Goal: Task Accomplishment & Management: Manage account settings

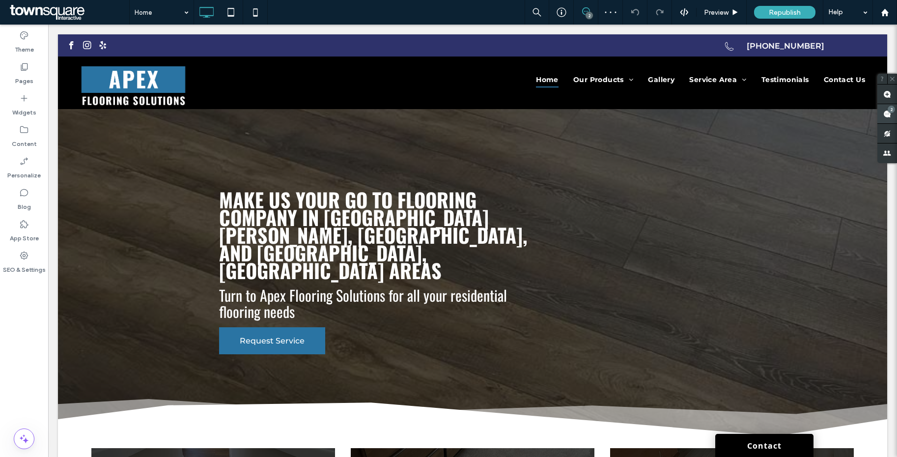
click at [889, 116] on use at bounding box center [887, 114] width 8 height 8
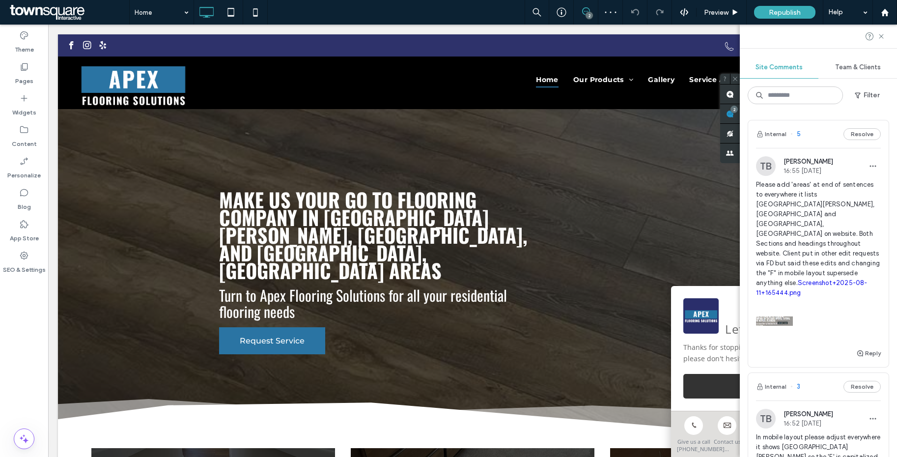
click at [814, 190] on span "Please add 'areas' at end of sentences to everywhere it lists fort myers, ester…" at bounding box center [818, 239] width 125 height 118
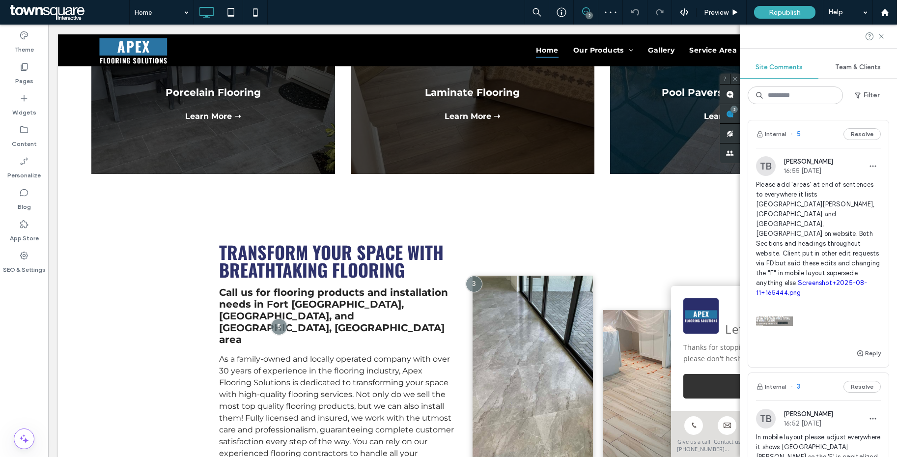
scroll to position [624, 0]
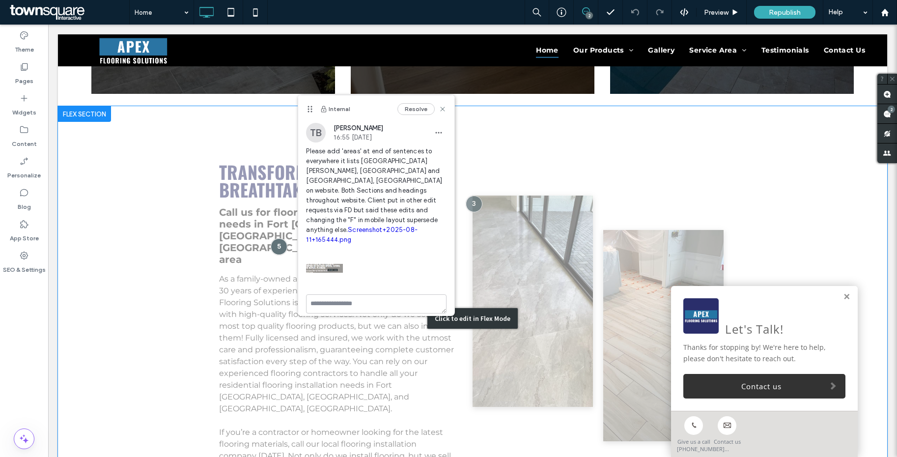
click at [252, 169] on div "Click to edit in Flex Mode" at bounding box center [472, 318] width 829 height 424
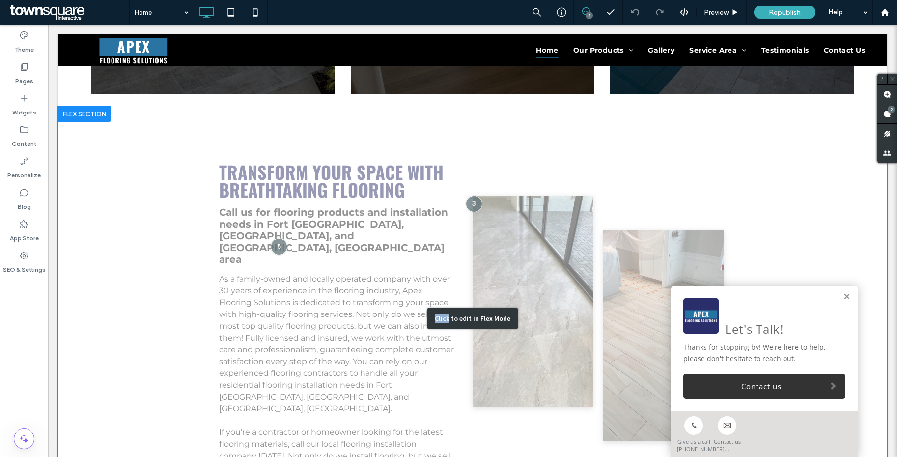
click at [252, 169] on div "Click to edit in Flex Mode" at bounding box center [472, 318] width 829 height 424
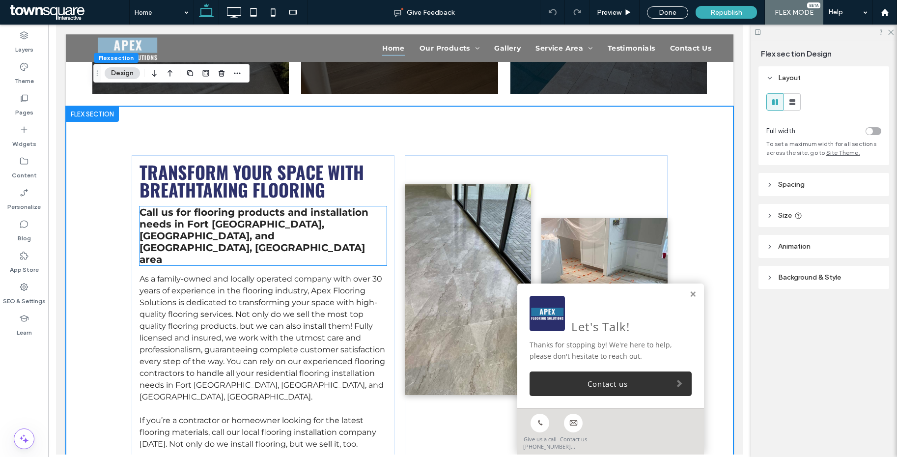
click at [336, 218] on span "ort Myers, Estero, and Naples, FL area" at bounding box center [251, 241] width 225 height 47
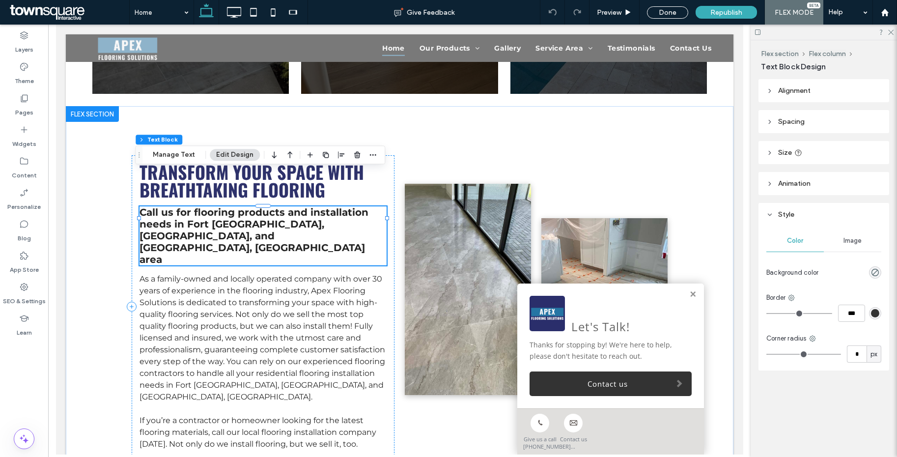
click at [364, 218] on span "ort Myers, Estero, and Naples, FL area" at bounding box center [251, 241] width 225 height 47
type input "**********"
type input "**"
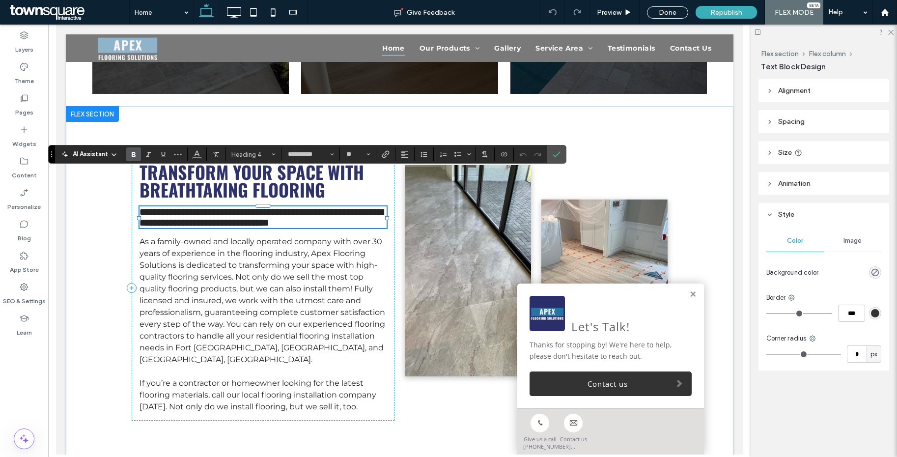
click at [379, 207] on span "**********" at bounding box center [261, 217] width 244 height 21
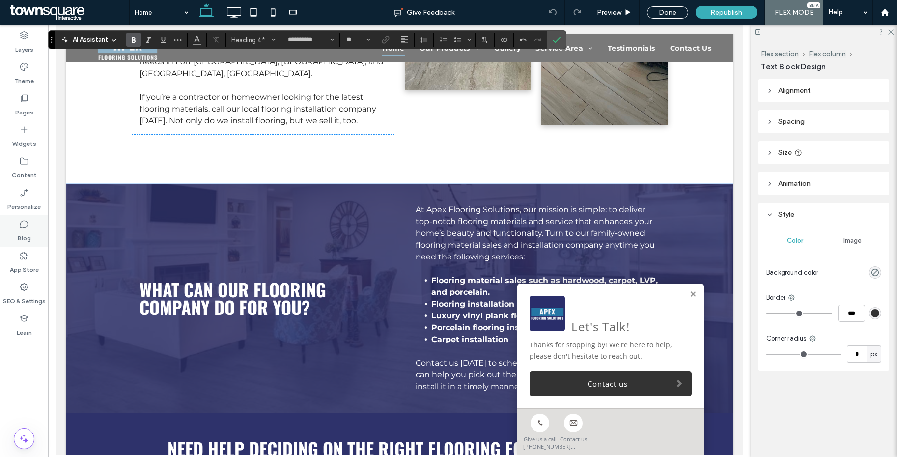
scroll to position [988, 0]
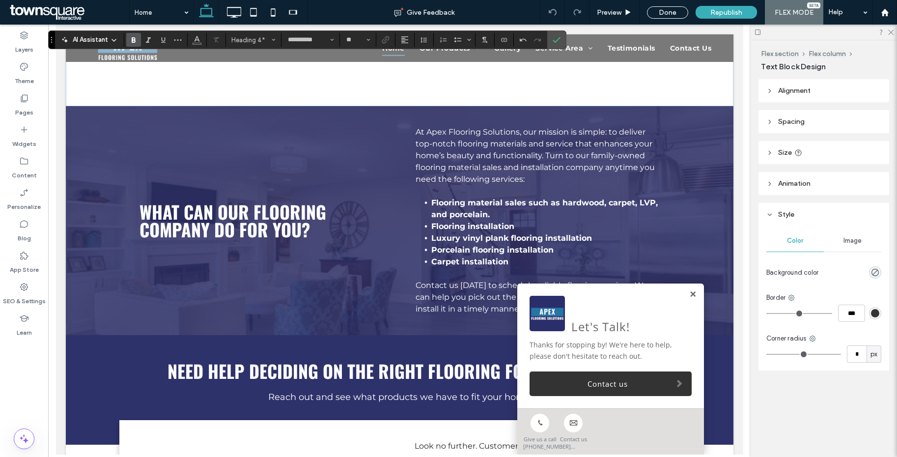
click at [689, 293] on link at bounding box center [692, 294] width 7 height 8
click at [686, 293] on body "**********" at bounding box center [398, 121] width 687 height 2169
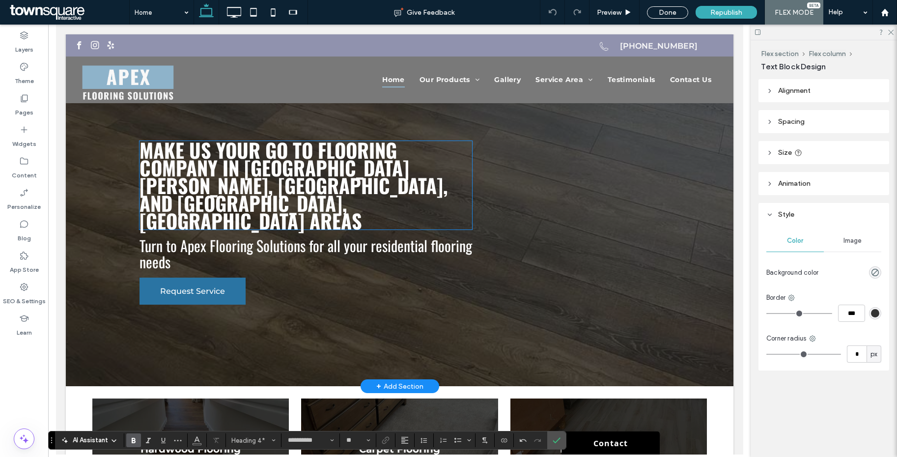
scroll to position [0, 0]
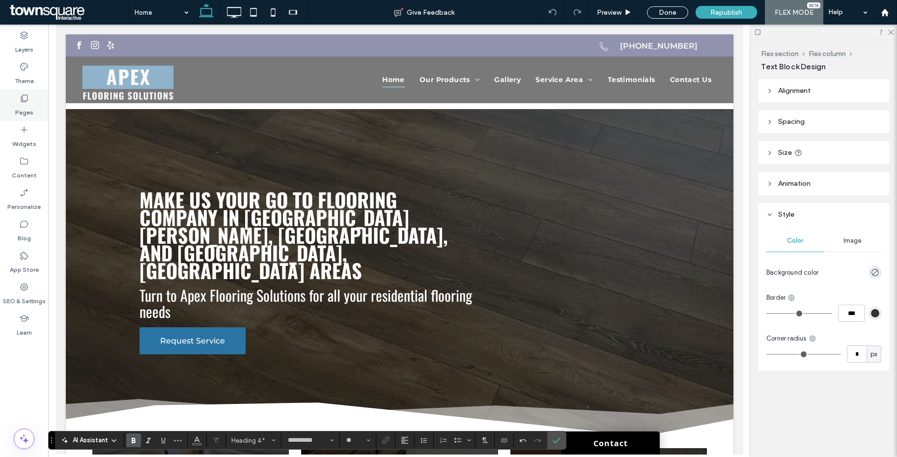
click at [28, 97] on icon at bounding box center [24, 98] width 10 height 10
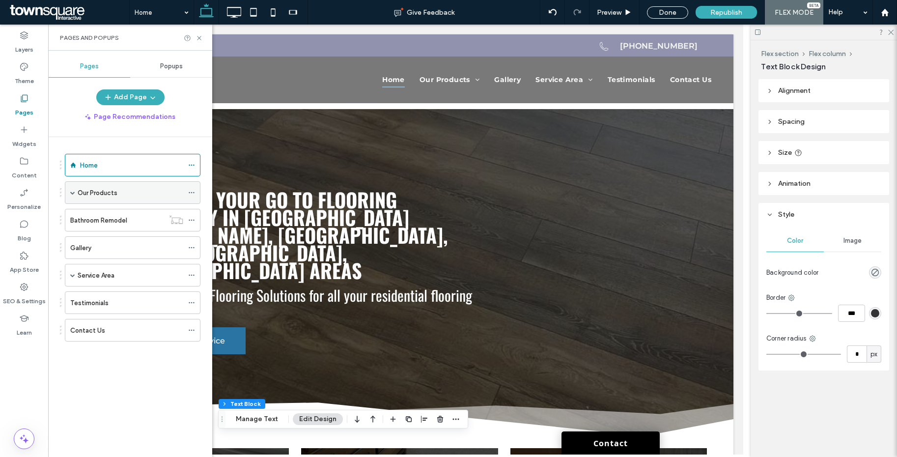
click at [73, 193] on span at bounding box center [72, 192] width 5 height 5
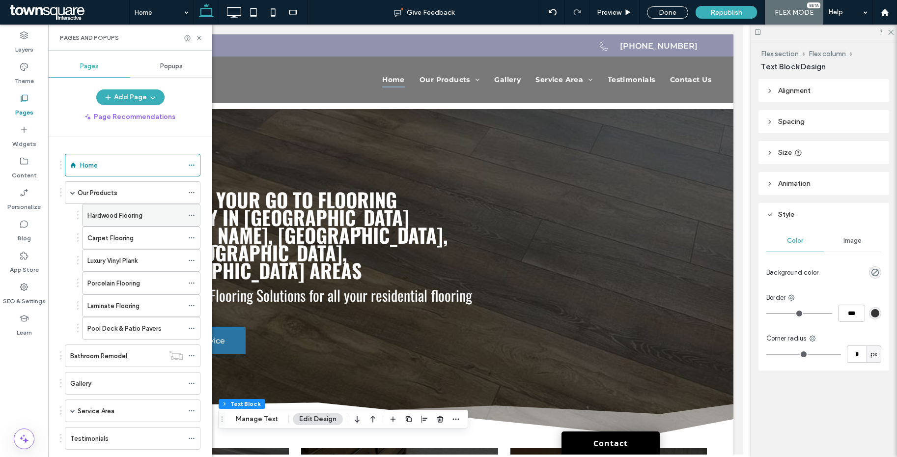
click at [105, 207] on div "Hardwood Flooring" at bounding box center [135, 215] width 96 height 22
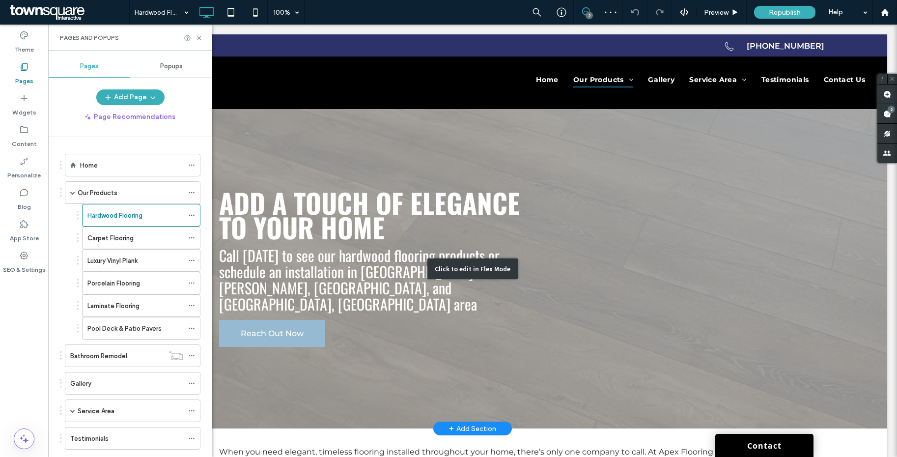
click at [499, 280] on div "Click to edit in Flex Mode" at bounding box center [472, 268] width 829 height 319
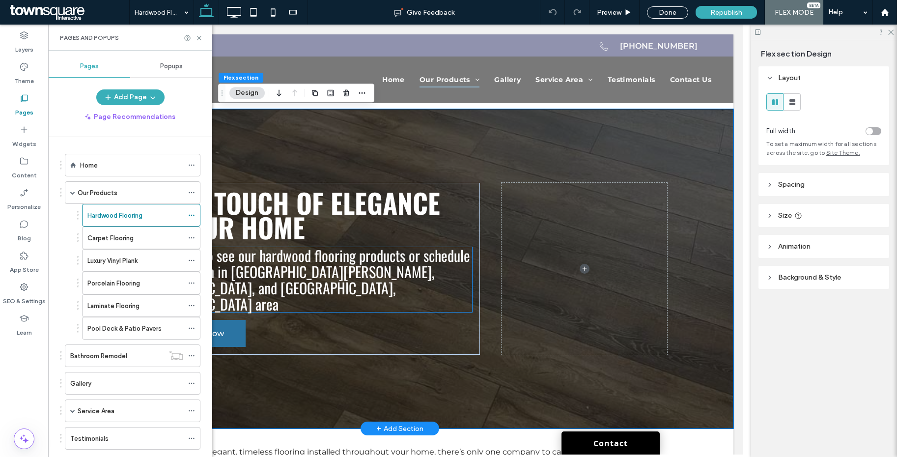
click at [445, 273] on h2 "Call today to see our hardwood flooring products or schedule an installation in…" at bounding box center [305, 279] width 332 height 65
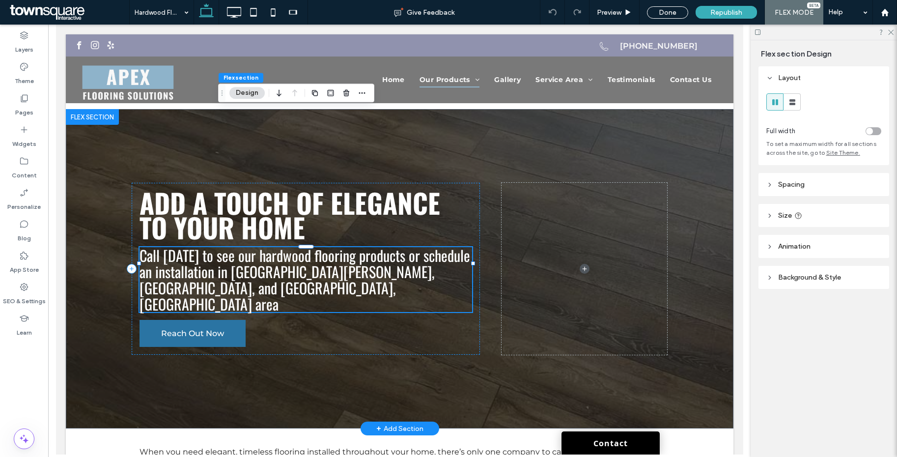
click at [445, 273] on div "Call today to see our hardwood flooring products or schedule an installation in…" at bounding box center [305, 279] width 332 height 65
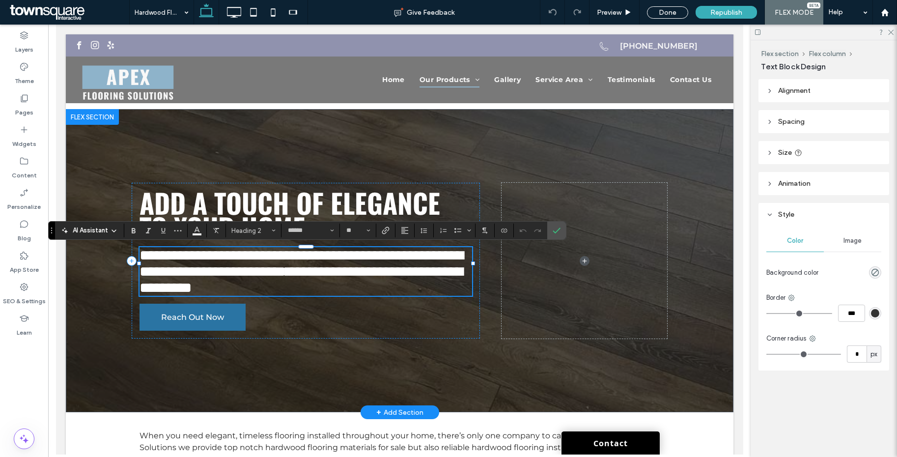
click at [442, 274] on h2 "**********" at bounding box center [305, 271] width 332 height 49
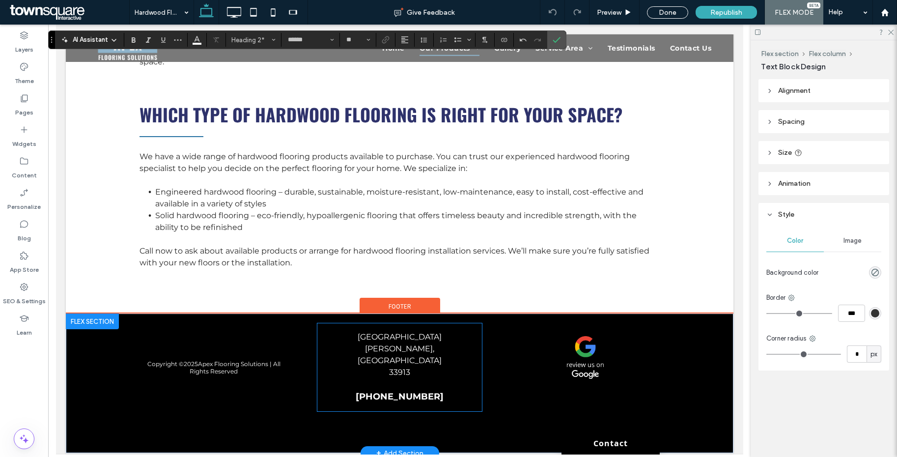
scroll to position [443, 0]
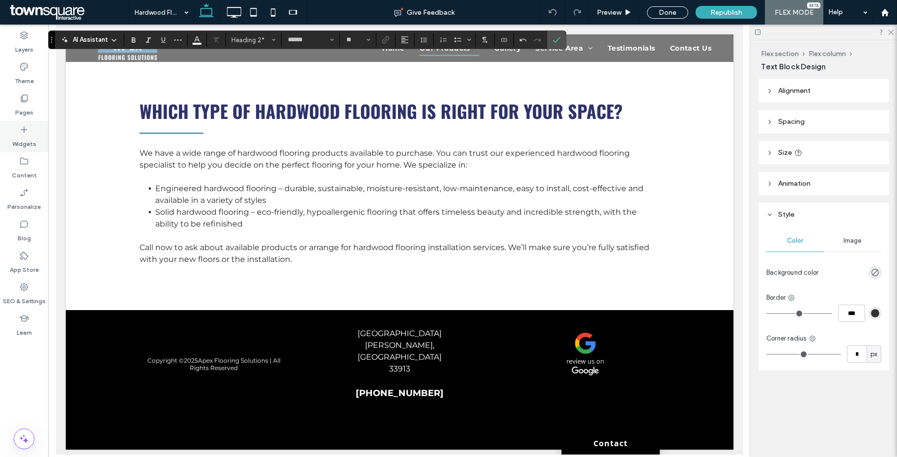
click at [23, 110] on label "Pages" at bounding box center [24, 110] width 18 height 14
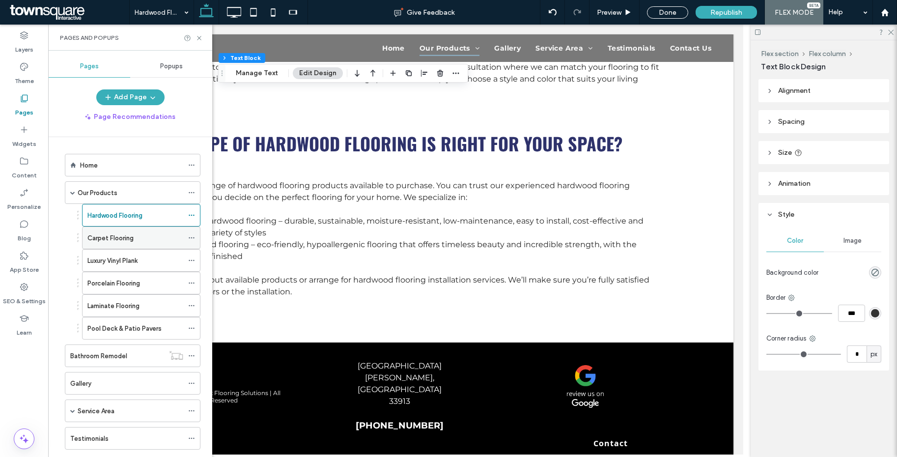
click at [112, 244] on div "Carpet Flooring" at bounding box center [135, 238] width 96 height 22
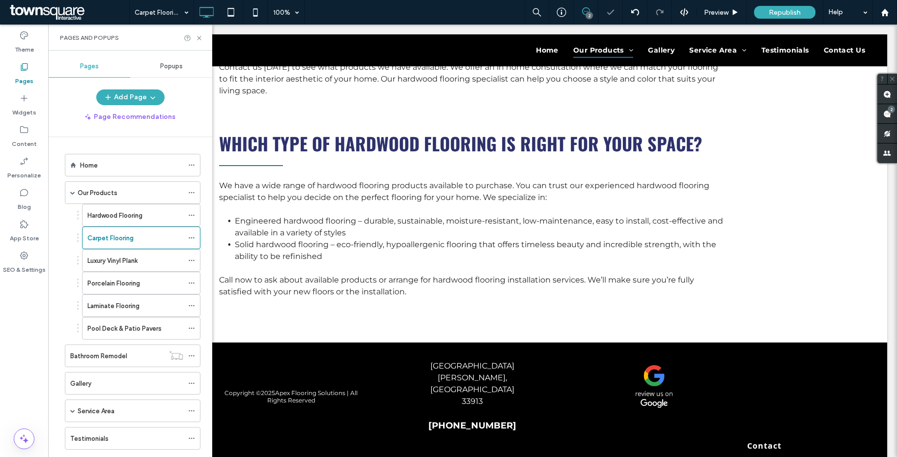
scroll to position [441, 0]
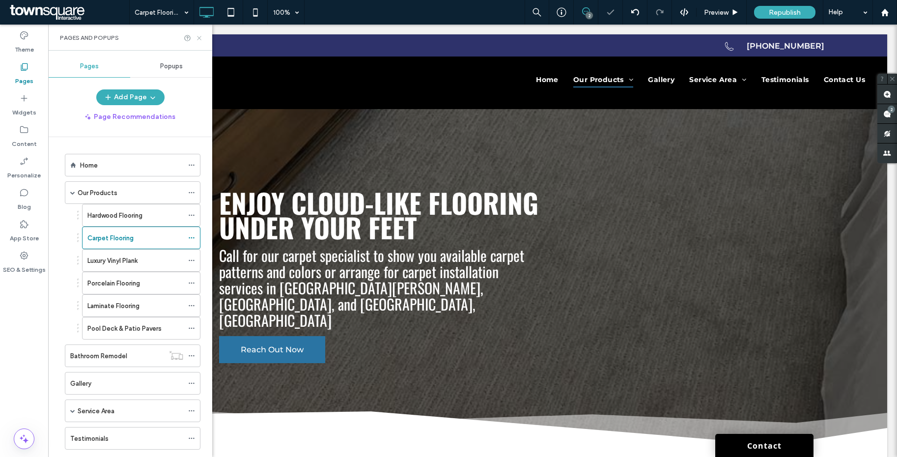
click at [200, 39] on use at bounding box center [199, 38] width 4 height 4
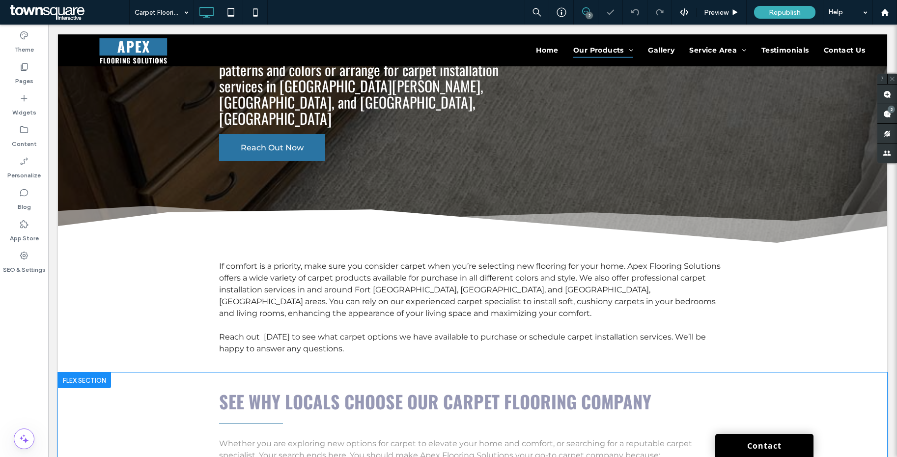
scroll to position [310, 0]
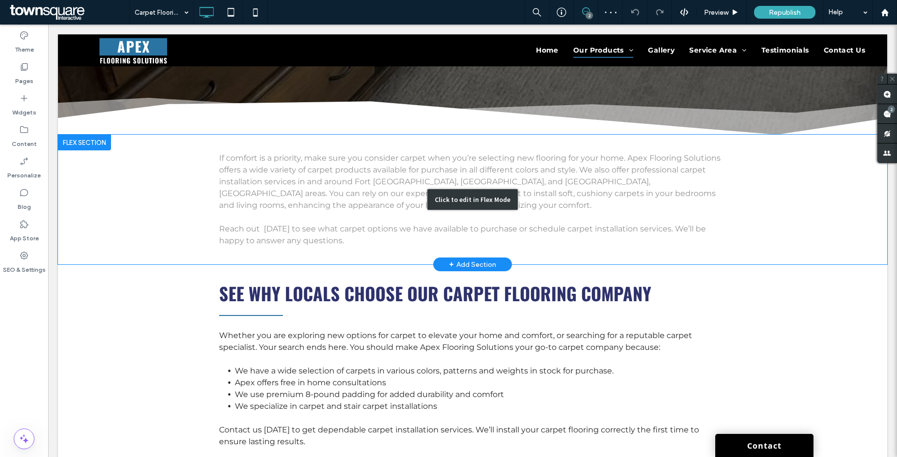
click at [476, 189] on div "Click to edit in Flex Mode" at bounding box center [472, 199] width 90 height 21
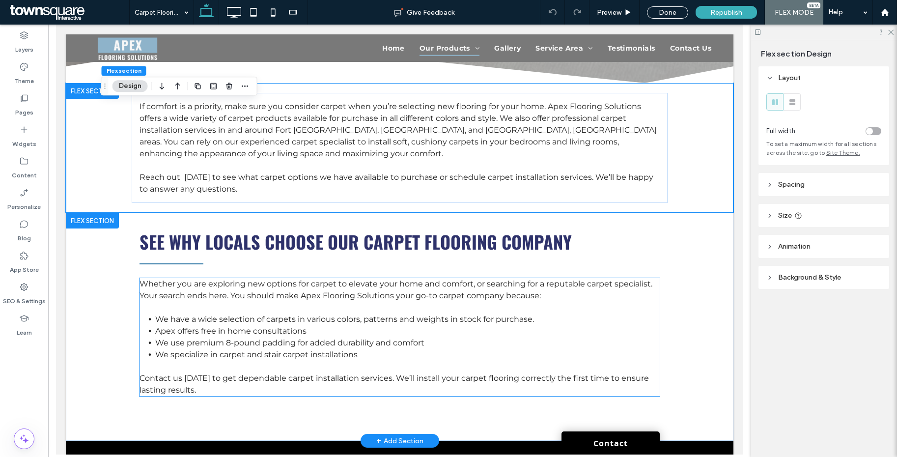
scroll to position [453, 0]
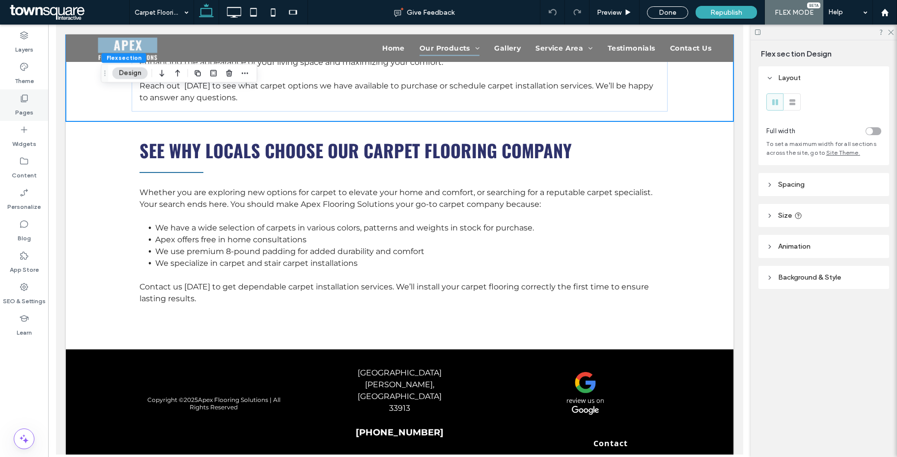
click at [29, 101] on div "Pages" at bounding box center [24, 104] width 48 height 31
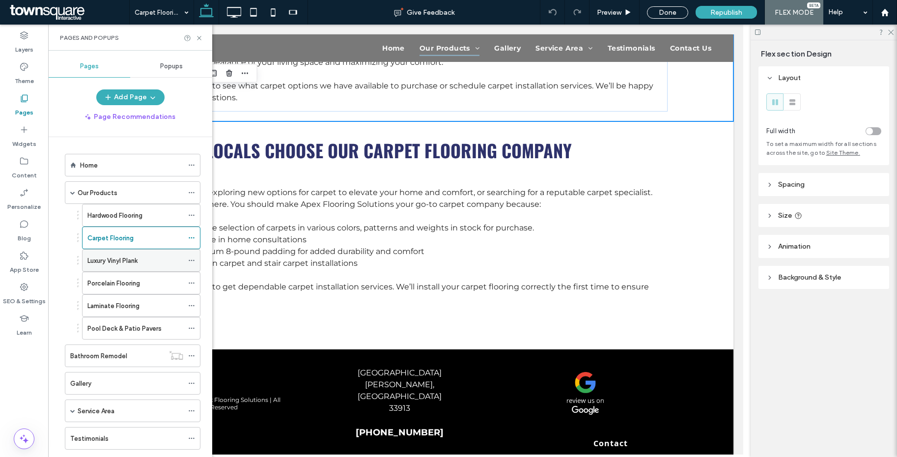
click at [135, 266] on div "Luxury Vinyl Plank" at bounding box center [135, 260] width 96 height 22
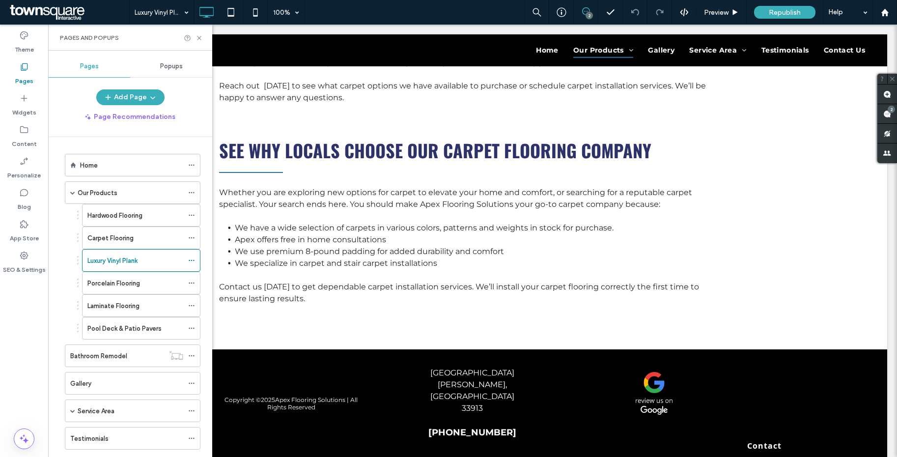
scroll to position [450, 0]
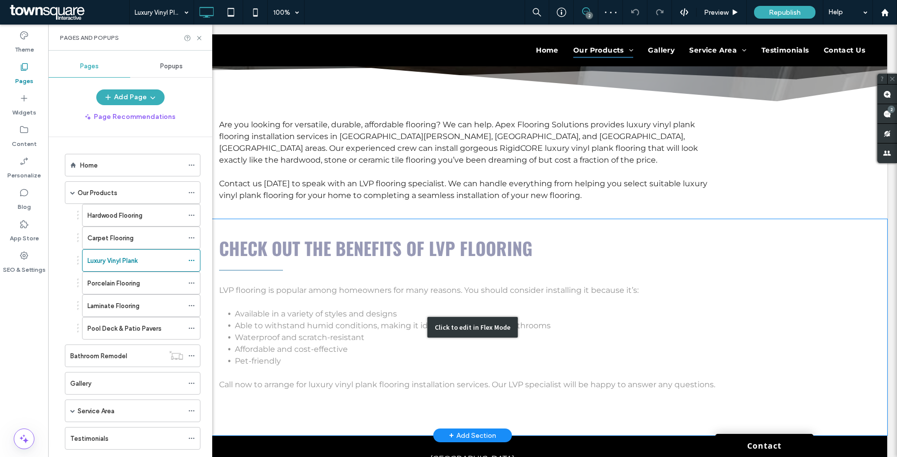
scroll to position [485, 0]
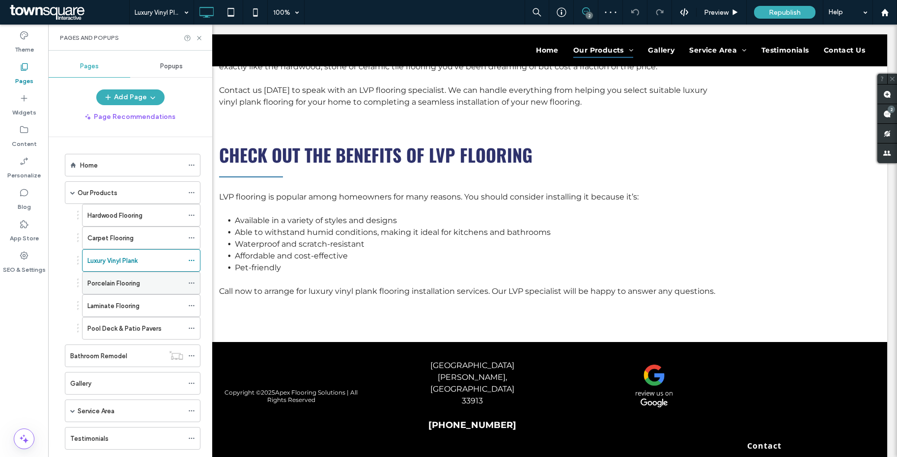
click at [130, 282] on label "Porcelain Flooring" at bounding box center [113, 283] width 53 height 17
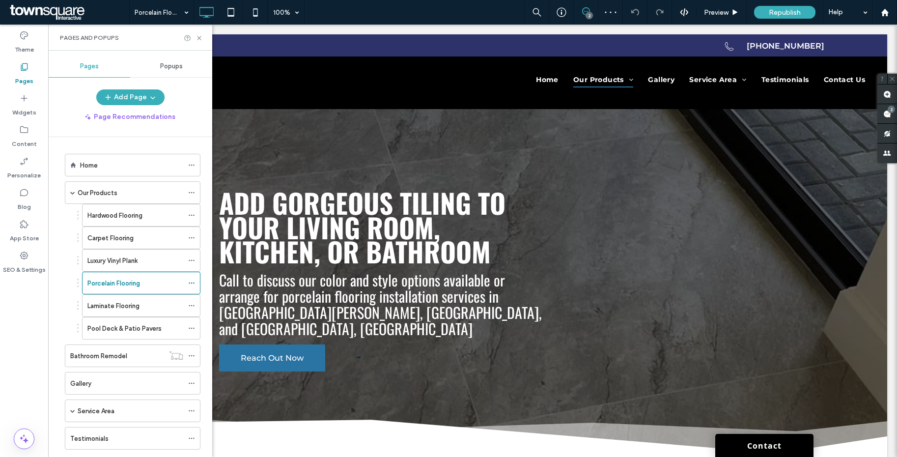
scroll to position [0, 0]
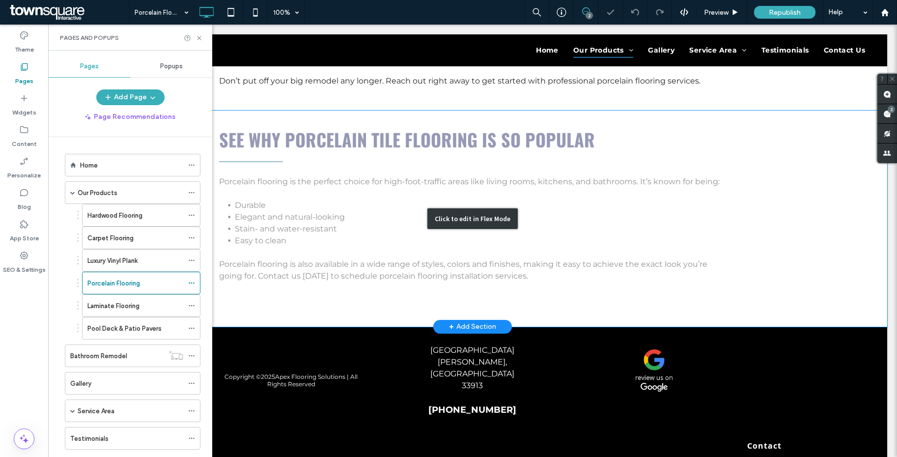
scroll to position [461, 0]
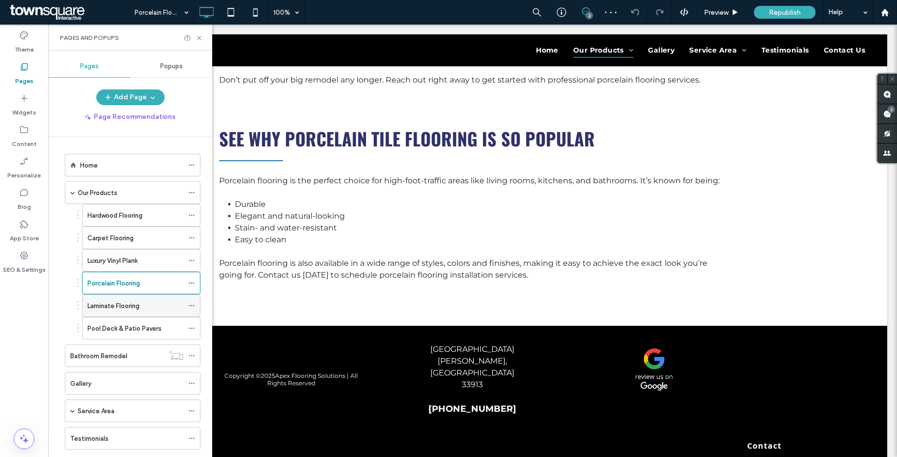
click at [135, 301] on label "Laminate Flooring" at bounding box center [113, 305] width 52 height 17
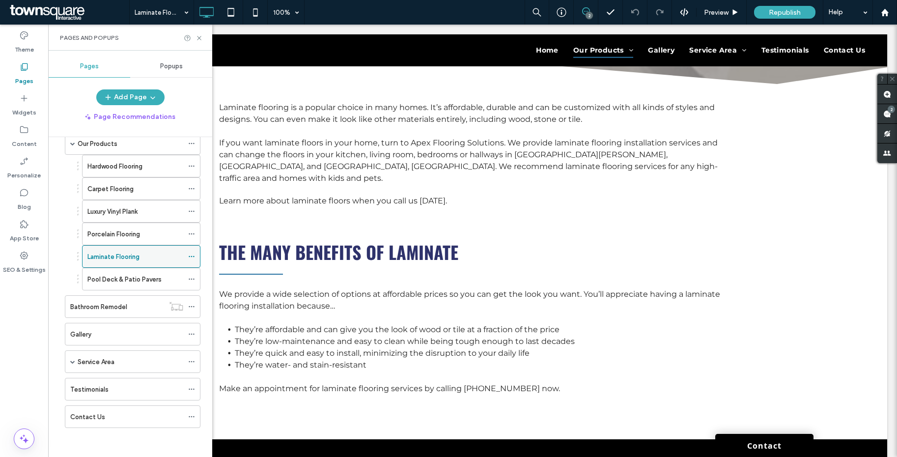
scroll to position [50, 0]
click at [132, 276] on label "Pool Deck & Patio Pavers" at bounding box center [124, 278] width 74 height 17
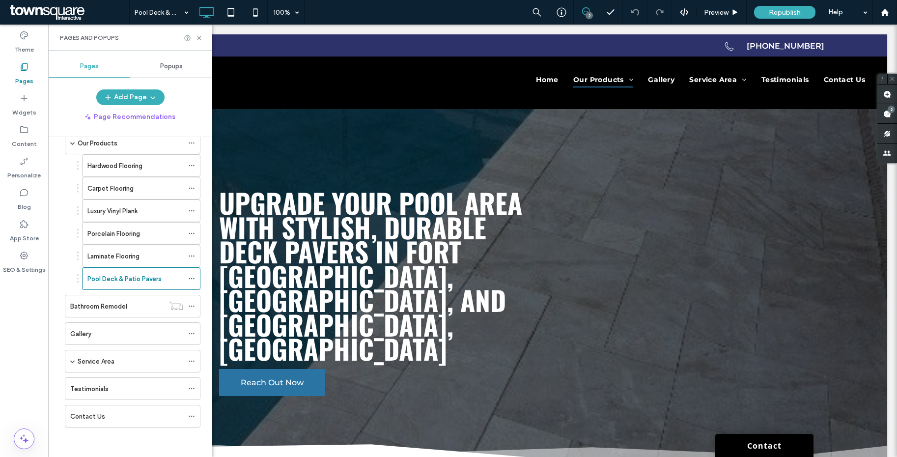
scroll to position [0, 0]
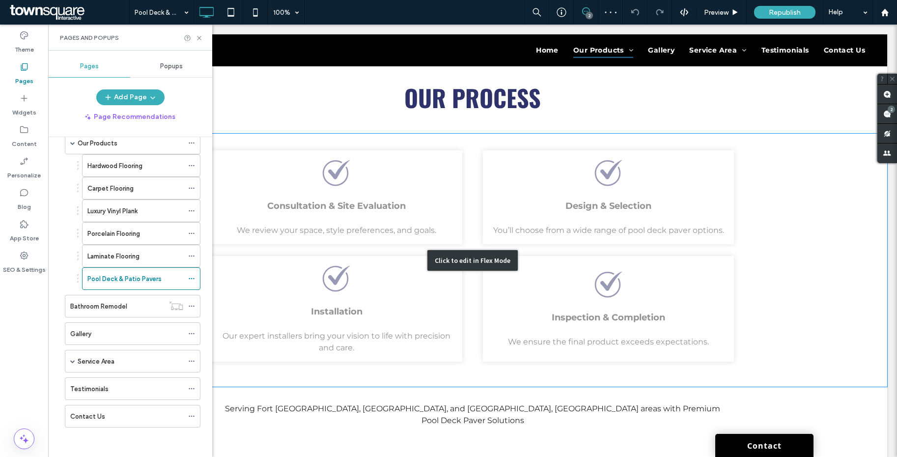
scroll to position [901, 0]
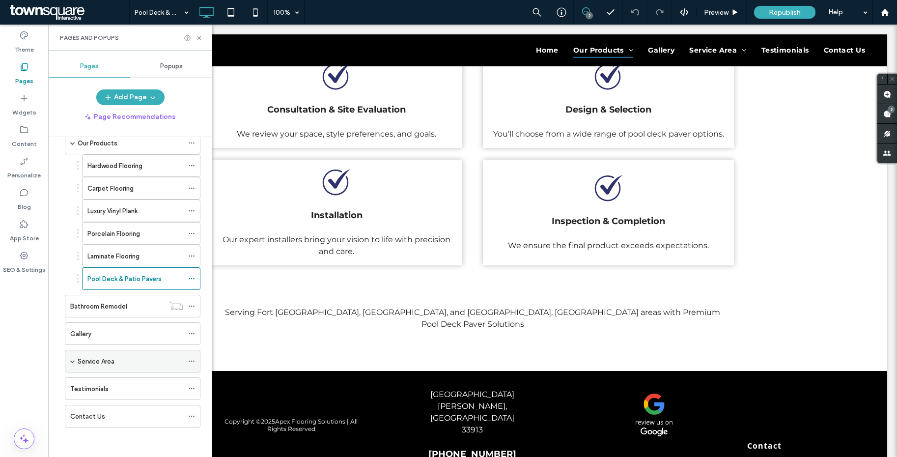
click at [68, 360] on div "Service Area" at bounding box center [133, 361] width 136 height 23
click at [73, 361] on span at bounding box center [72, 361] width 5 height 5
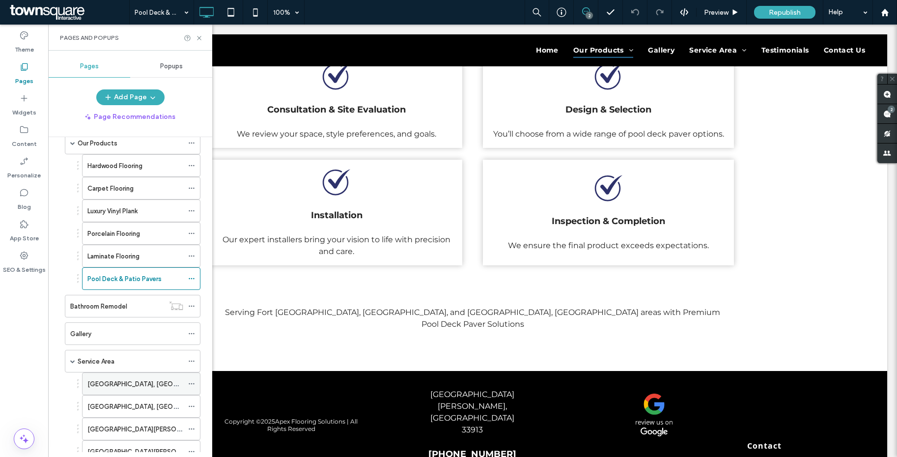
click at [130, 378] on label "[GEOGRAPHIC_DATA], [GEOGRAPHIC_DATA]" at bounding box center [154, 383] width 135 height 17
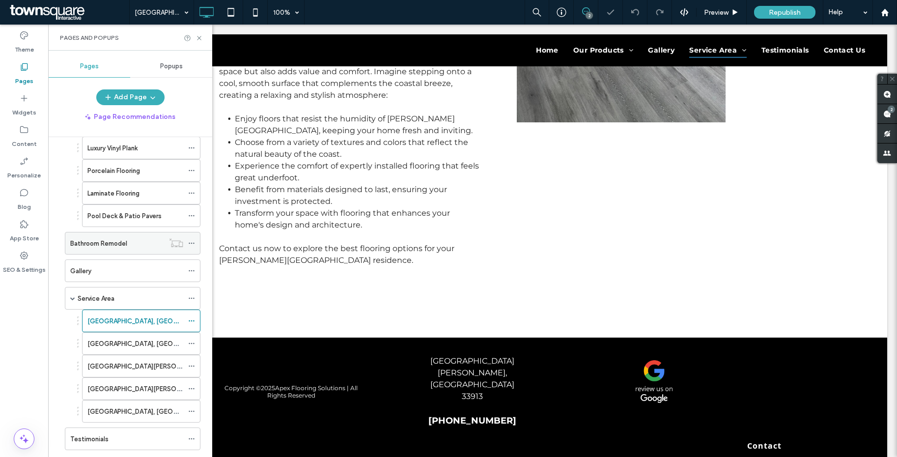
scroll to position [163, 0]
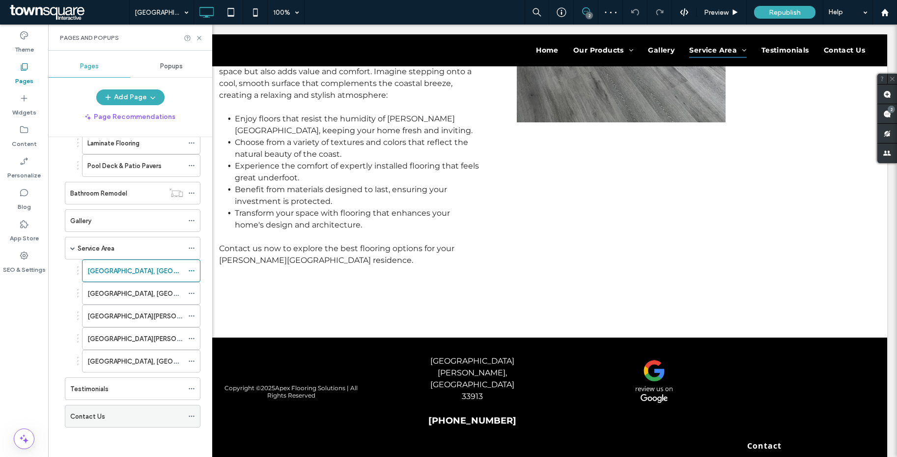
click at [101, 419] on label "Contact Us" at bounding box center [87, 416] width 35 height 17
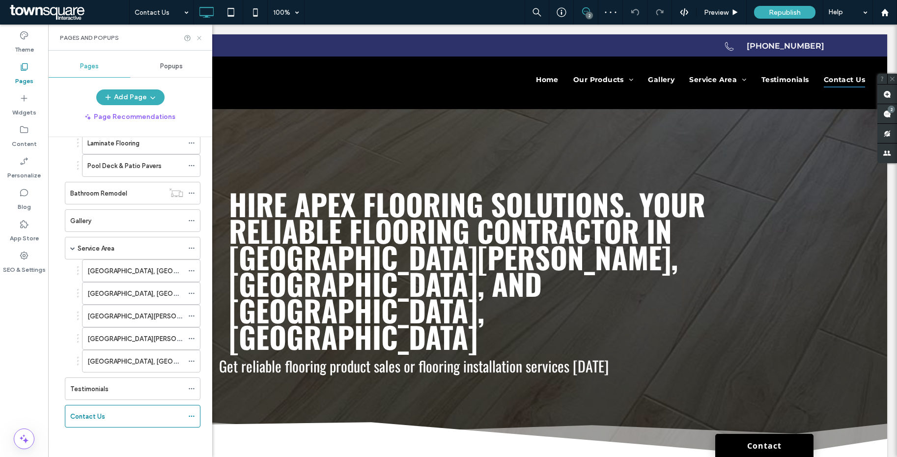
click at [197, 39] on use at bounding box center [199, 38] width 4 height 4
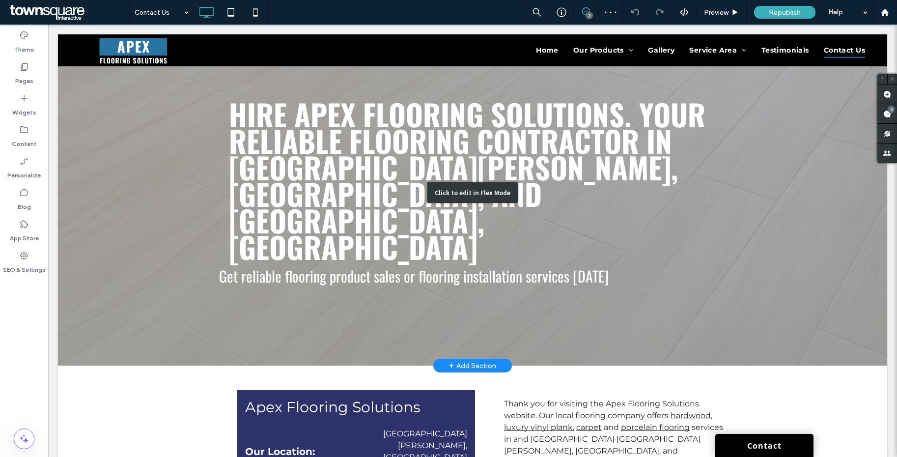
scroll to position [90, 0]
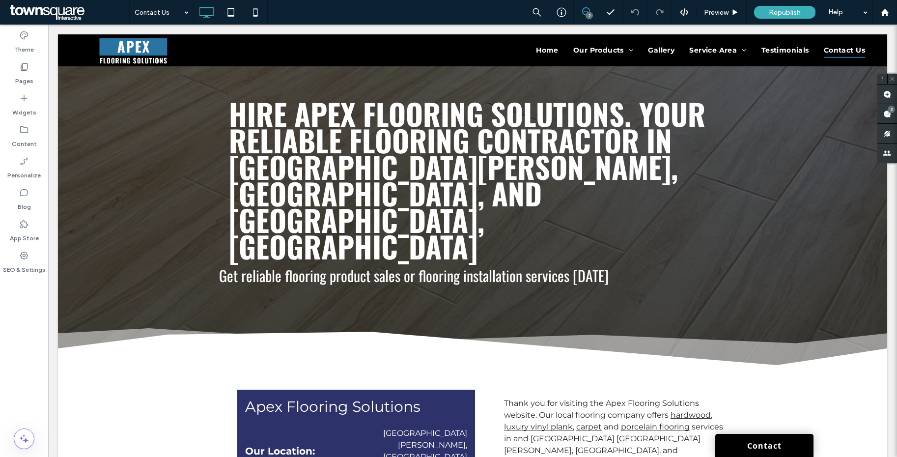
click at [589, 12] on div "2" at bounding box center [588, 15] width 7 height 7
click at [590, 12] on div "2" at bounding box center [588, 15] width 7 height 7
click at [888, 118] on span at bounding box center [887, 113] width 20 height 19
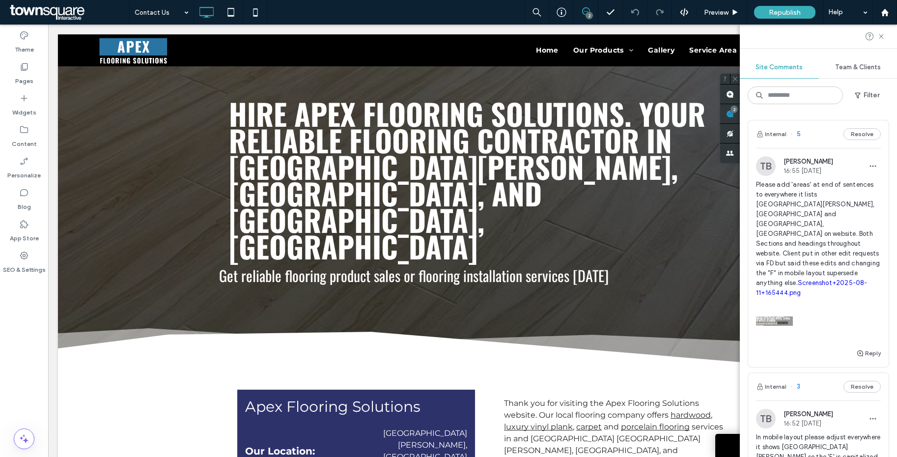
click at [840, 279] on link "Screenshot+2025-08-11+165444.png" at bounding box center [811, 287] width 111 height 17
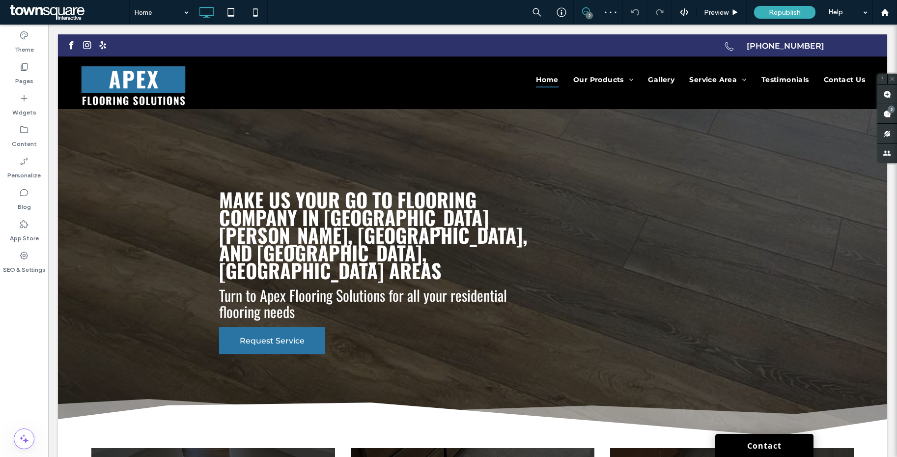
scroll to position [624, 0]
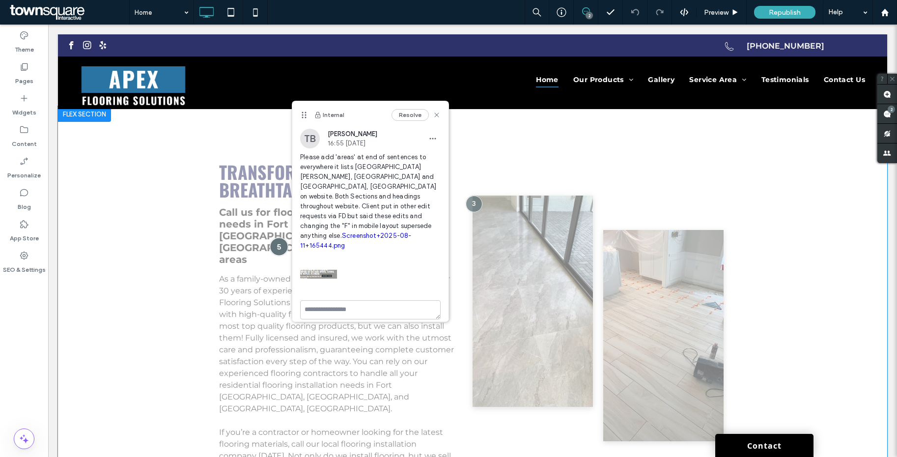
click at [278, 237] on div at bounding box center [279, 246] width 18 height 18
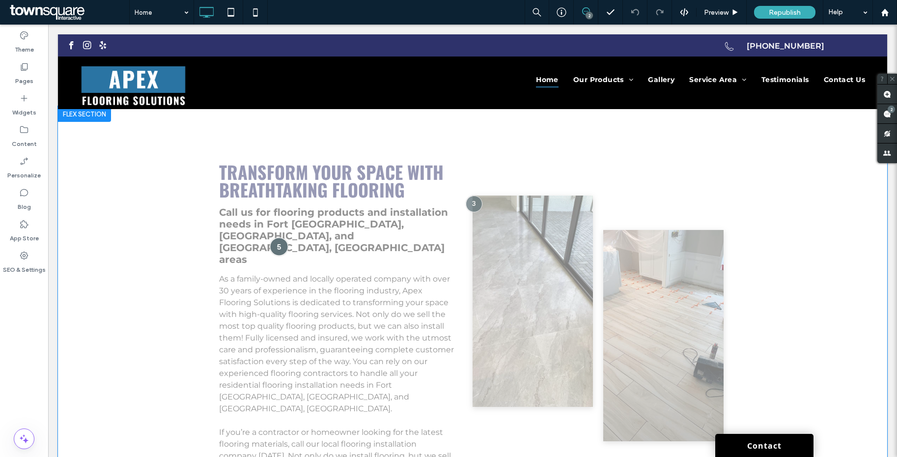
click at [278, 237] on div at bounding box center [279, 246] width 18 height 18
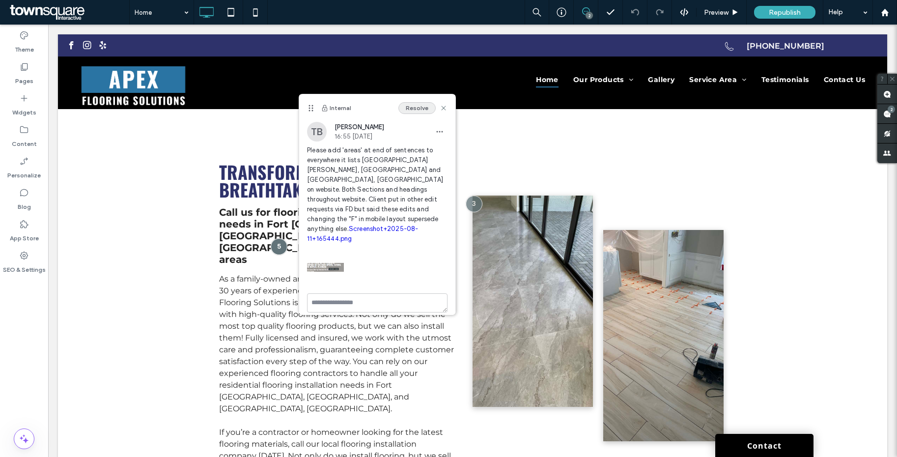
click at [419, 104] on button "Resolve" at bounding box center [416, 108] width 37 height 12
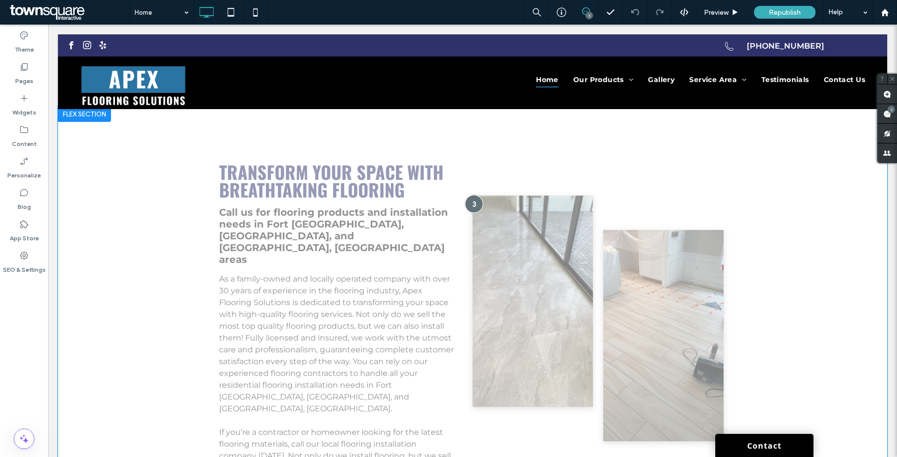
click at [469, 194] on div at bounding box center [474, 203] width 18 height 18
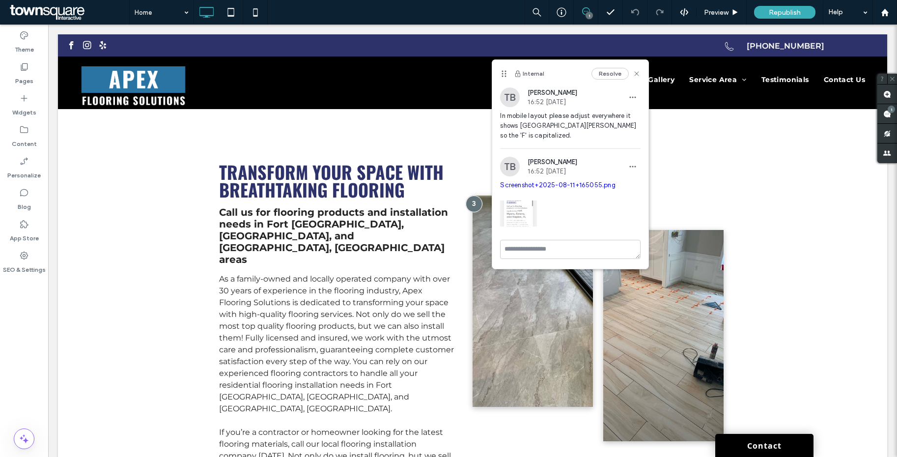
click at [521, 202] on img at bounding box center [518, 213] width 37 height 37
click at [542, 181] on link "Screenshot+2025-08-11+165055.png" at bounding box center [557, 184] width 115 height 7
click at [638, 74] on icon at bounding box center [637, 74] width 8 height 8
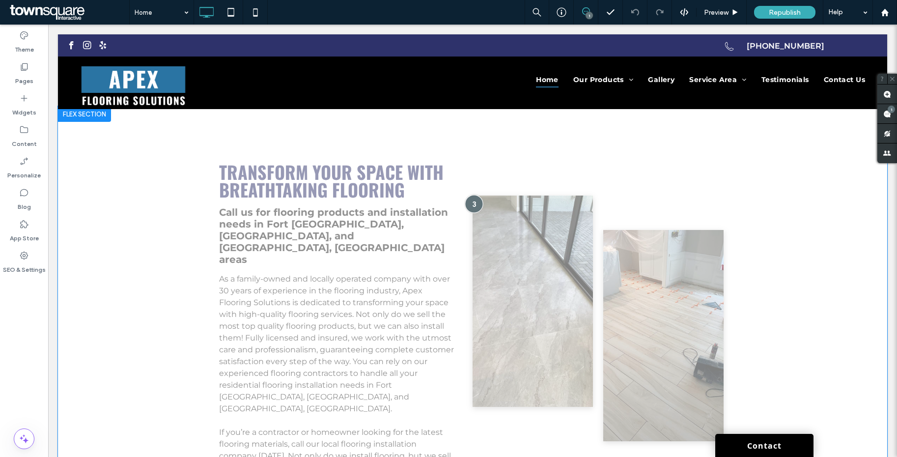
click at [471, 194] on div at bounding box center [474, 203] width 18 height 18
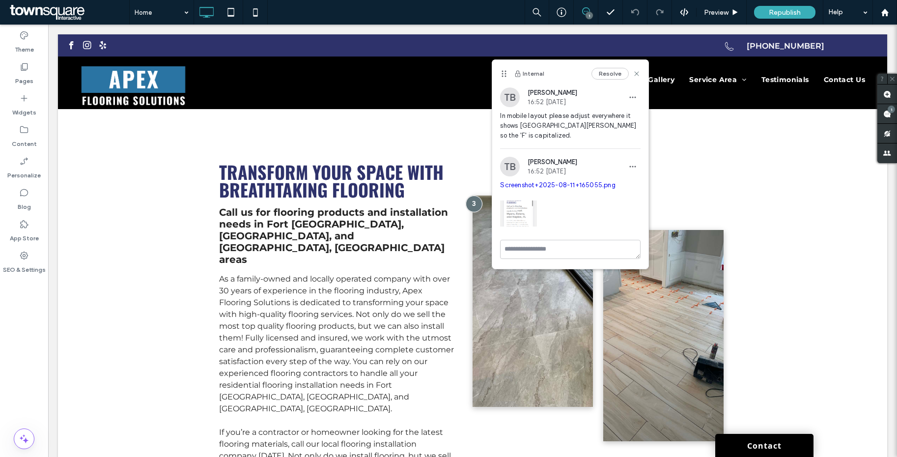
click at [527, 200] on img at bounding box center [518, 213] width 37 height 37
click at [235, 17] on icon at bounding box center [231, 12] width 20 height 20
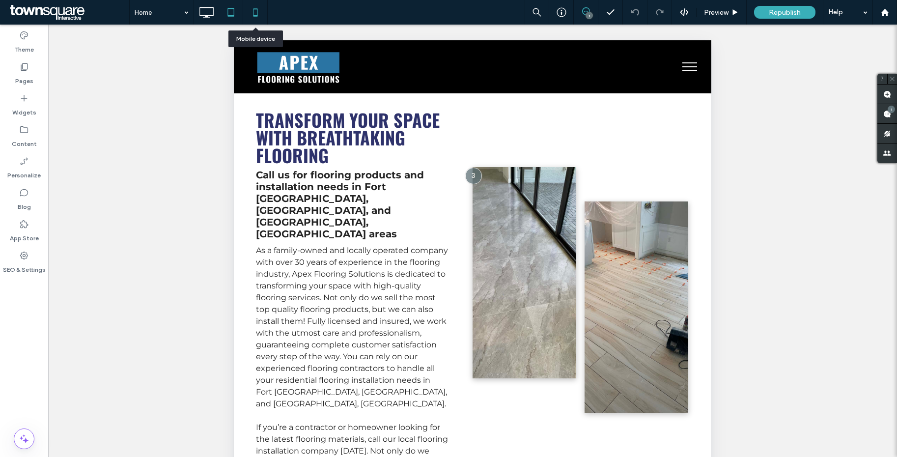
click at [247, 16] on icon at bounding box center [256, 12] width 20 height 20
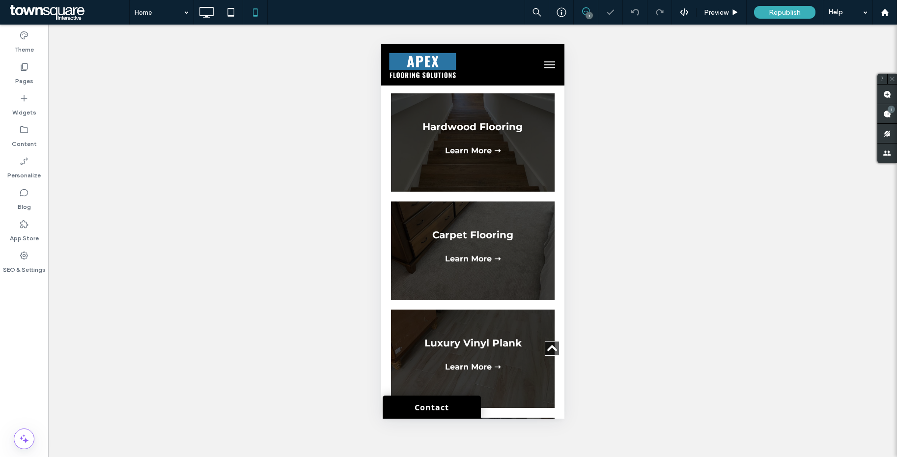
scroll to position [352, 0]
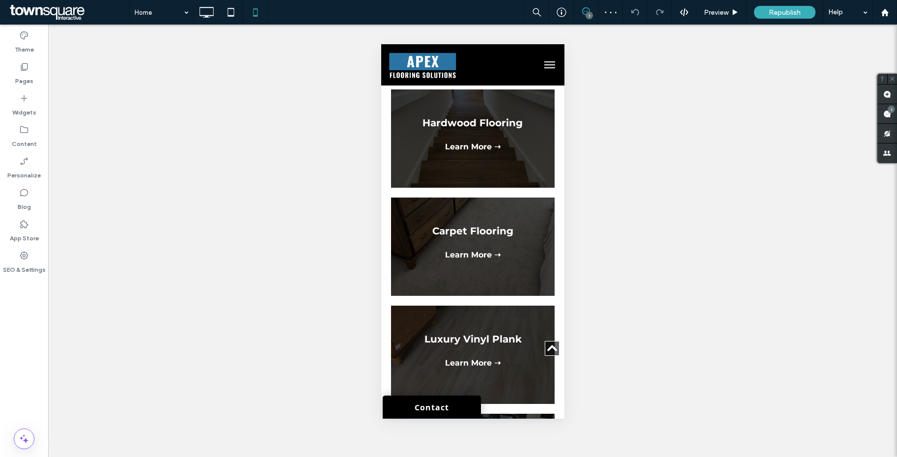
click at [591, 13] on div "1" at bounding box center [588, 15] width 7 height 7
click at [585, 13] on div "1" at bounding box center [588, 15] width 7 height 7
click at [882, 111] on span at bounding box center [887, 113] width 20 height 19
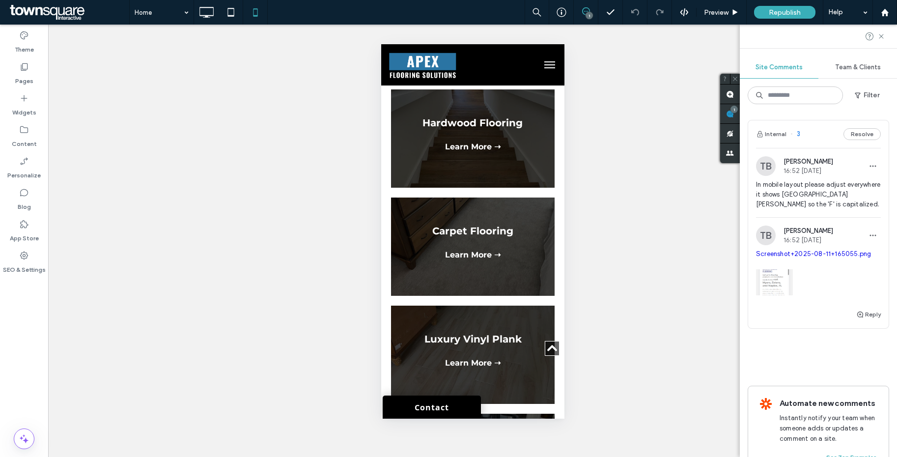
click at [794, 184] on span "In mobile layout please adjust everywhere it shows Fort Myers so the 'F' is cap…" at bounding box center [818, 194] width 125 height 29
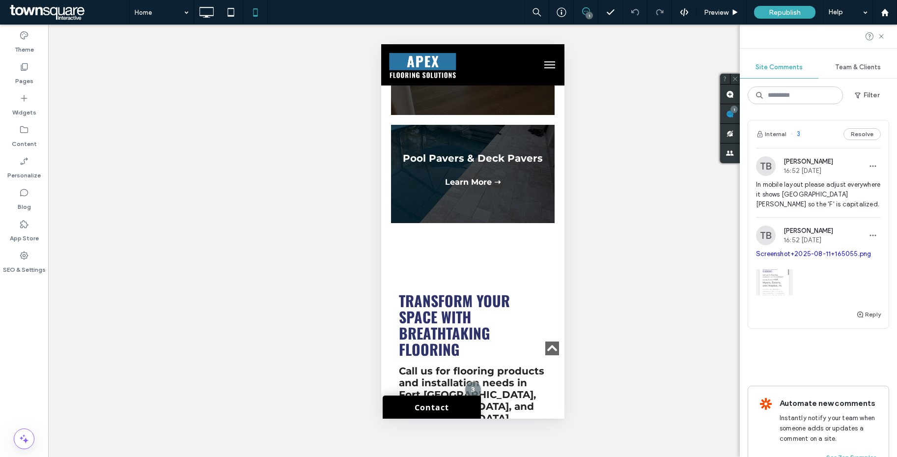
scroll to position [917, 0]
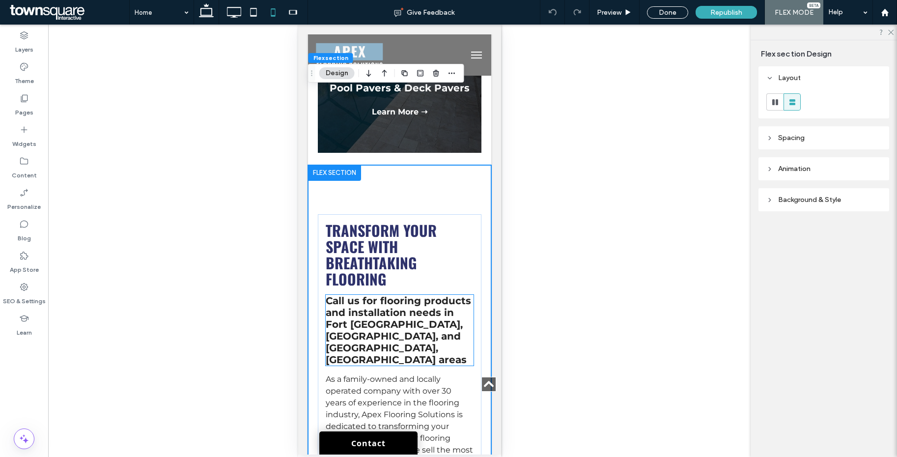
click at [406, 318] on span "ort Myers, Estero, and Naples, FL areas" at bounding box center [395, 341] width 141 height 47
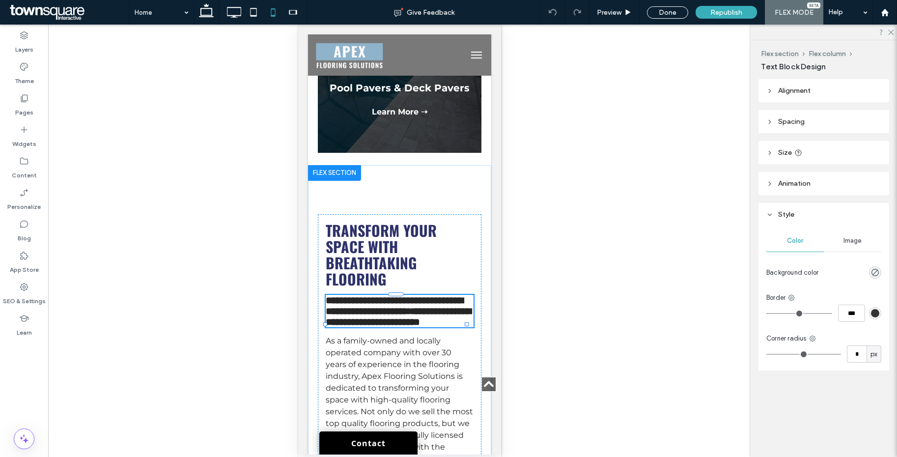
type input "**********"
type input "**"
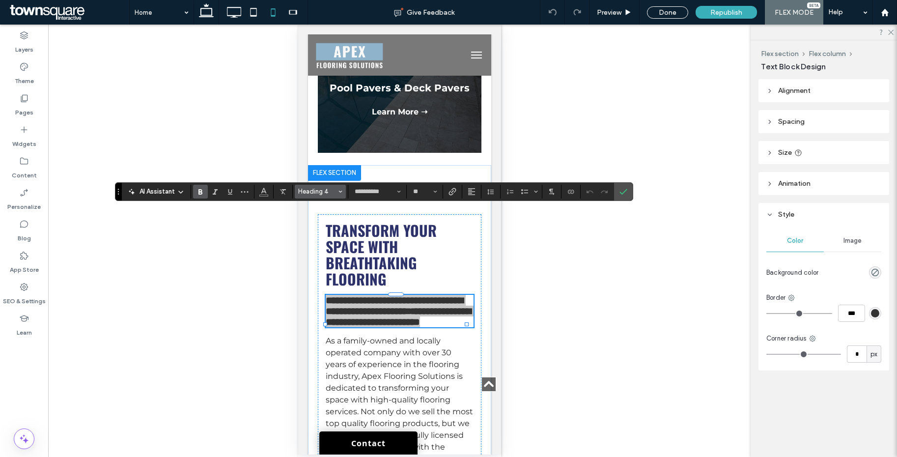
click at [327, 191] on span "Heading 4" at bounding box center [317, 191] width 38 height 7
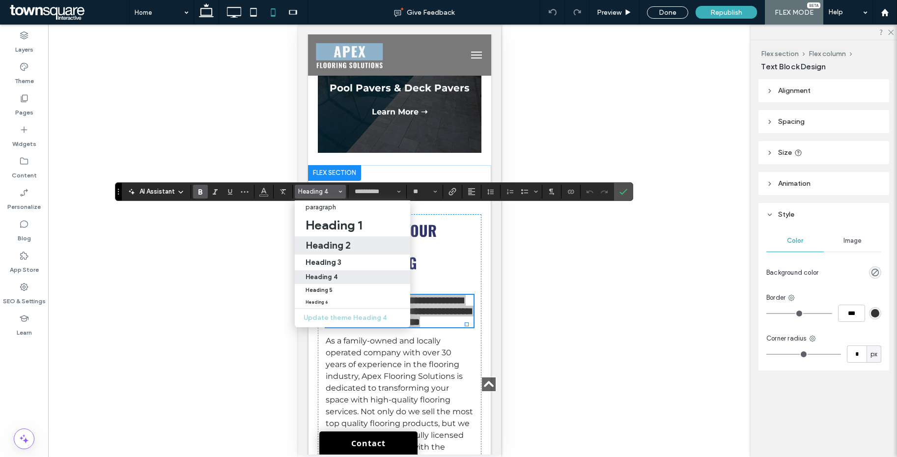
drag, startPoint x: 324, startPoint y: 243, endPoint x: 28, endPoint y: 215, distance: 297.5
click at [324, 243] on h2 "Heading 2" at bounding box center [327, 245] width 45 height 12
type input "******"
type input "**"
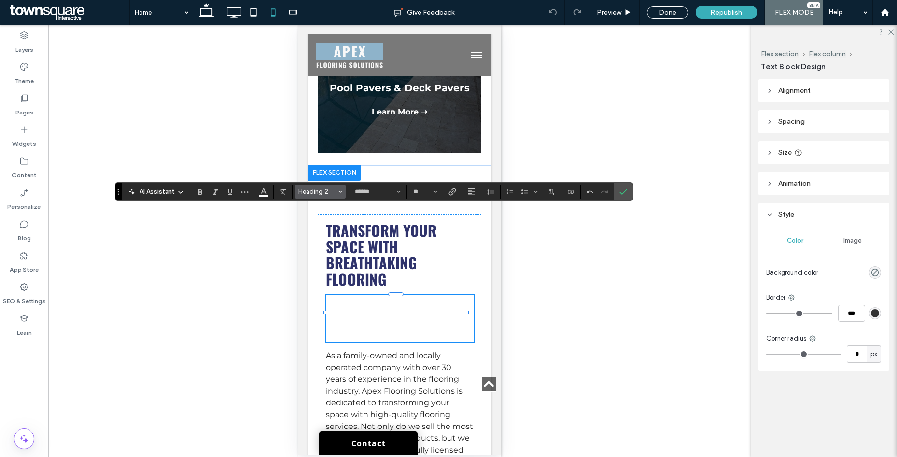
click at [324, 193] on span "Heading 2" at bounding box center [317, 191] width 38 height 7
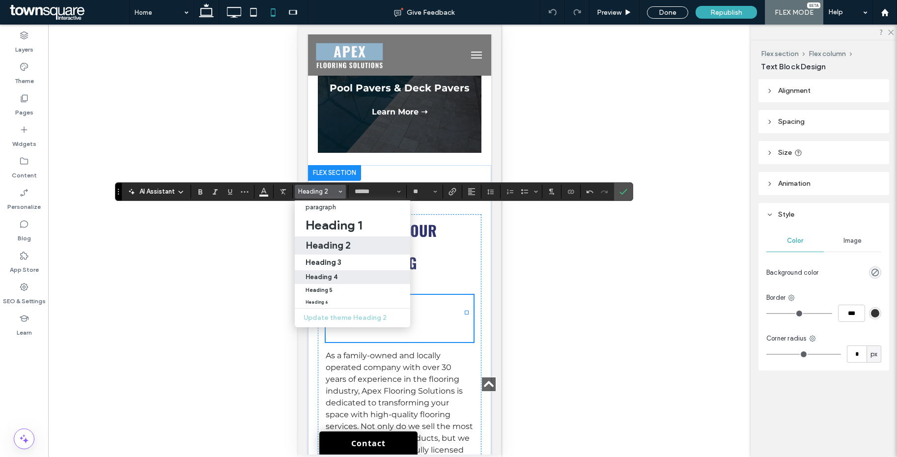
click at [323, 274] on h4 "Heading 4" at bounding box center [321, 276] width 32 height 7
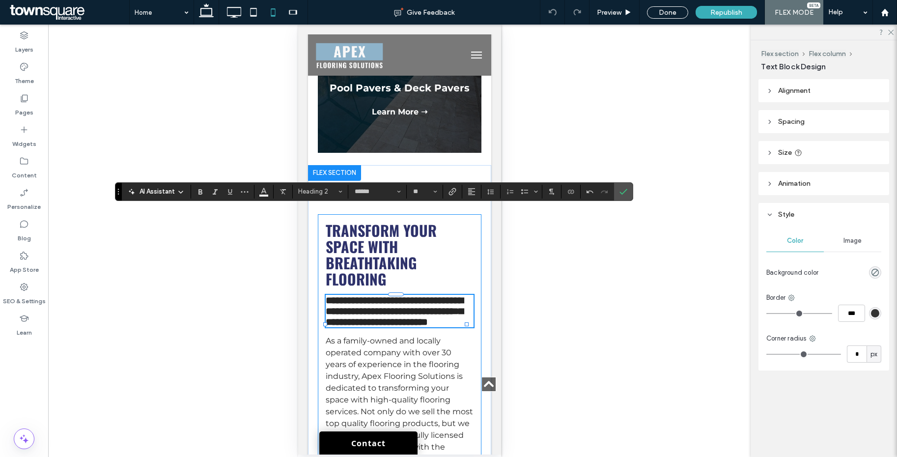
type input "**********"
type input "**"
click at [622, 193] on icon "Confirm" at bounding box center [623, 192] width 8 height 8
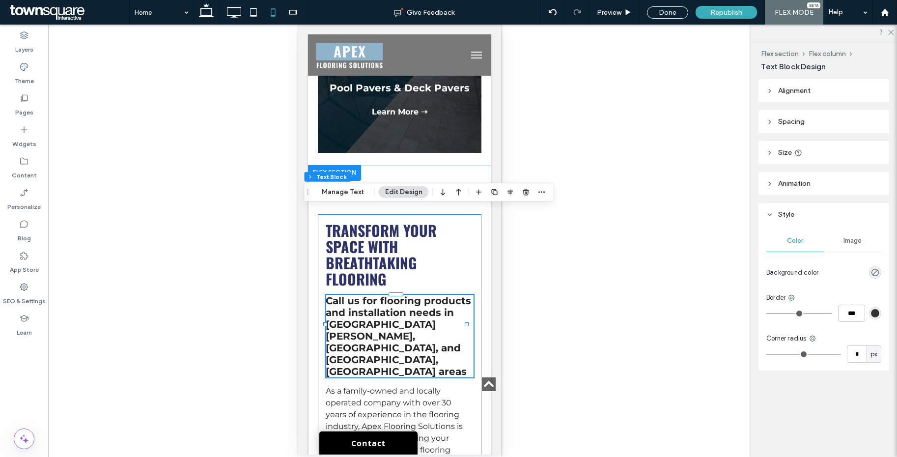
click at [468, 250] on div "Transform your space with breathtaking flooring Call us for flooring products a…" at bounding box center [399, 462] width 164 height 497
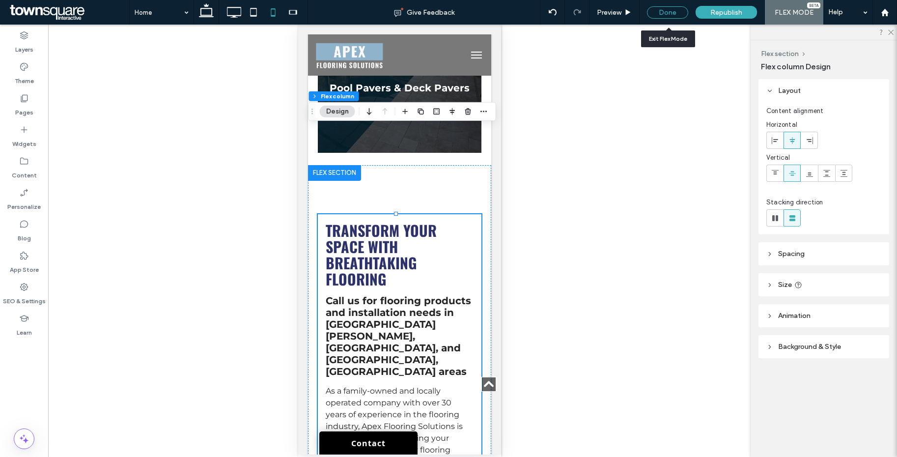
click at [669, 15] on div "Done" at bounding box center [667, 12] width 41 height 12
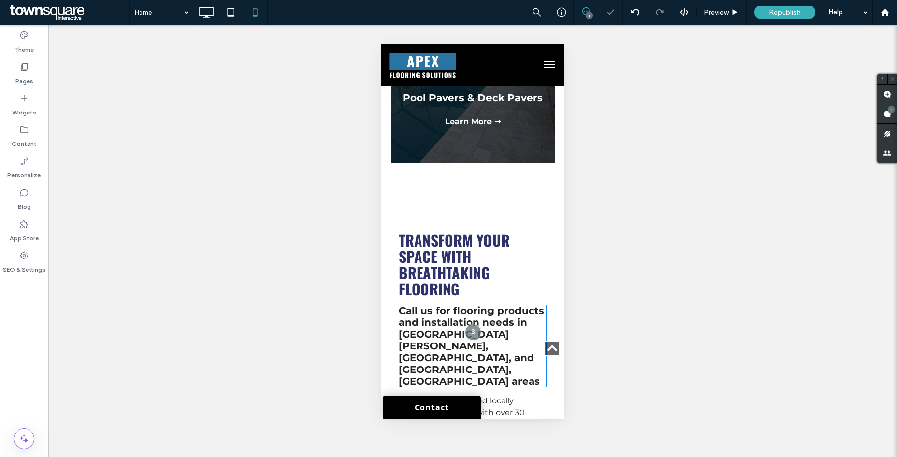
scroll to position [934, 0]
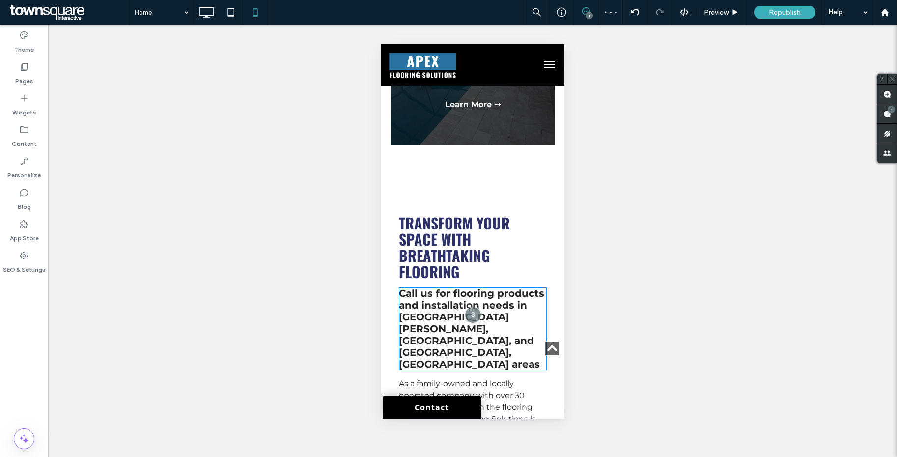
click at [592, 16] on div "1" at bounding box center [588, 15] width 7 height 7
click at [589, 14] on div "1" at bounding box center [588, 15] width 7 height 7
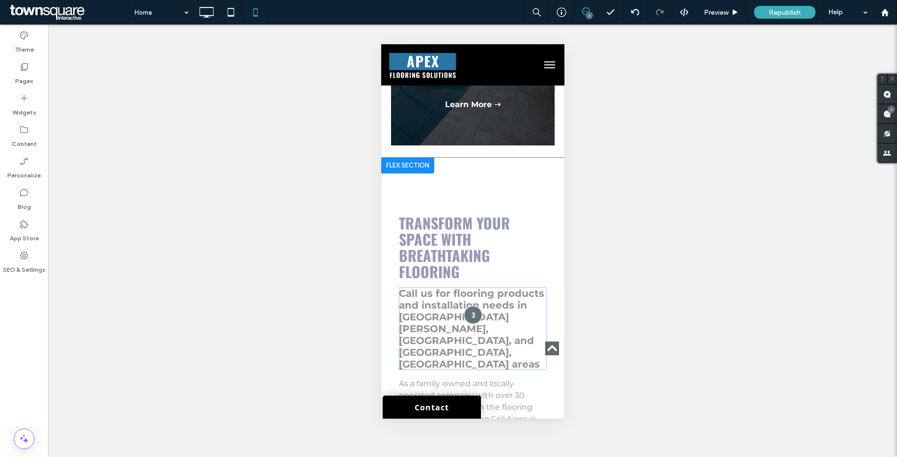
click at [471, 305] on div at bounding box center [472, 314] width 18 height 18
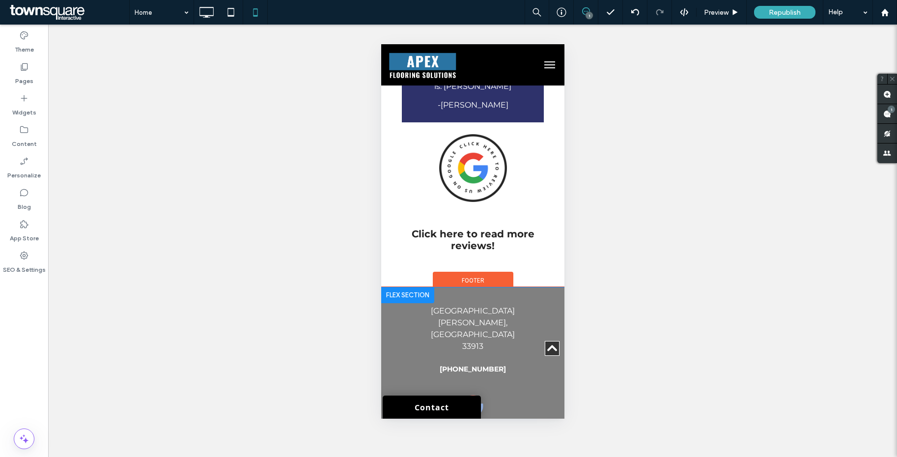
scroll to position [2835, 0]
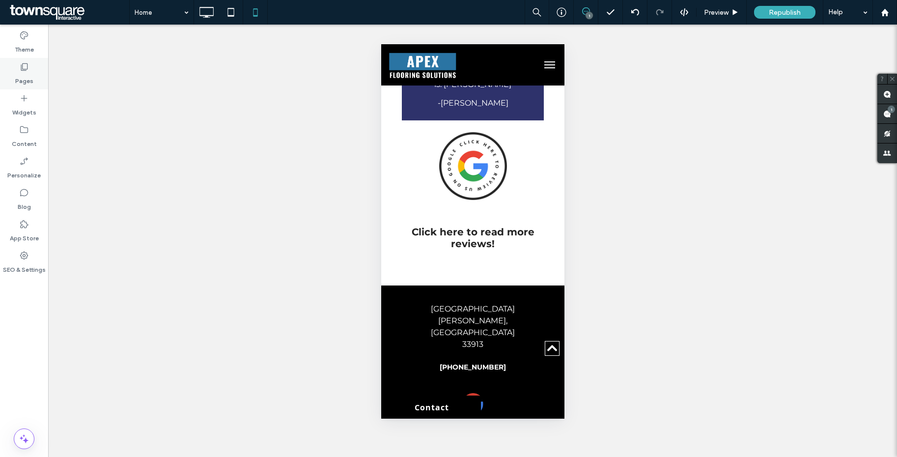
click at [35, 75] on div "Pages" at bounding box center [24, 73] width 48 height 31
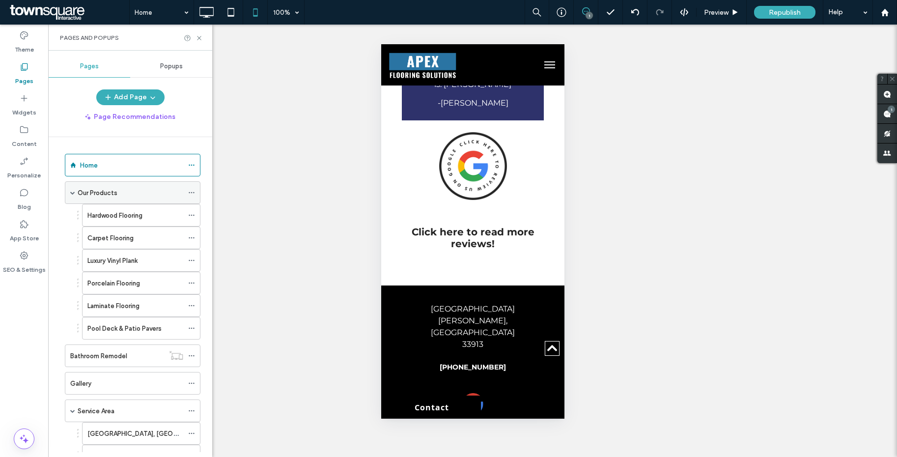
click at [90, 193] on label "Our Products" at bounding box center [98, 192] width 40 height 17
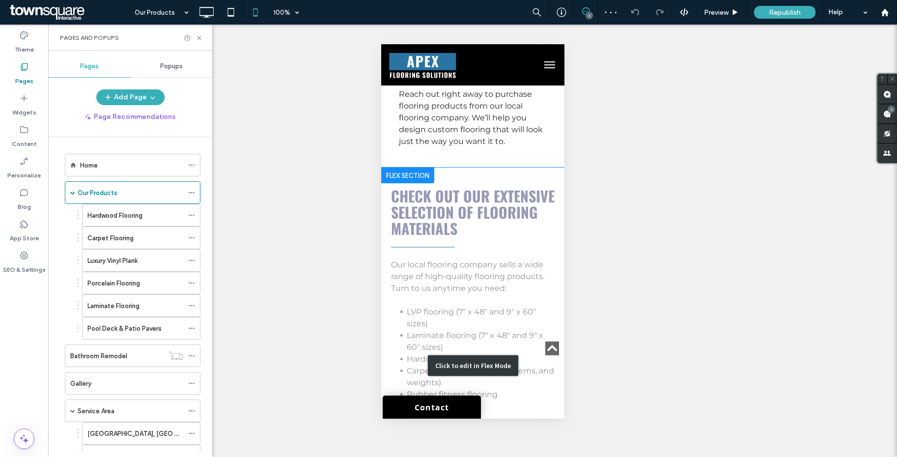
scroll to position [693, 0]
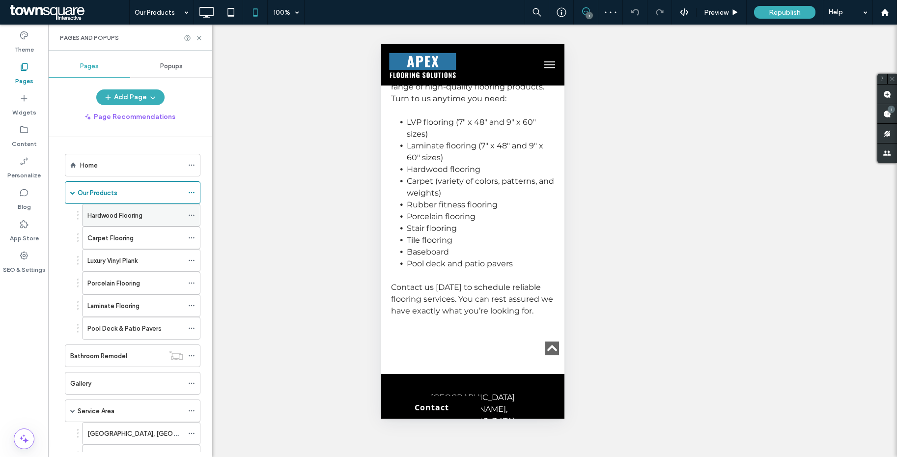
click at [128, 217] on label "Hardwood Flooring" at bounding box center [114, 215] width 55 height 17
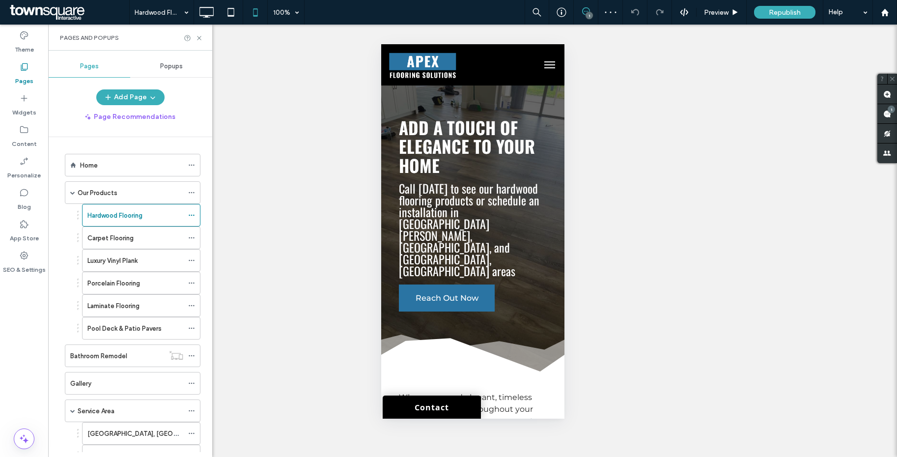
scroll to position [0, 0]
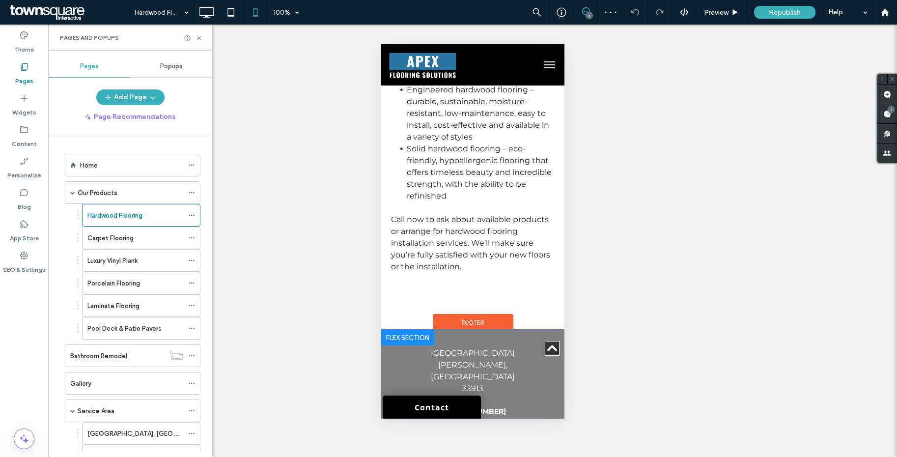
scroll to position [891, 0]
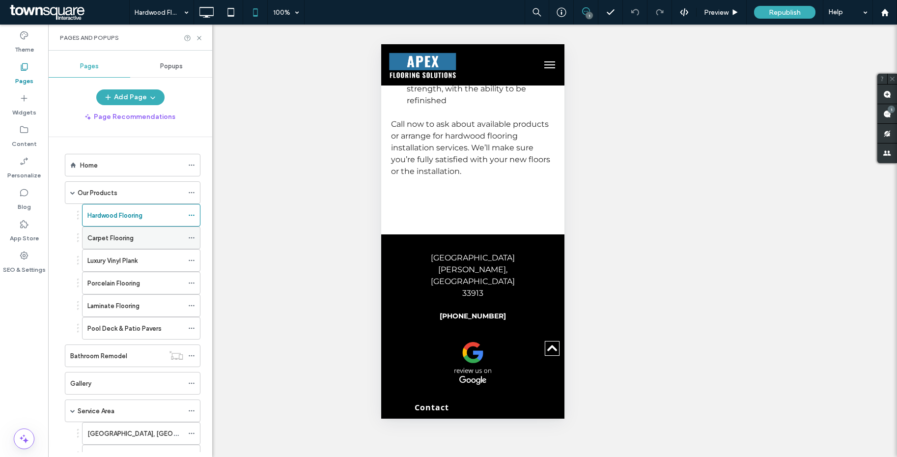
click at [146, 231] on div "Carpet Flooring" at bounding box center [135, 238] width 96 height 22
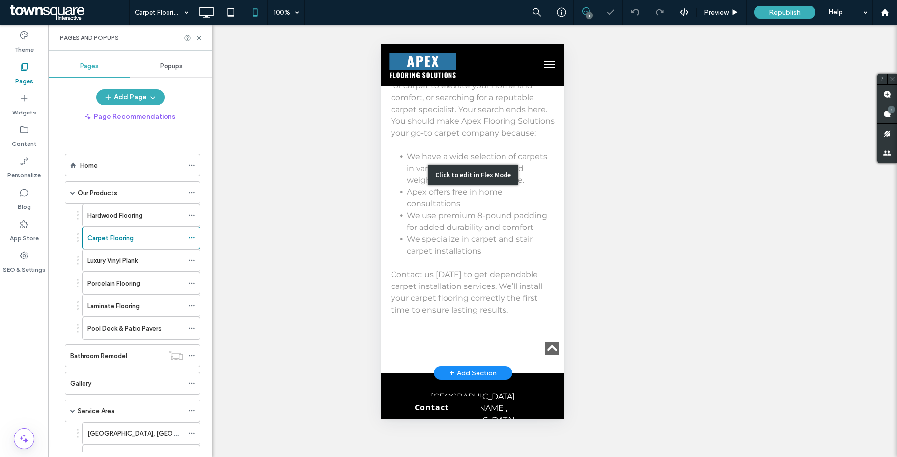
scroll to position [835, 0]
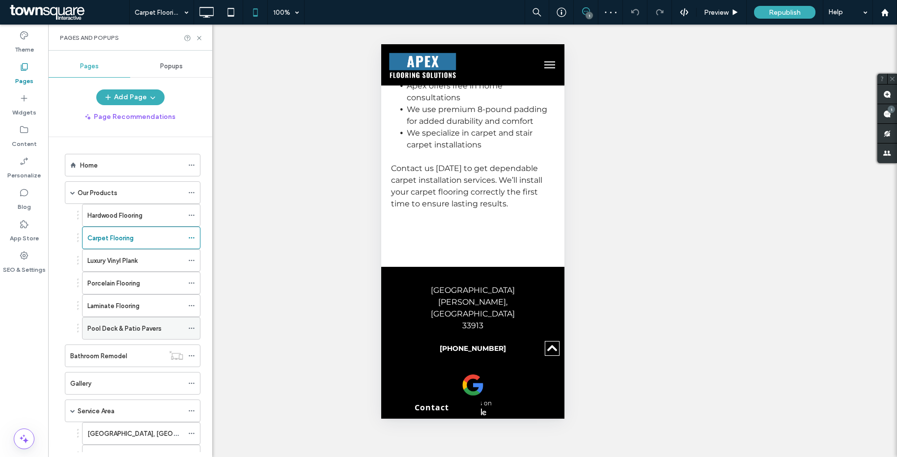
click at [133, 319] on div "Pool Deck & Patio Pavers" at bounding box center [135, 328] width 96 height 22
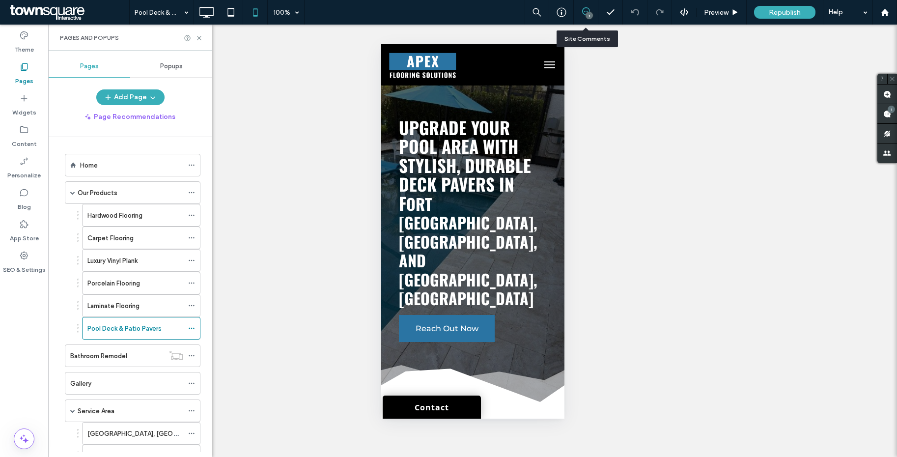
click at [584, 6] on div "1" at bounding box center [586, 12] width 25 height 25
click at [588, 17] on div "1" at bounding box center [588, 15] width 7 height 7
click at [583, 13] on use at bounding box center [586, 11] width 8 height 8
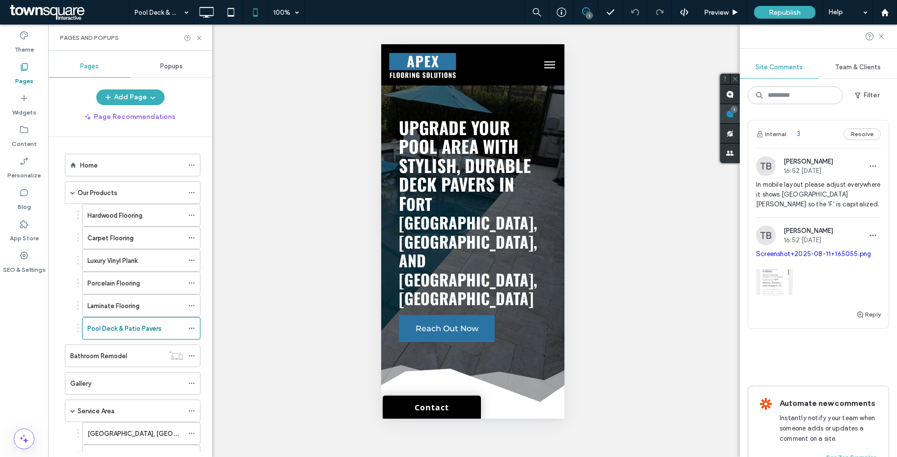
click at [734, 114] on use at bounding box center [730, 114] width 8 height 8
click at [857, 143] on div "Internal 3 Resolve" at bounding box center [818, 134] width 140 height 28
click at [857, 138] on div at bounding box center [448, 228] width 897 height 457
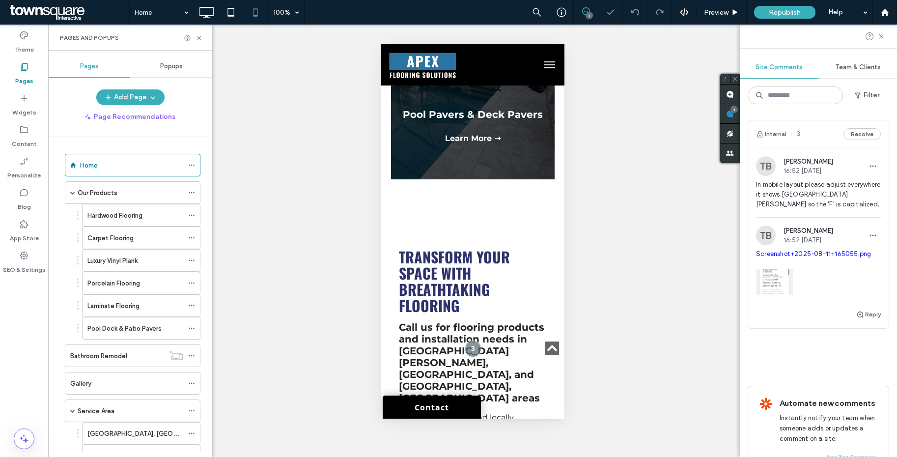
scroll to position [917, 0]
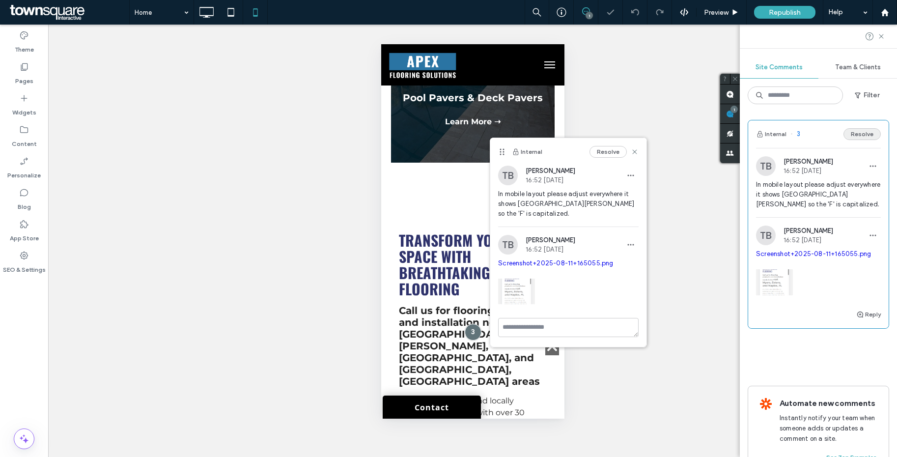
click at [854, 136] on button "Resolve" at bounding box center [861, 134] width 37 height 12
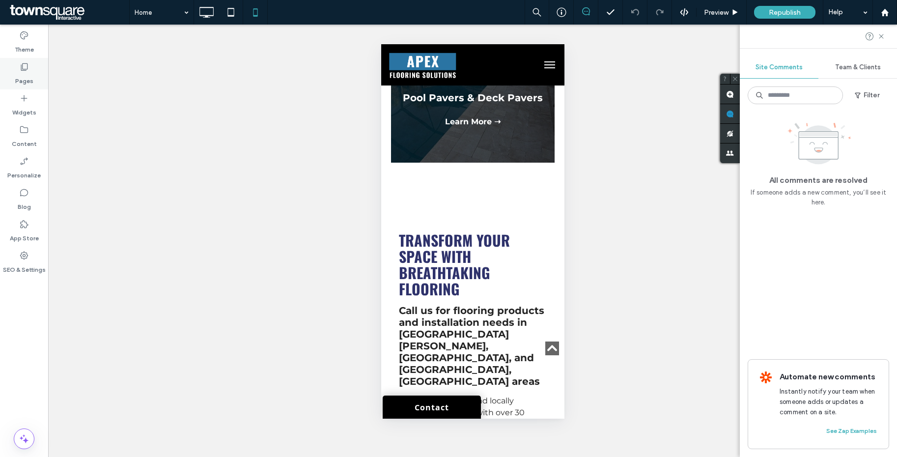
click at [28, 74] on label "Pages" at bounding box center [24, 79] width 18 height 14
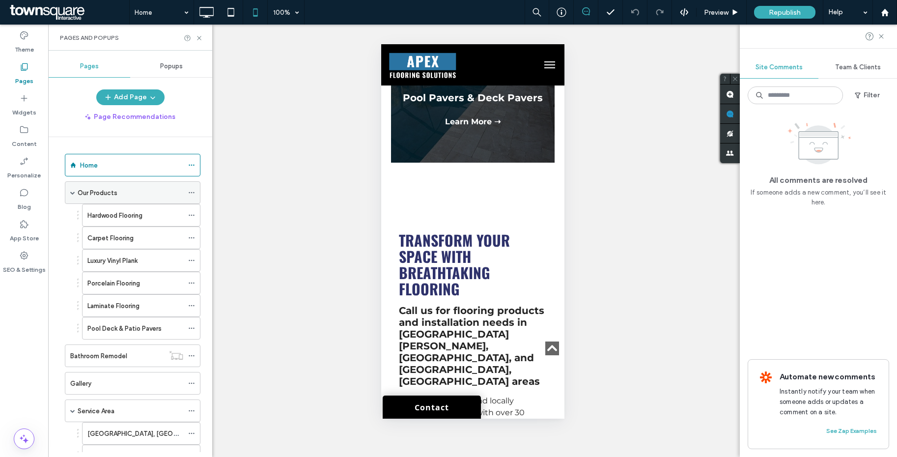
click at [122, 196] on div "Our Products" at bounding box center [131, 193] width 106 height 10
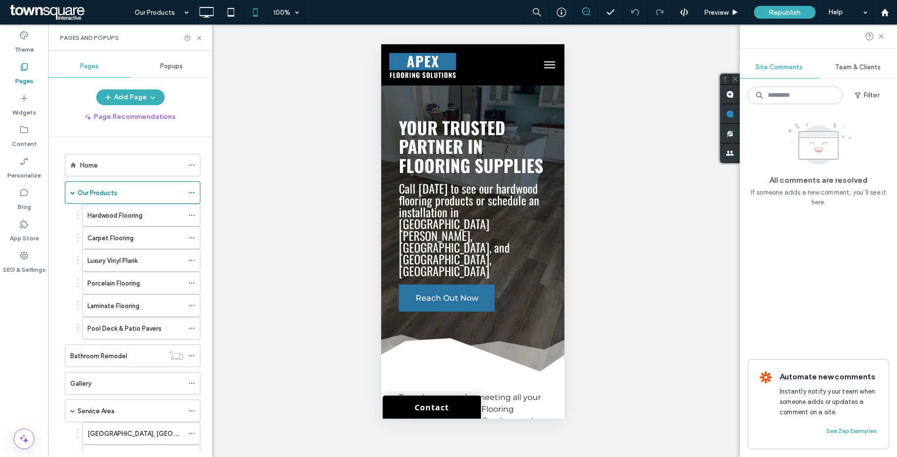
scroll to position [0, 0]
click at [200, 37] on icon at bounding box center [198, 37] width 7 height 7
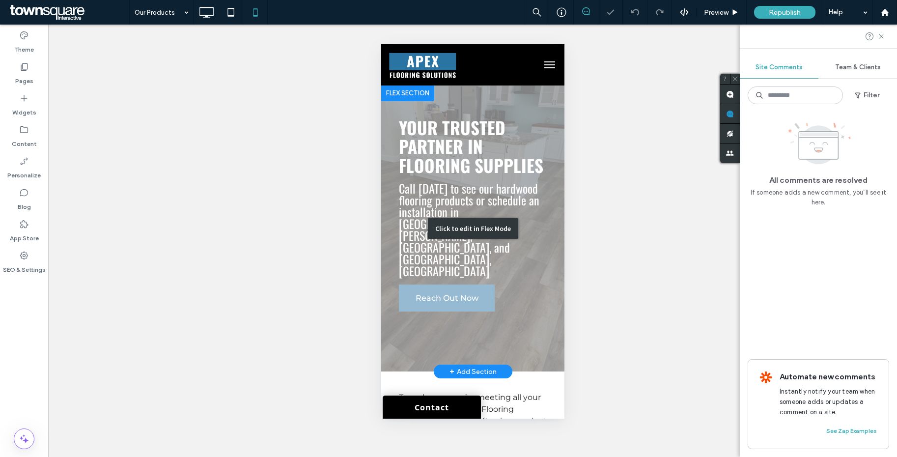
click at [479, 225] on div "Click to edit in Flex Mode" at bounding box center [472, 228] width 183 height 286
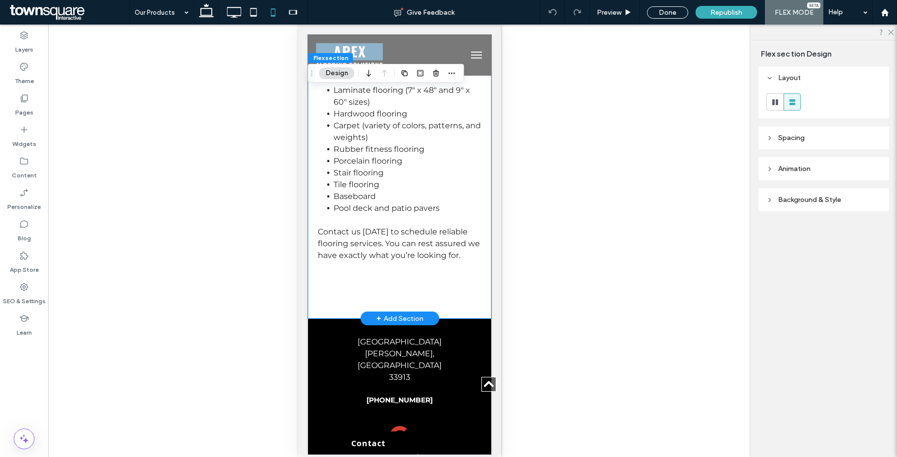
scroll to position [733, 0]
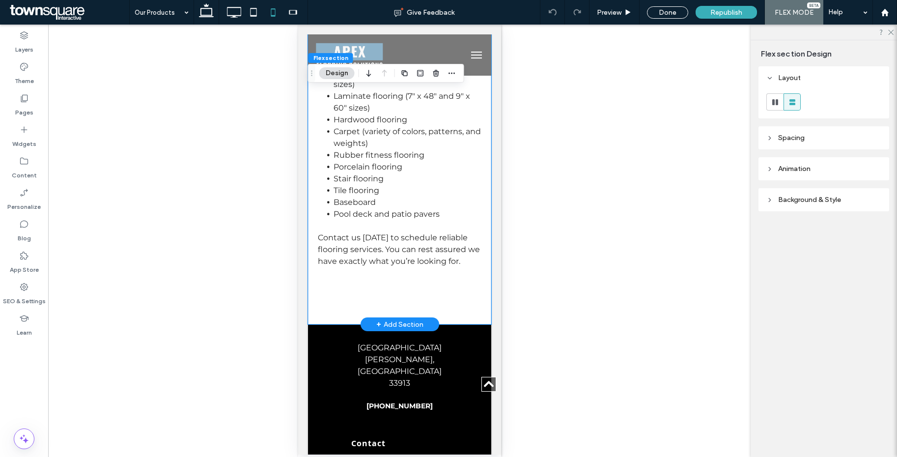
click at [390, 244] on div "Check out our extensive selection of flooring materials Our local flooring comp…" at bounding box center [398, 126] width 183 height 396
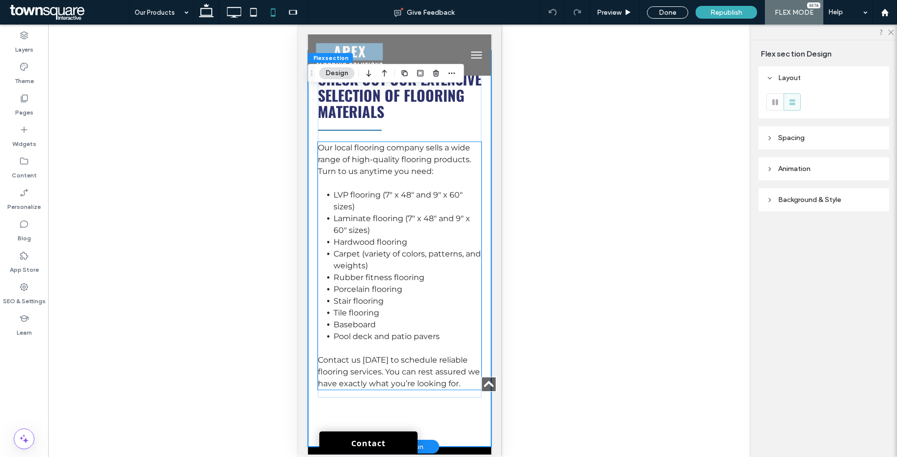
scroll to position [585, 0]
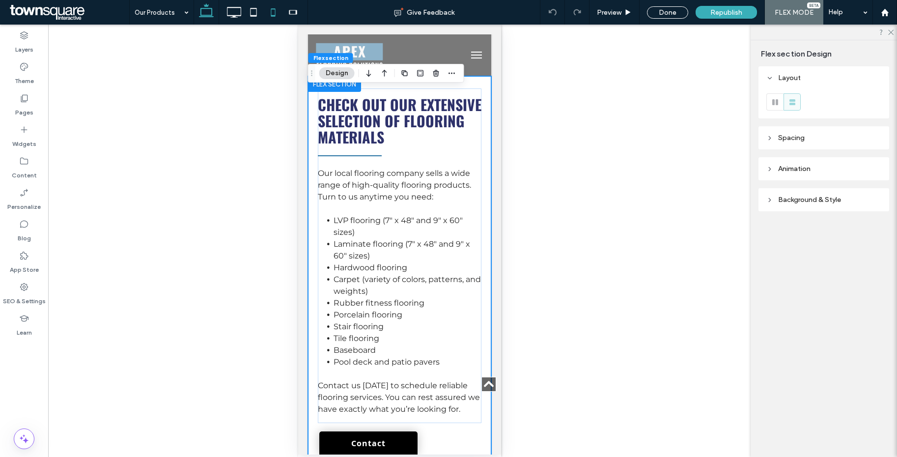
click at [211, 16] on use at bounding box center [206, 10] width 15 height 14
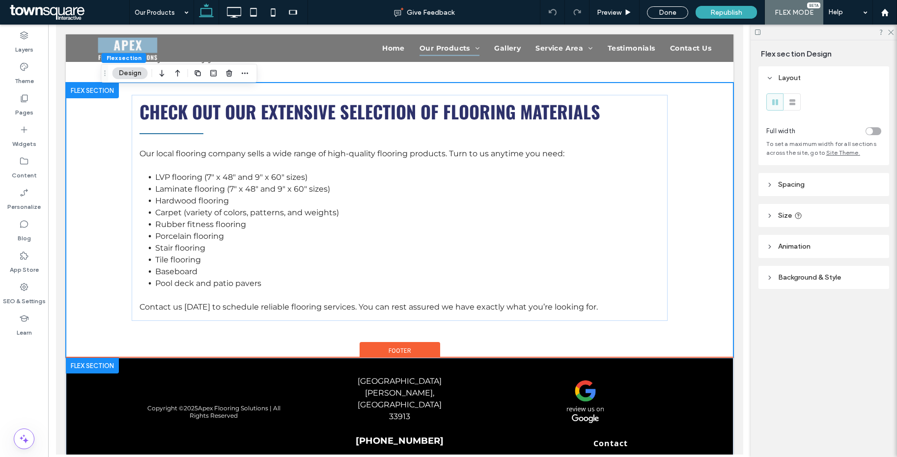
scroll to position [469, 0]
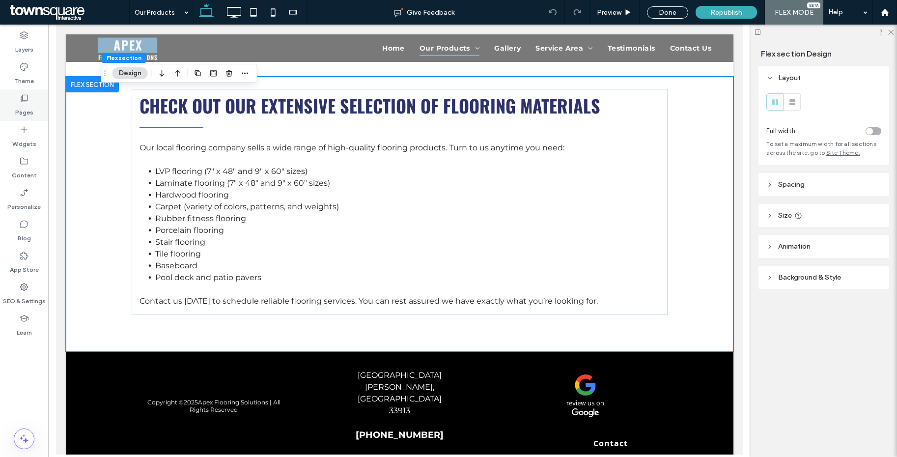
click at [35, 92] on div "Pages" at bounding box center [24, 104] width 48 height 31
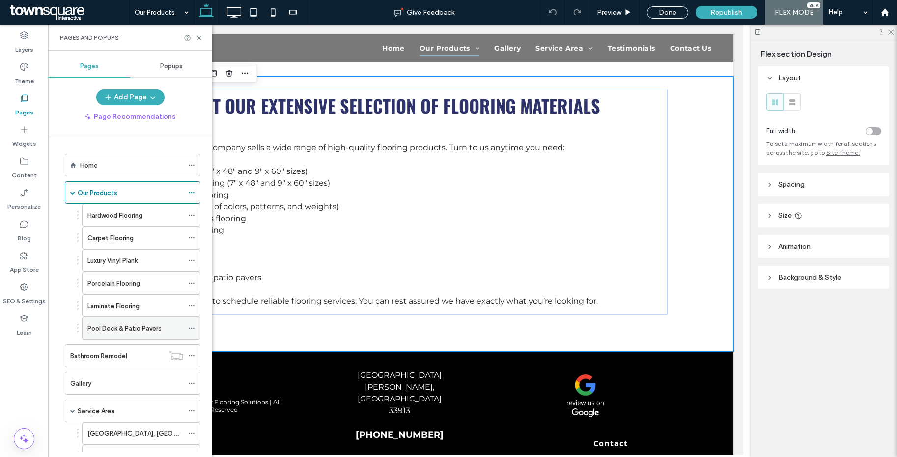
click at [125, 326] on label "Pool Deck & Patio Pavers" at bounding box center [124, 328] width 74 height 17
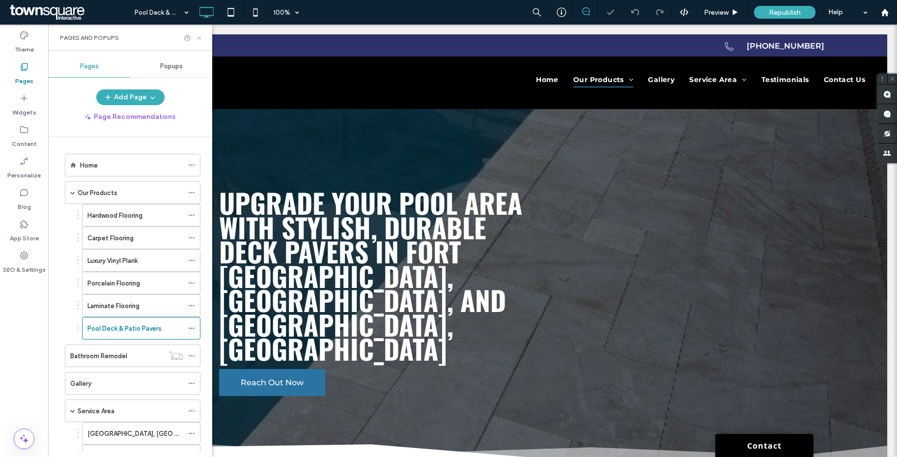
drag, startPoint x: 199, startPoint y: 38, endPoint x: 180, endPoint y: 35, distance: 18.9
click at [199, 38] on icon at bounding box center [198, 37] width 7 height 7
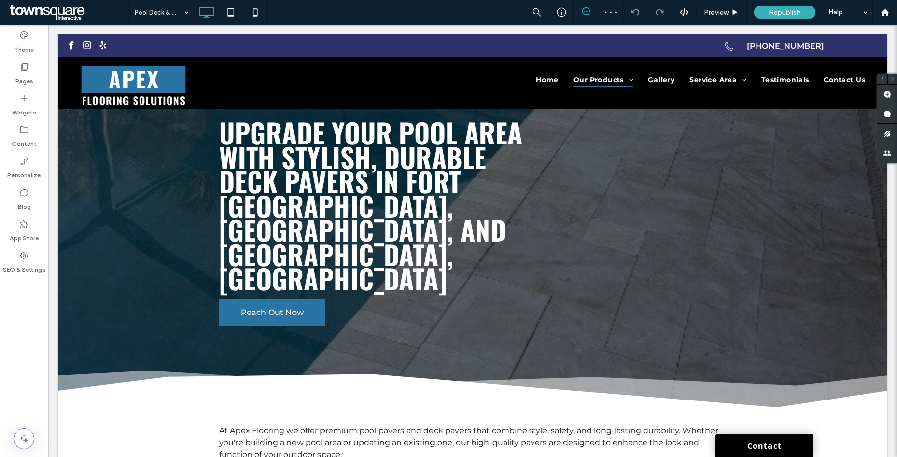
scroll to position [81, 0]
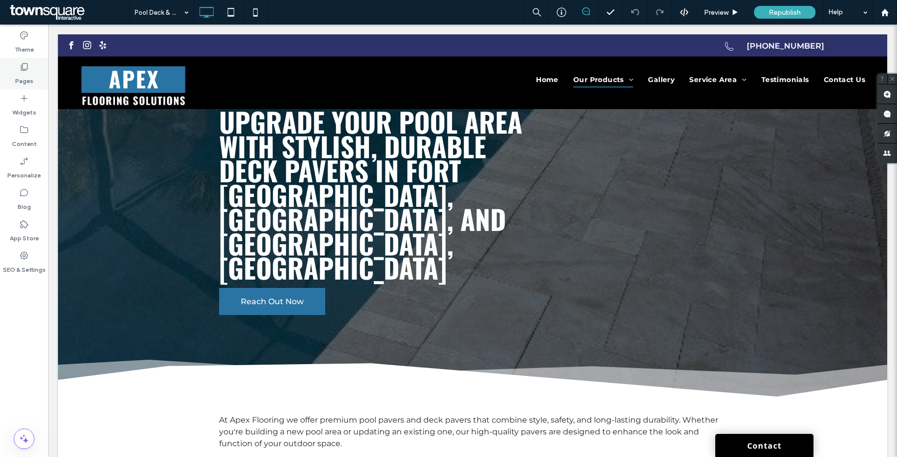
click at [34, 72] on div "Pages" at bounding box center [24, 73] width 48 height 31
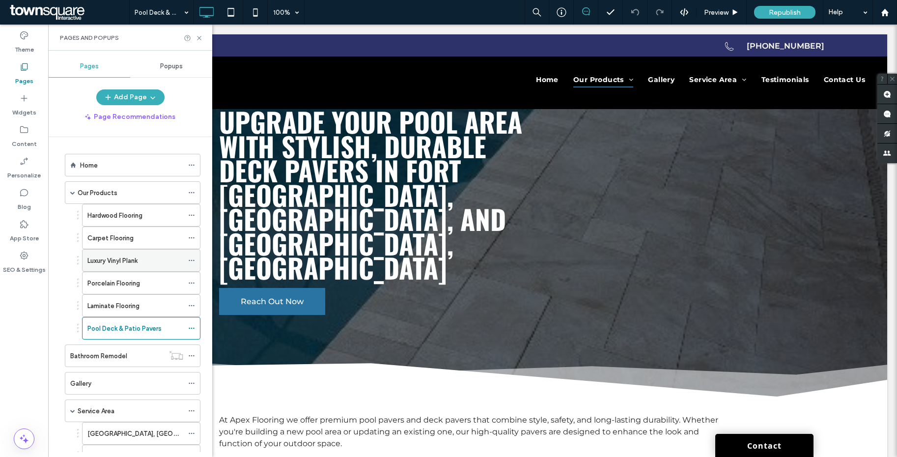
click at [133, 266] on div "Luxury Vinyl Plank" at bounding box center [135, 260] width 96 height 22
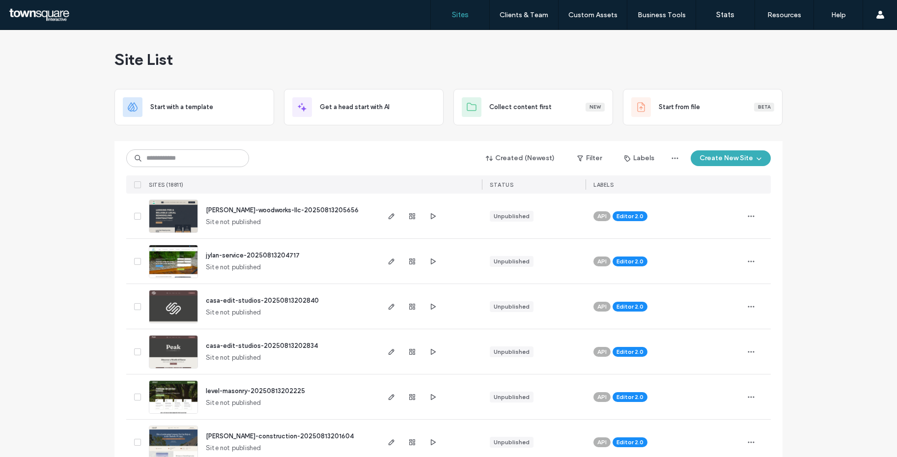
click at [188, 146] on div "Created (Newest) Filter Labels Create New Site SITES (18811) STATUS LABELS" at bounding box center [448, 167] width 644 height 53
click at [186, 151] on input at bounding box center [187, 158] width 123 height 18
paste input "********"
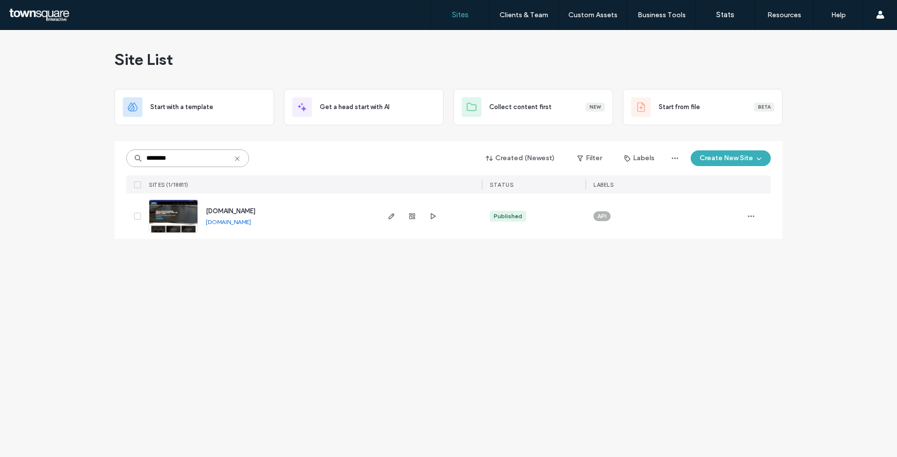
type input "********"
click at [225, 219] on link "[DOMAIN_NAME]" at bounding box center [228, 221] width 45 height 7
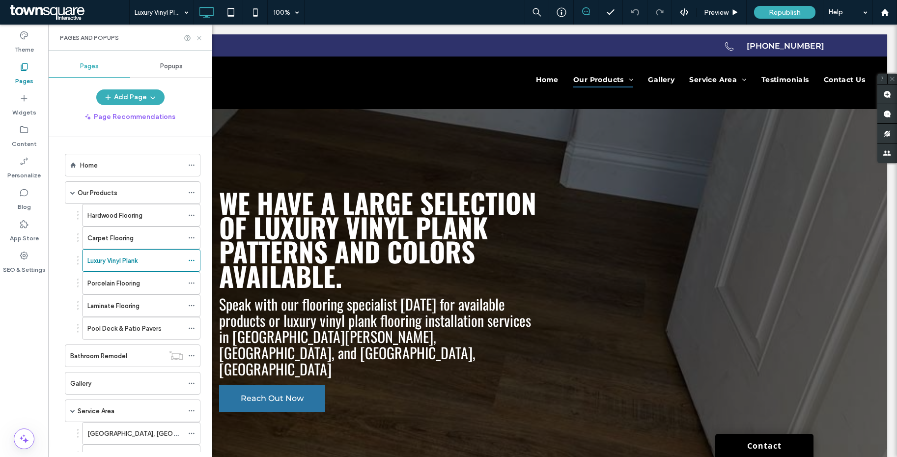
click at [200, 37] on icon at bounding box center [198, 37] width 7 height 7
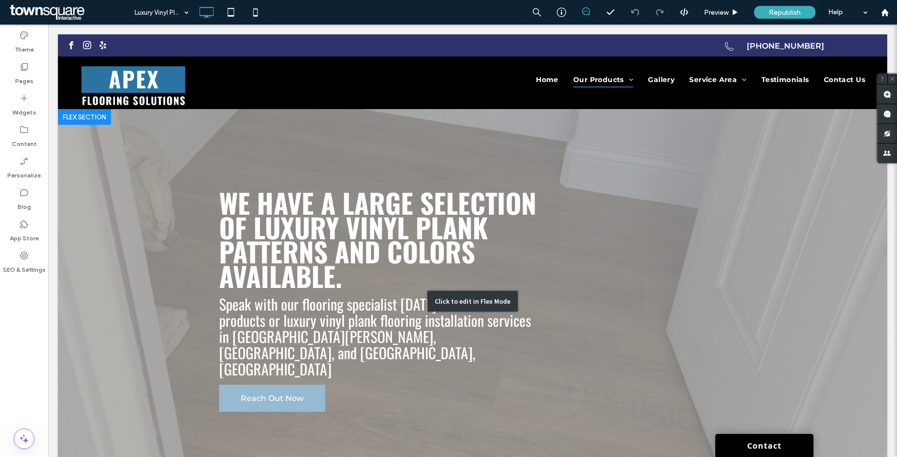
click at [314, 253] on div "Click to edit in Flex Mode" at bounding box center [472, 301] width 829 height 384
click at [314, 253] on span "We have a large selection of Luxury vinyl plank patterns and colors available." at bounding box center [377, 238] width 317 height 113
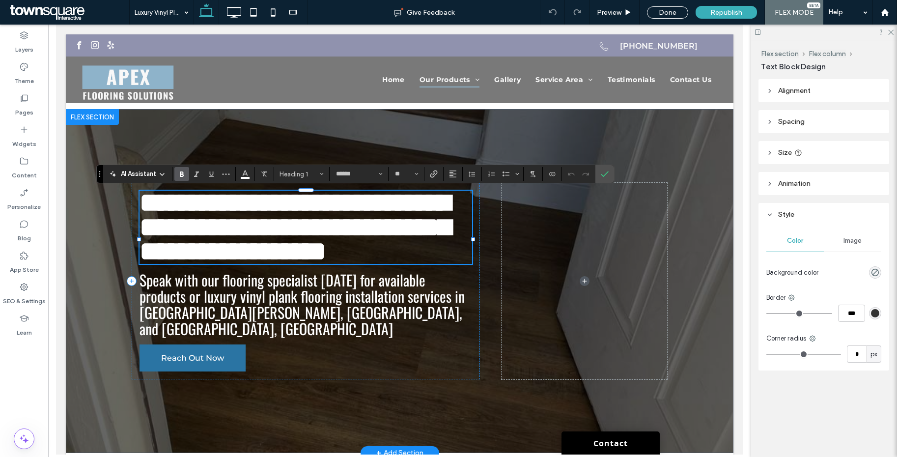
paste div
type input "**"
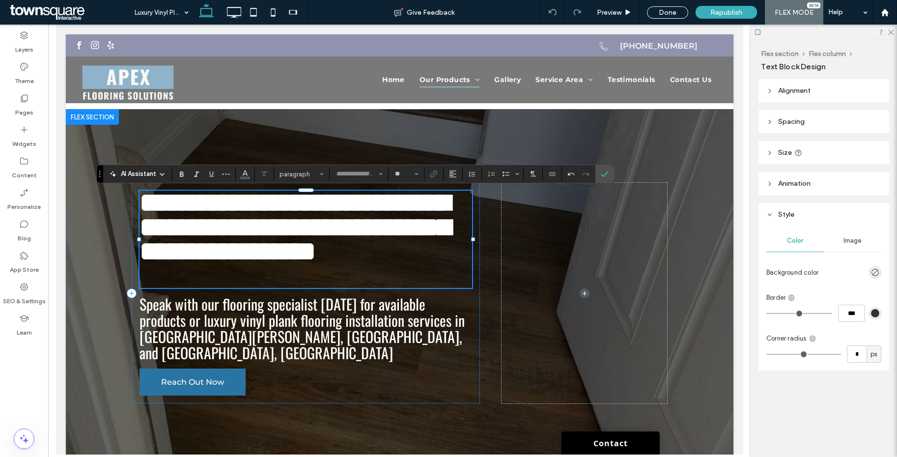
type input "******"
type input "**"
click at [287, 253] on span "**********" at bounding box center [294, 227] width 310 height 76
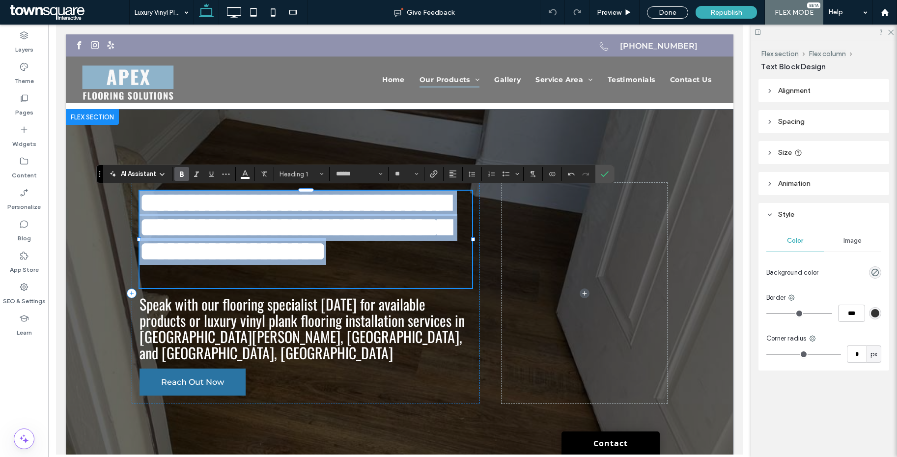
click at [287, 253] on span "**********" at bounding box center [294, 227] width 310 height 76
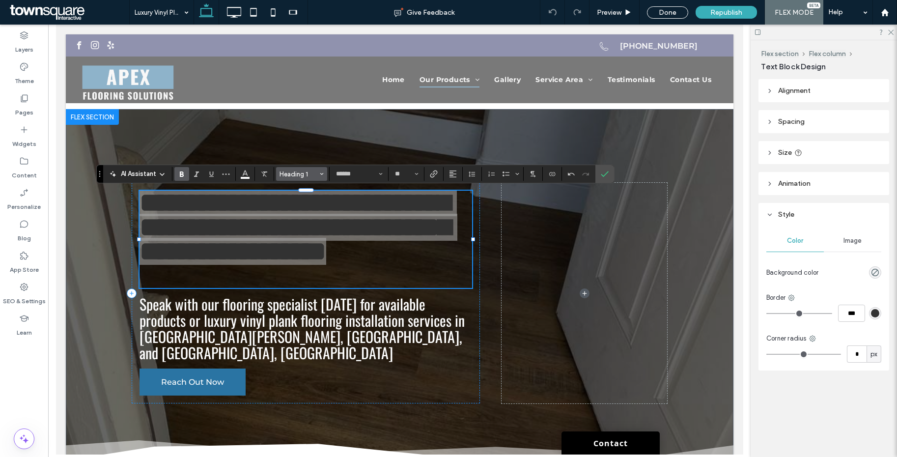
click at [300, 180] on button "Heading 1" at bounding box center [301, 174] width 51 height 14
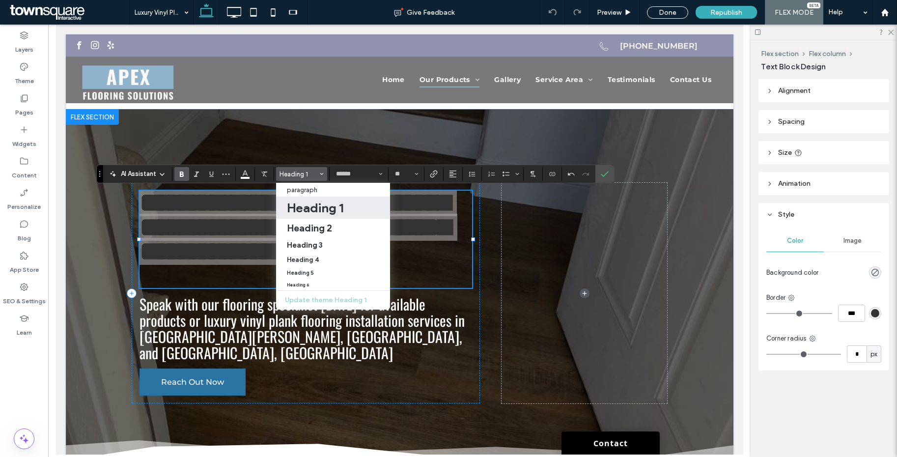
click at [310, 207] on h1 "Heading 1" at bounding box center [315, 208] width 56 height 16
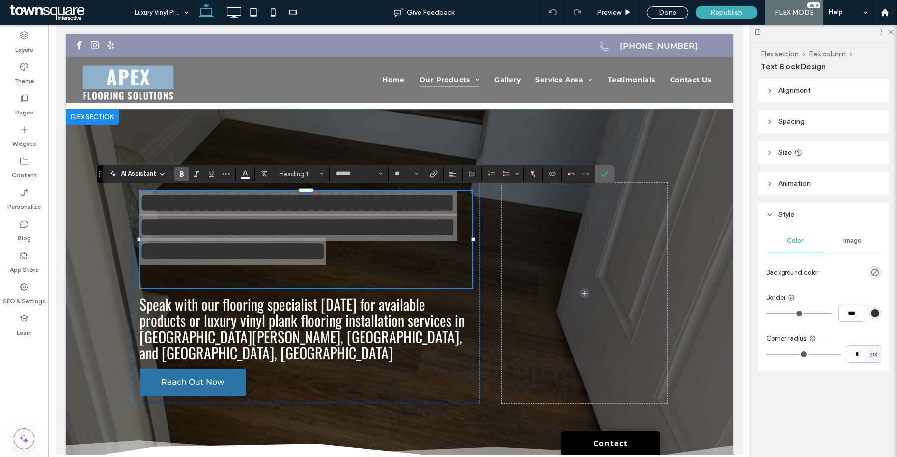
click at [607, 168] on span "Confirm" at bounding box center [605, 173] width 8 height 17
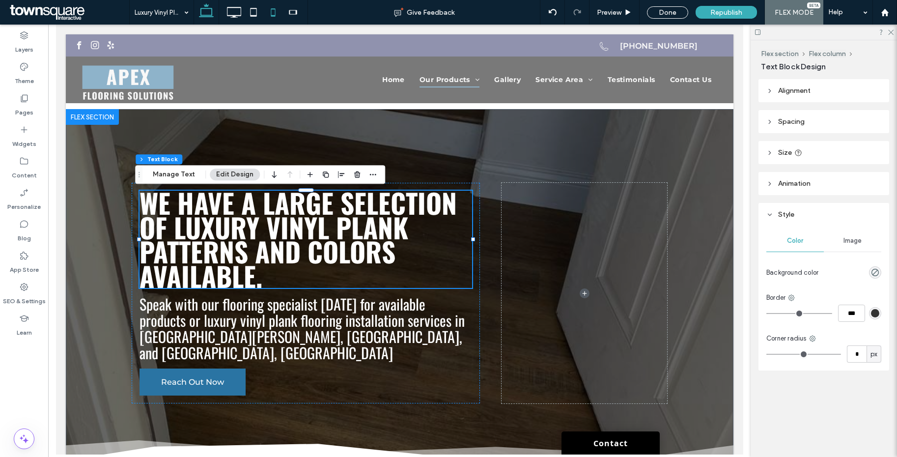
click at [268, 14] on icon at bounding box center [273, 12] width 20 height 20
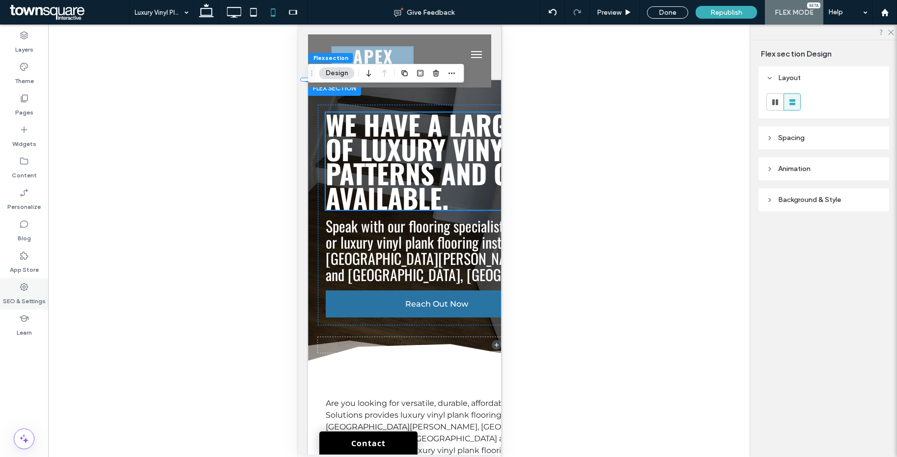
click at [24, 288] on use at bounding box center [24, 287] width 8 height 8
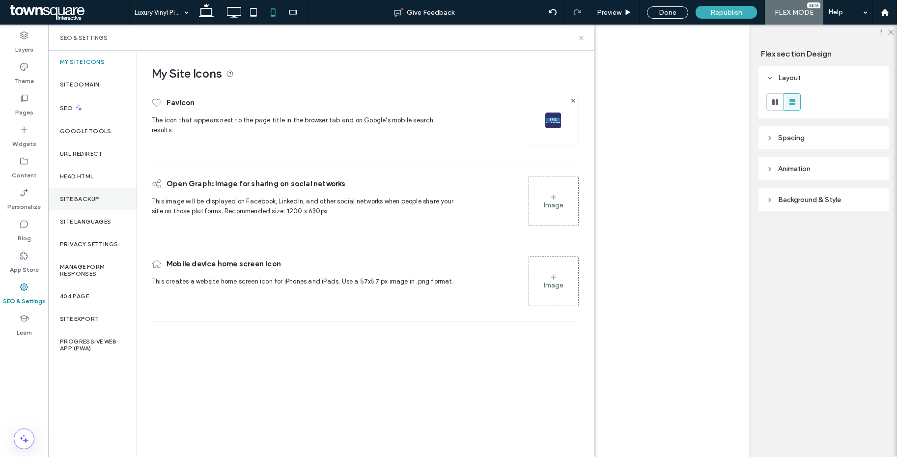
click at [73, 196] on label "Site Backup" at bounding box center [79, 198] width 39 height 7
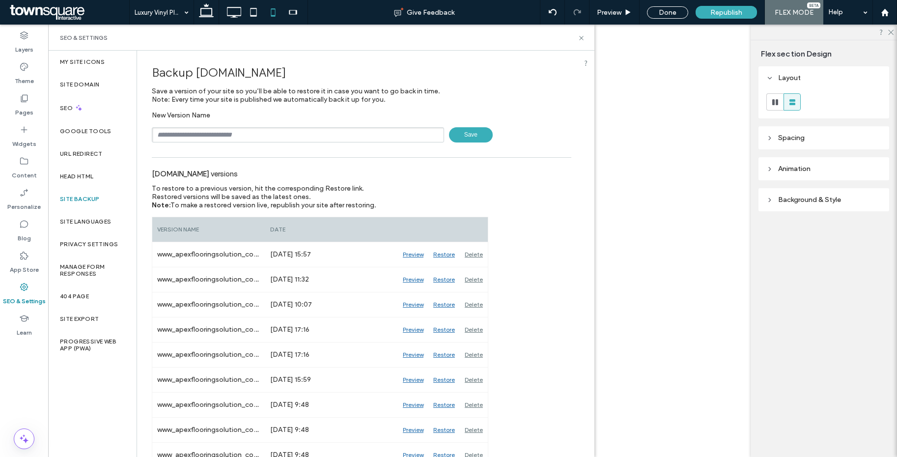
click at [252, 139] on input "text" at bounding box center [298, 134] width 292 height 15
paste input "******"
type input "*********"
click at [582, 37] on use at bounding box center [581, 38] width 4 height 4
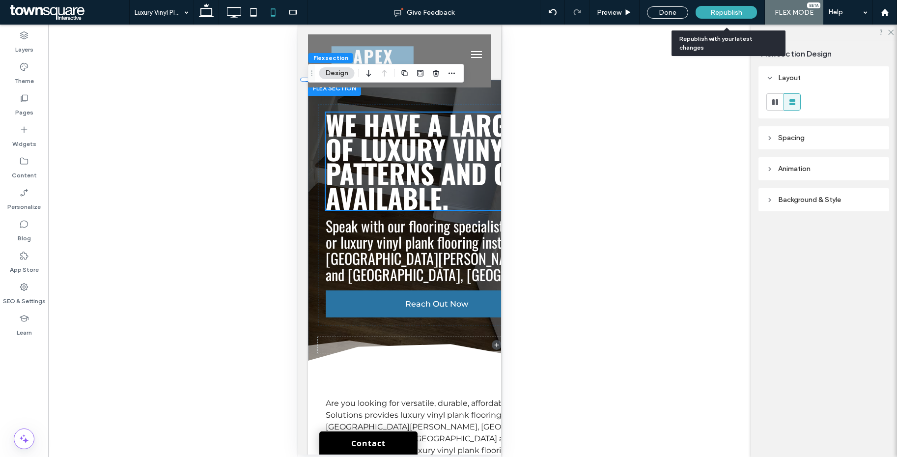
click at [717, 11] on span "Republish" at bounding box center [726, 12] width 32 height 8
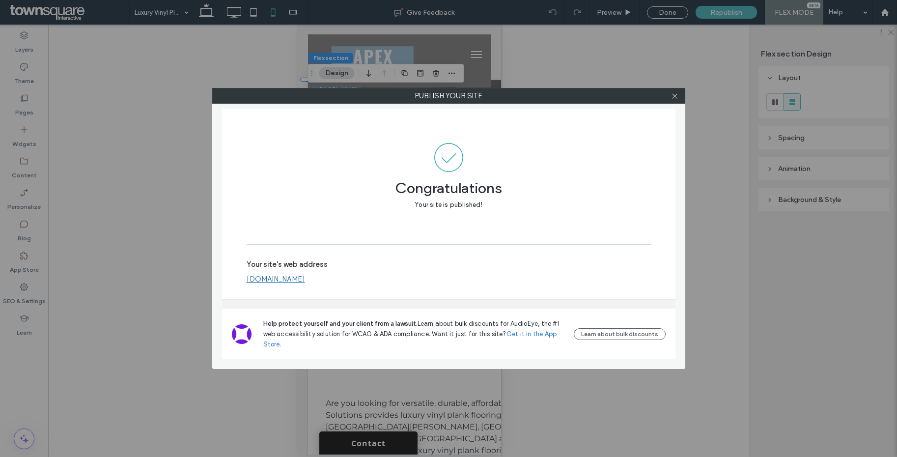
click at [678, 94] on div at bounding box center [674, 95] width 15 height 15
click at [675, 96] on icon at bounding box center [674, 95] width 7 height 7
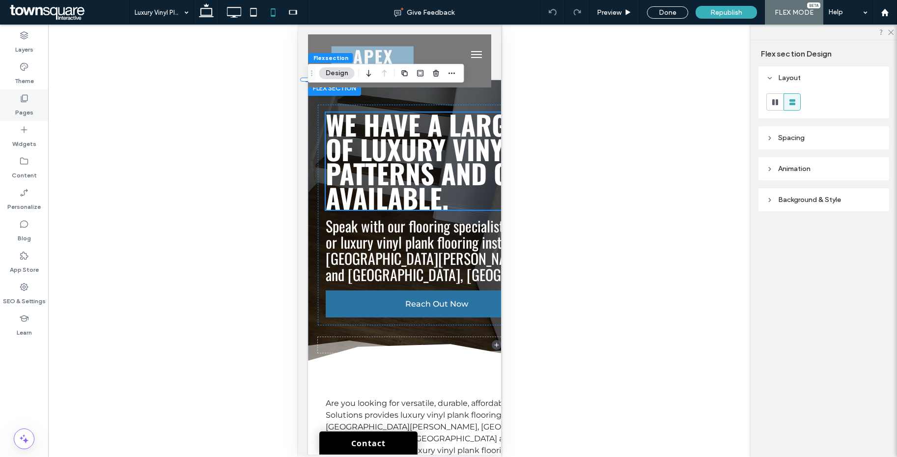
click at [26, 97] on icon at bounding box center [24, 98] width 10 height 10
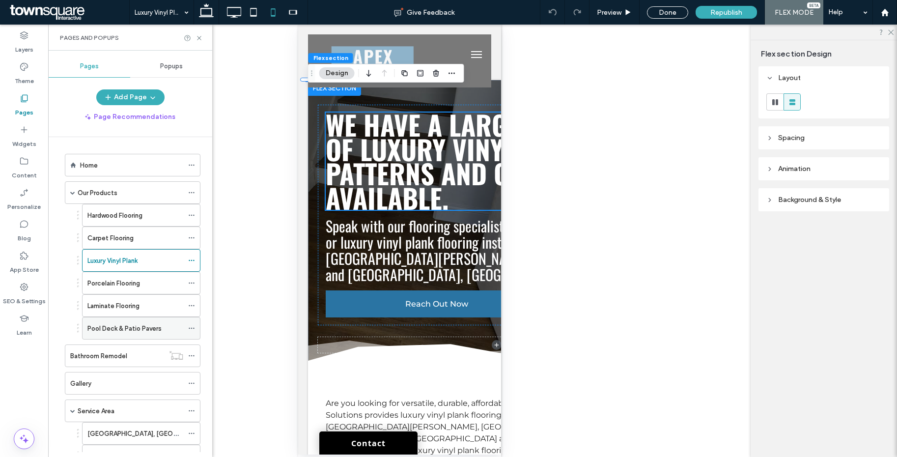
click at [127, 319] on div "Pool Deck & Patio Pavers" at bounding box center [135, 328] width 96 height 22
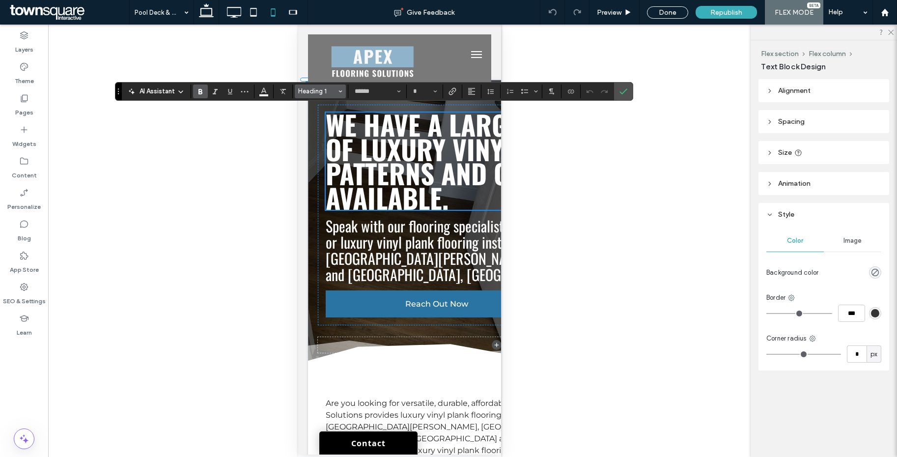
click at [334, 93] on span "Heading 1" at bounding box center [317, 90] width 38 height 7
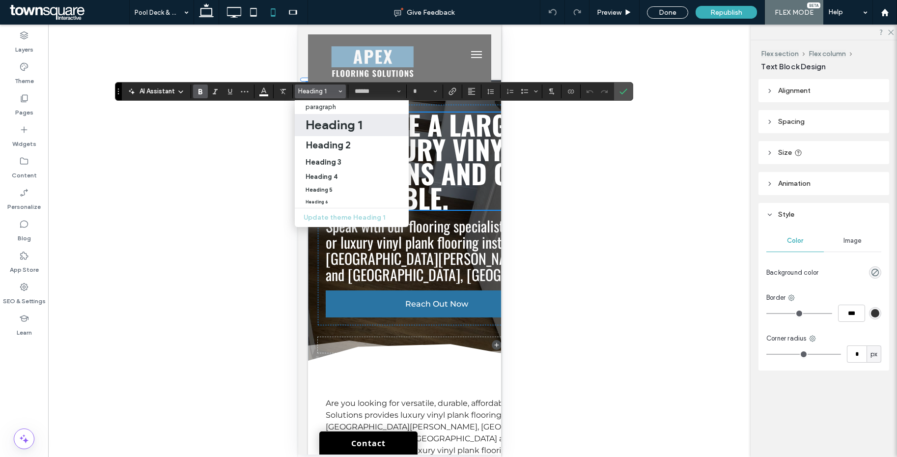
click at [332, 128] on h1 "Heading 1" at bounding box center [333, 125] width 56 height 16
type input "**"
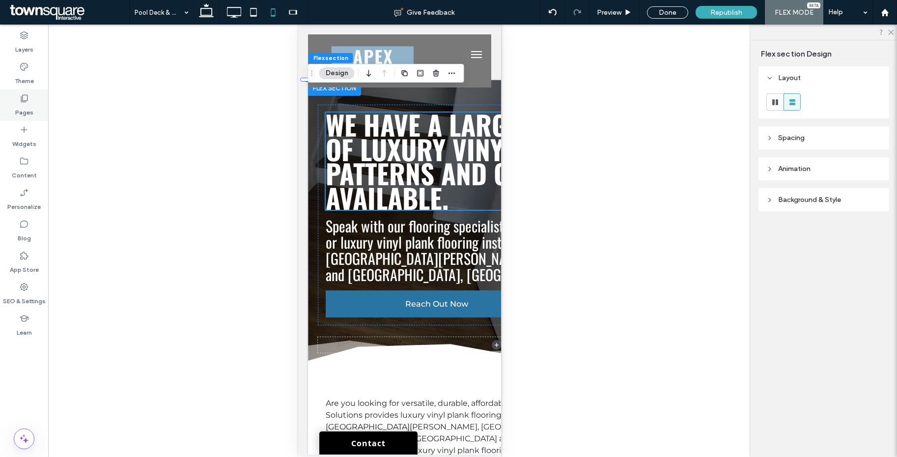
click at [28, 100] on icon at bounding box center [24, 98] width 10 height 10
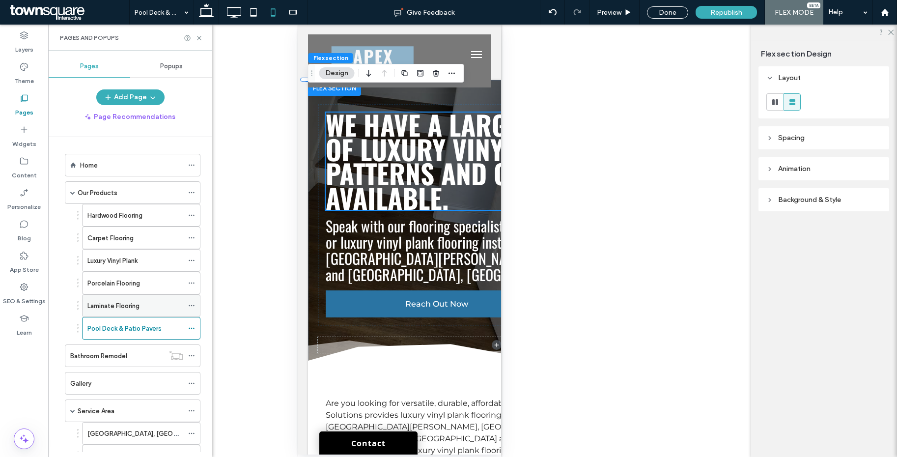
click at [99, 306] on label "Laminate Flooring" at bounding box center [113, 305] width 52 height 17
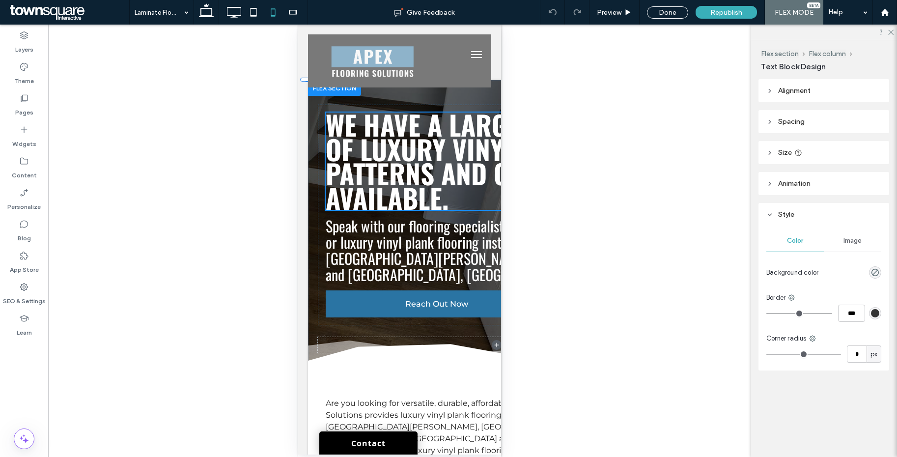
type input "******"
type input "**"
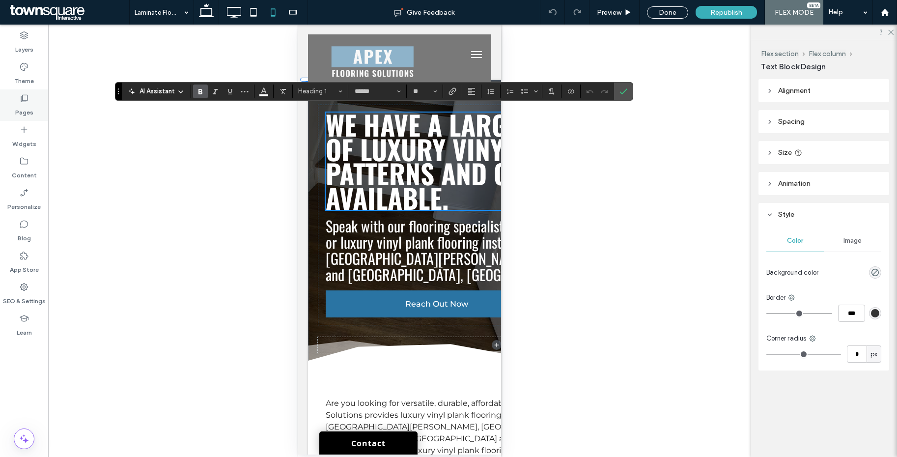
click at [22, 106] on label "Pages" at bounding box center [24, 110] width 18 height 14
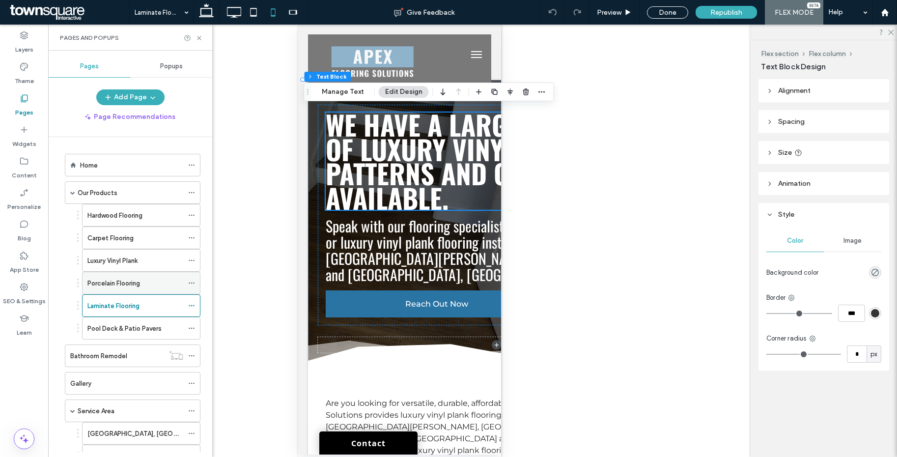
click at [133, 287] on label "Porcelain Flooring" at bounding box center [113, 283] width 53 height 17
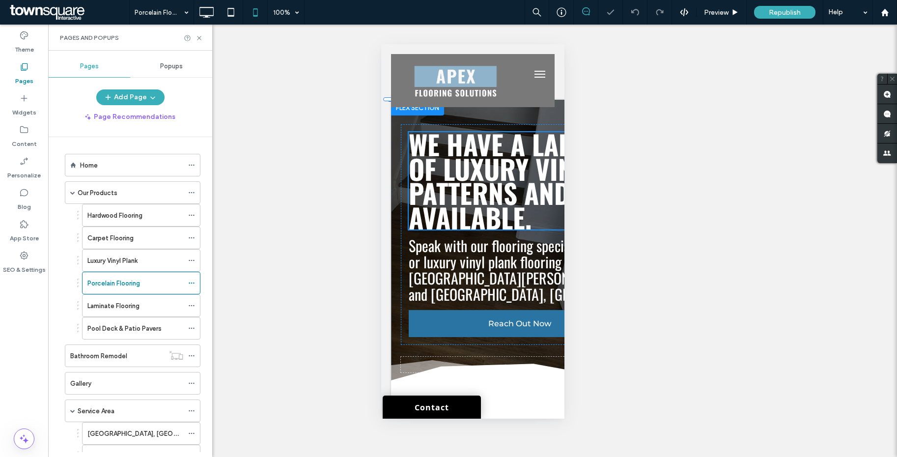
click at [425, 170] on div "Unhide? Yes" at bounding box center [472, 241] width 849 height 432
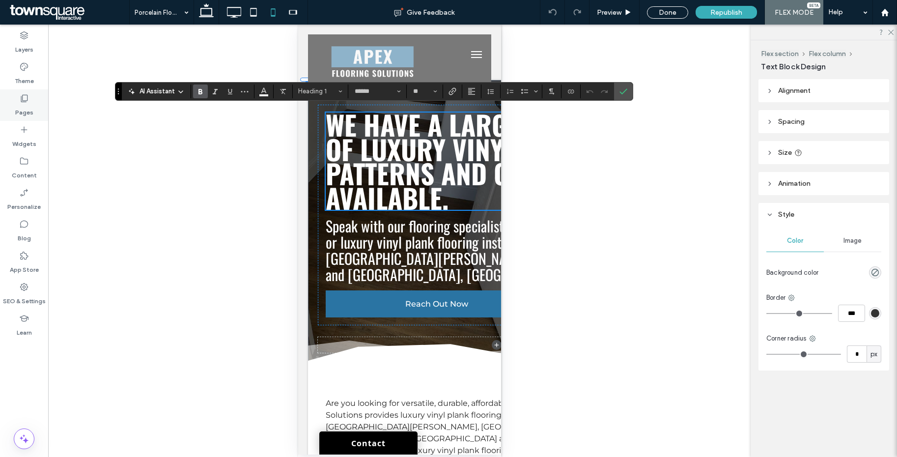
drag, startPoint x: 32, startPoint y: 103, endPoint x: 44, endPoint y: 104, distance: 12.3
click at [32, 103] on div "Pages" at bounding box center [24, 104] width 48 height 31
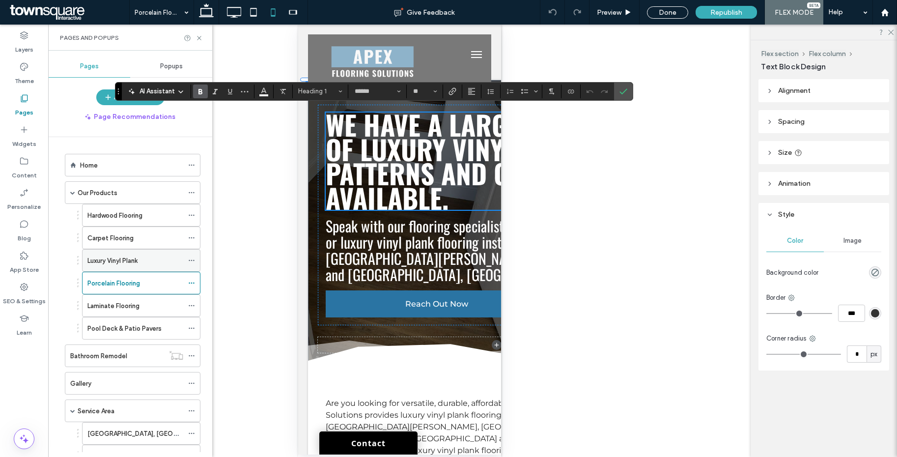
click at [120, 261] on label "Luxury Vinyl Plank" at bounding box center [112, 260] width 50 height 17
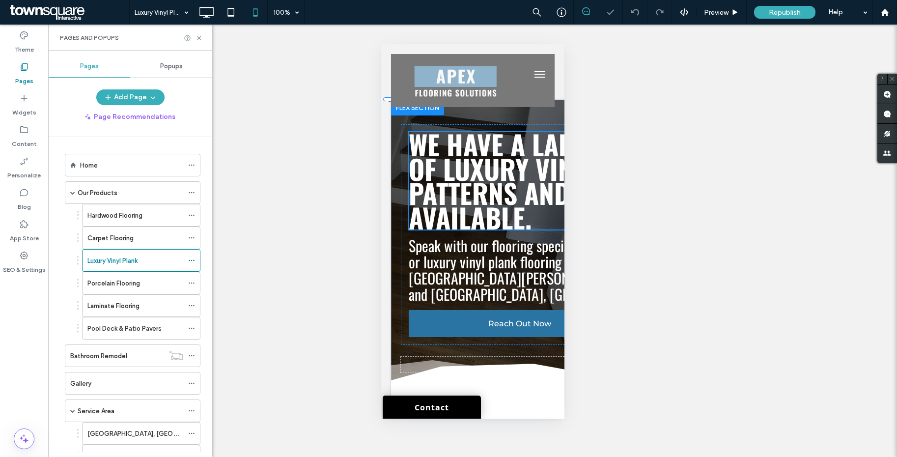
click at [494, 163] on div "Unhide? Yes" at bounding box center [472, 241] width 849 height 432
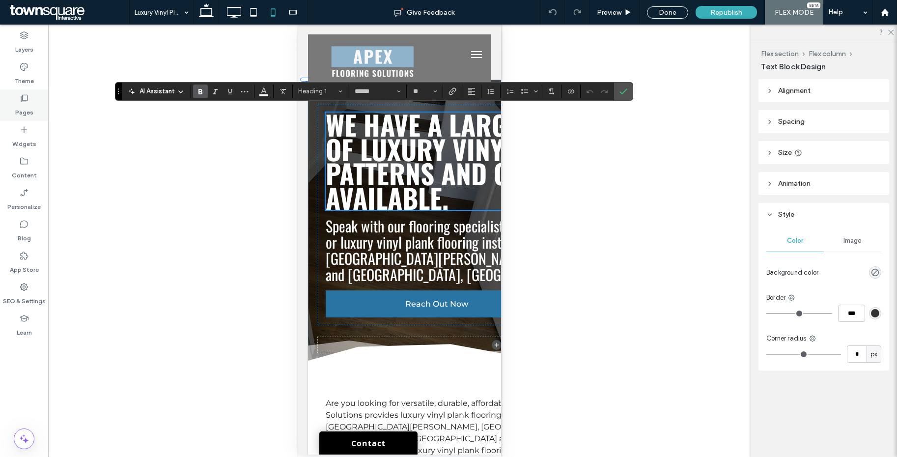
click at [30, 106] on label "Pages" at bounding box center [24, 110] width 18 height 14
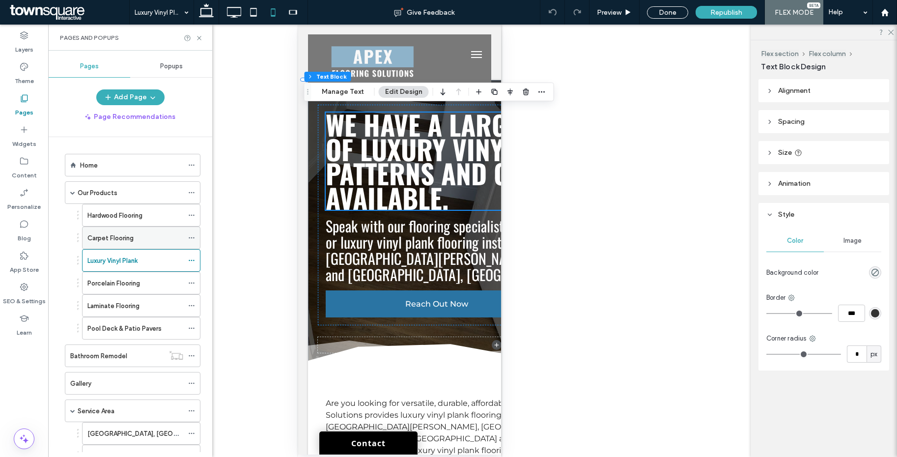
click at [142, 237] on div "Carpet Flooring" at bounding box center [135, 238] width 96 height 10
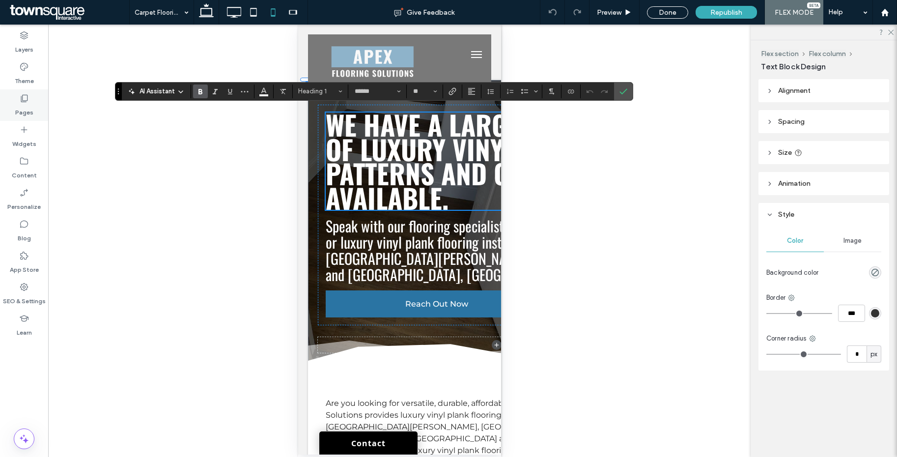
click at [25, 106] on label "Pages" at bounding box center [24, 110] width 18 height 14
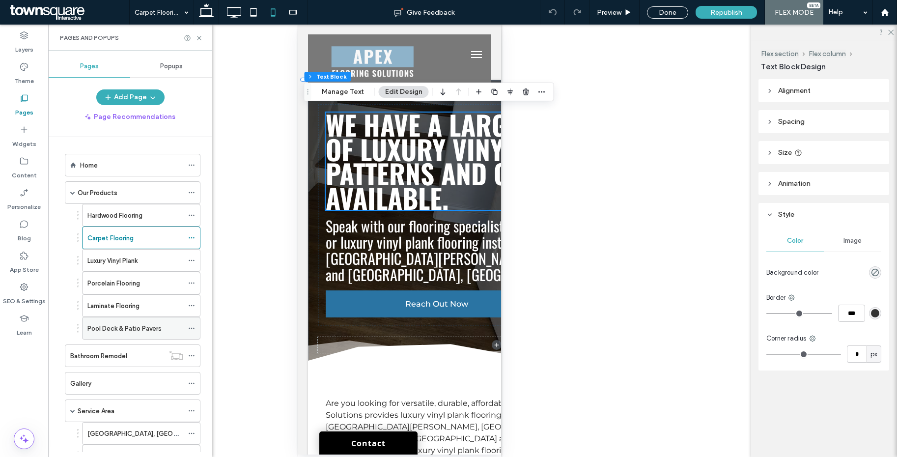
click at [142, 326] on label "Pool Deck & Patio Pavers" at bounding box center [124, 328] width 74 height 17
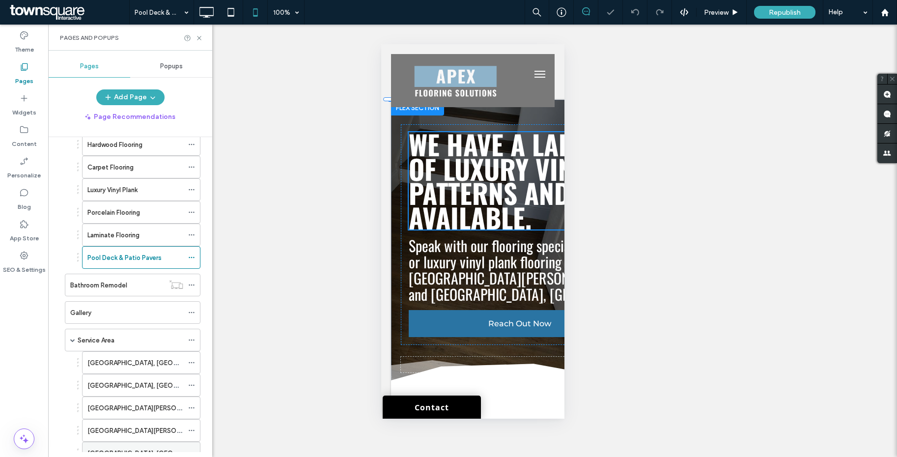
scroll to position [163, 0]
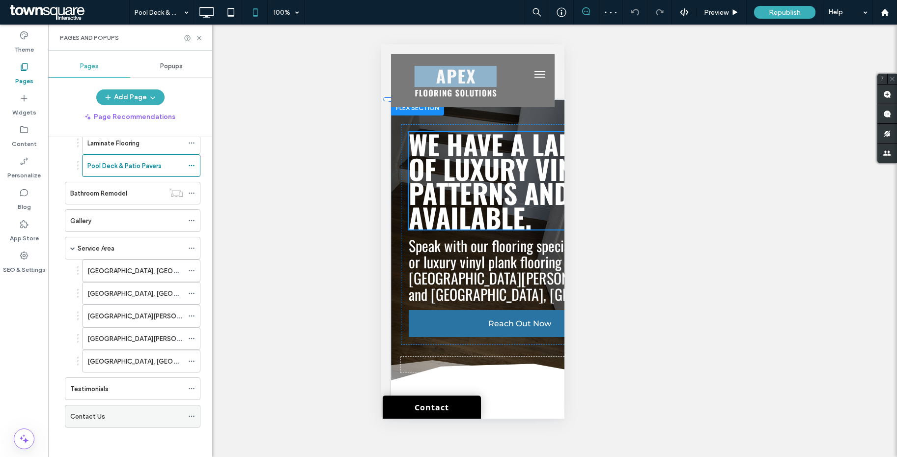
click at [103, 415] on label "Contact Us" at bounding box center [87, 416] width 35 height 17
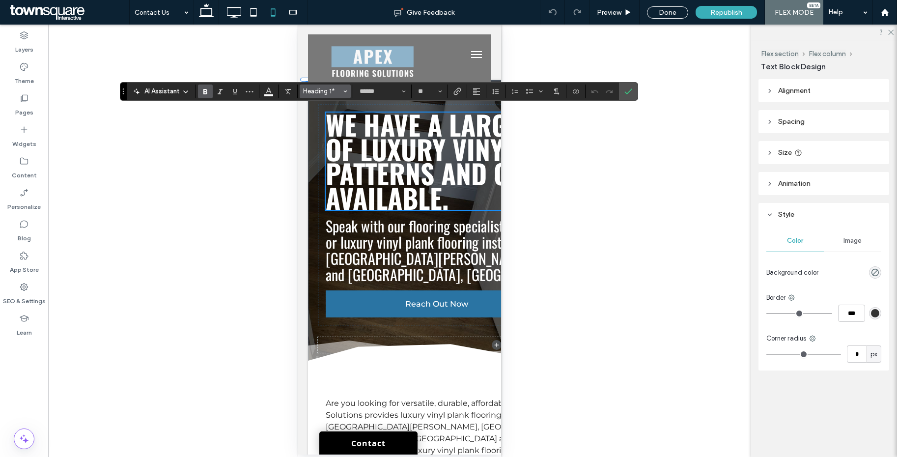
click at [326, 96] on button "Heading 1*" at bounding box center [325, 91] width 51 height 14
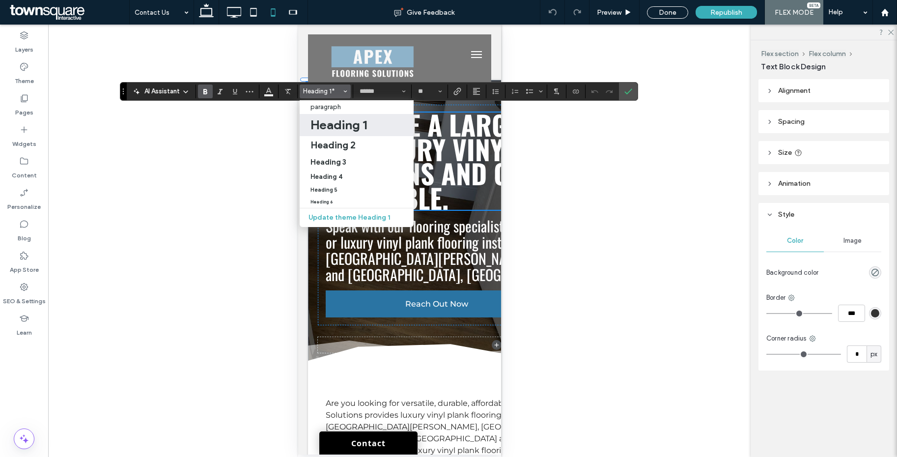
click at [344, 124] on h1 "Heading 1" at bounding box center [338, 125] width 56 height 16
type input "**"
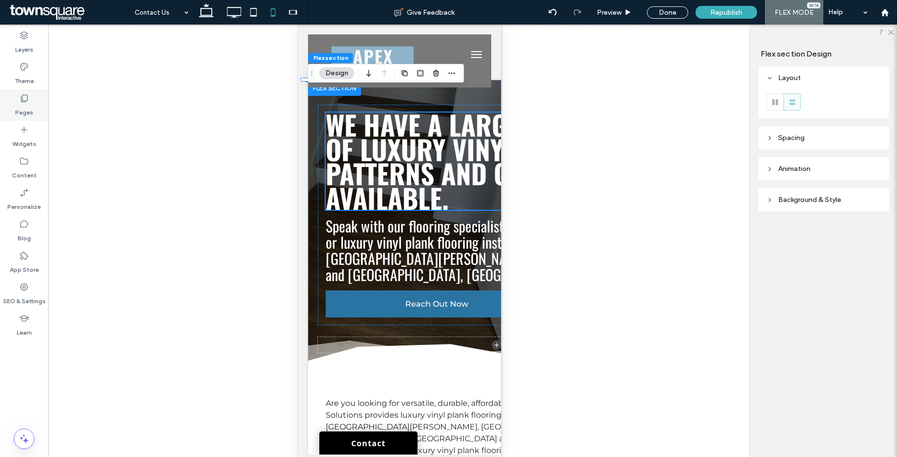
click at [26, 104] on label "Pages" at bounding box center [24, 110] width 18 height 14
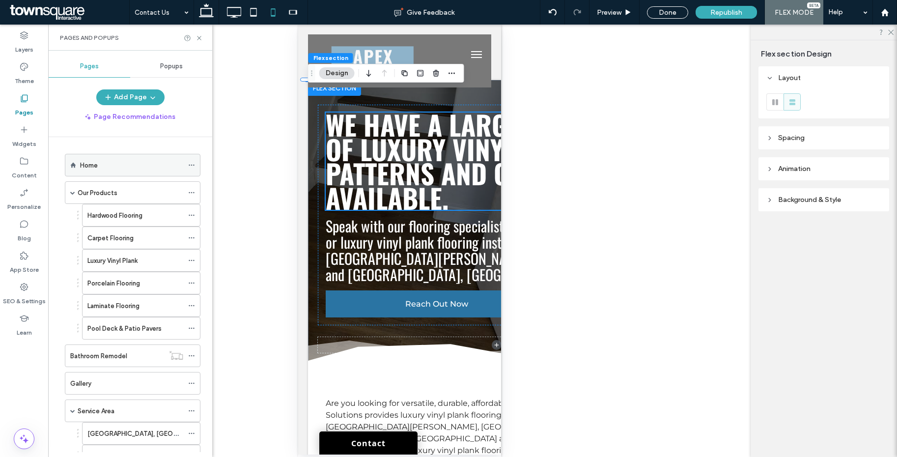
click at [114, 164] on div "Home" at bounding box center [131, 165] width 103 height 10
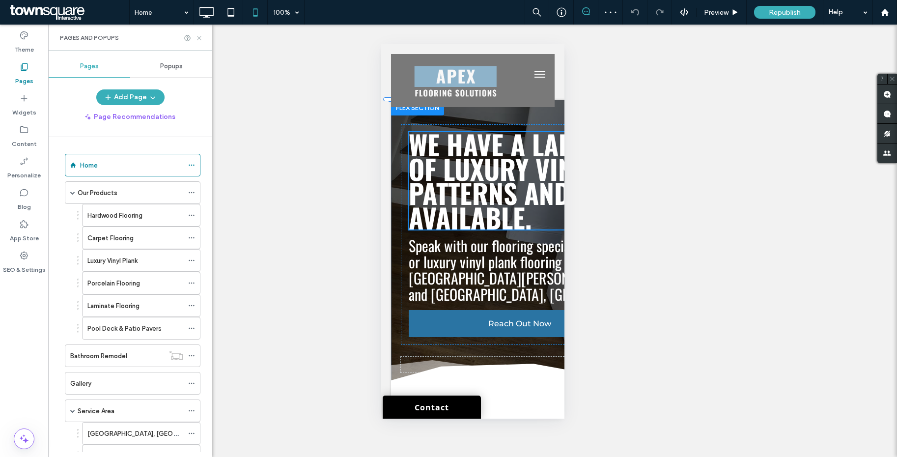
click at [199, 39] on icon at bounding box center [198, 37] width 7 height 7
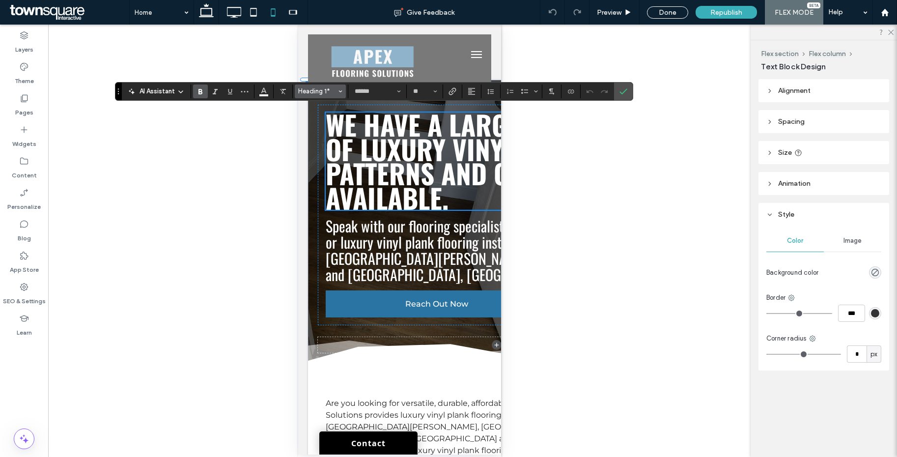
click at [334, 91] on span "Heading 1*" at bounding box center [317, 90] width 38 height 7
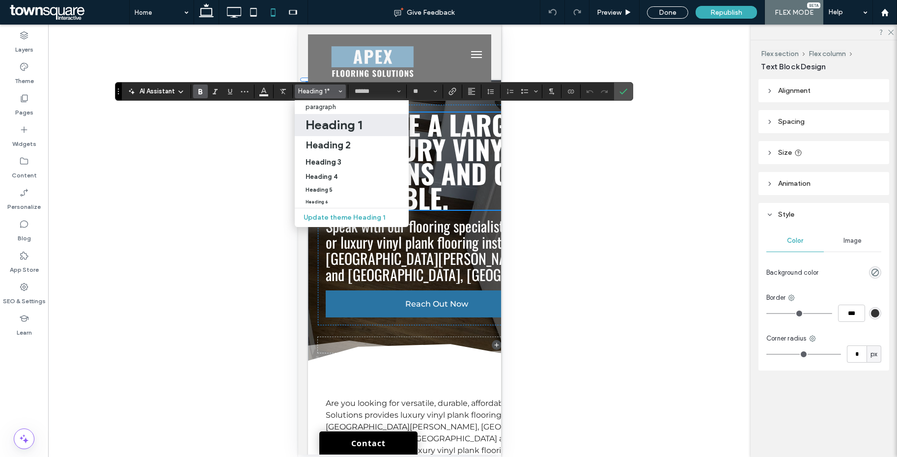
click at [335, 122] on h1 "Heading 1" at bounding box center [333, 125] width 56 height 16
type input "**"
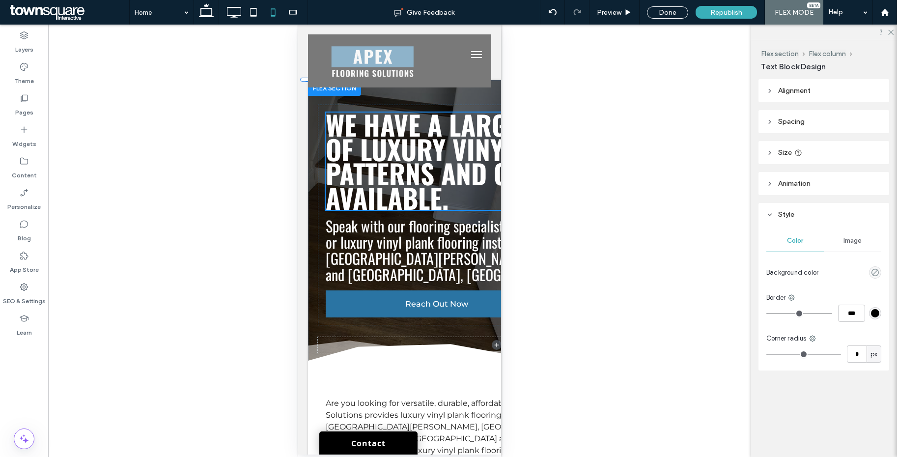
type input "**********"
type input "**"
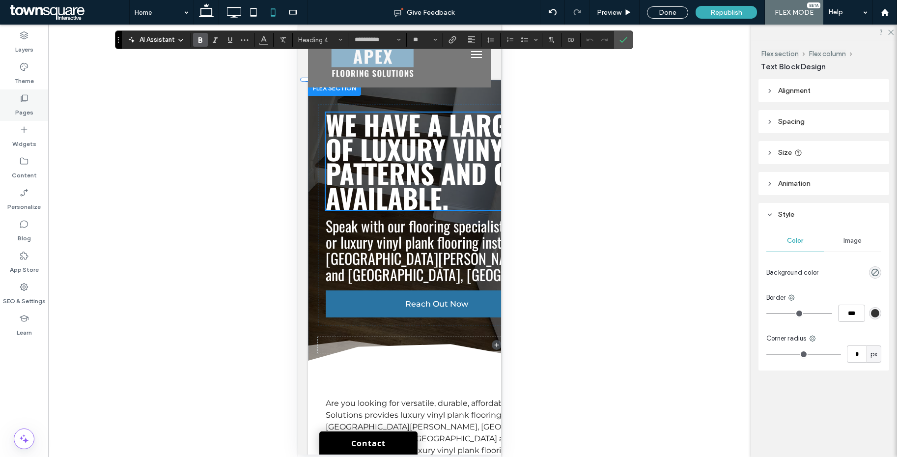
click at [31, 102] on div "Pages" at bounding box center [24, 104] width 48 height 31
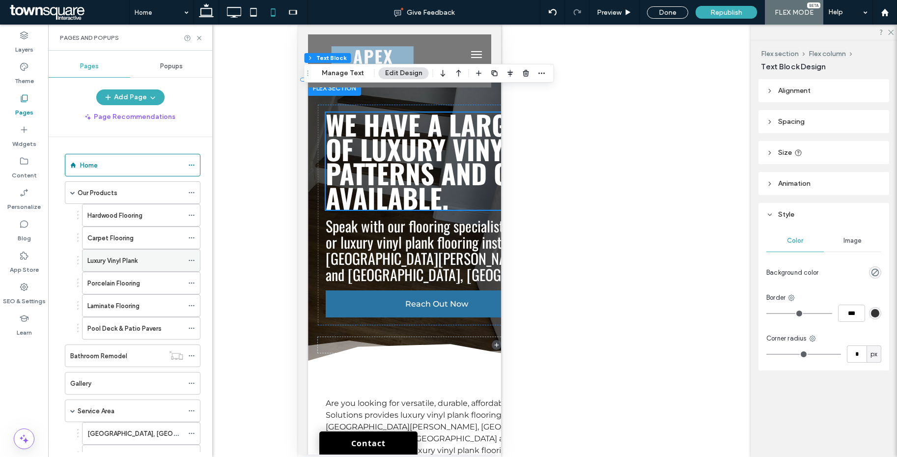
click at [119, 257] on label "Luxury Vinyl Plank" at bounding box center [112, 260] width 50 height 17
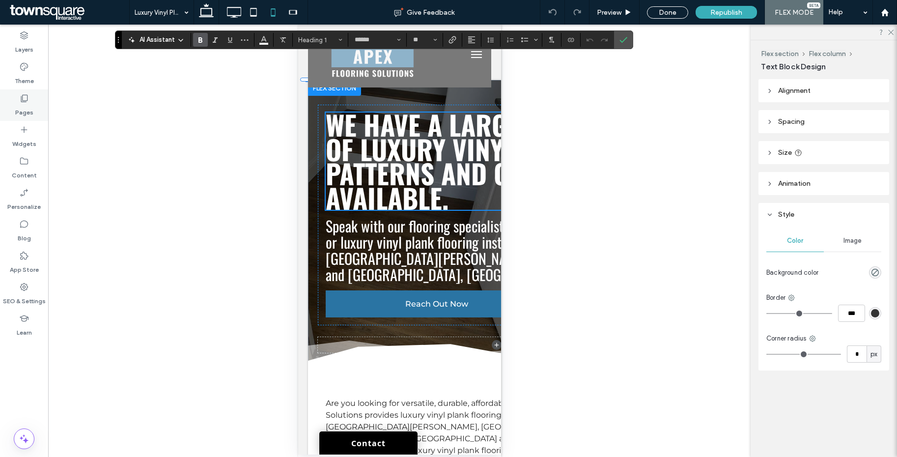
click at [9, 109] on div "Pages" at bounding box center [24, 104] width 48 height 31
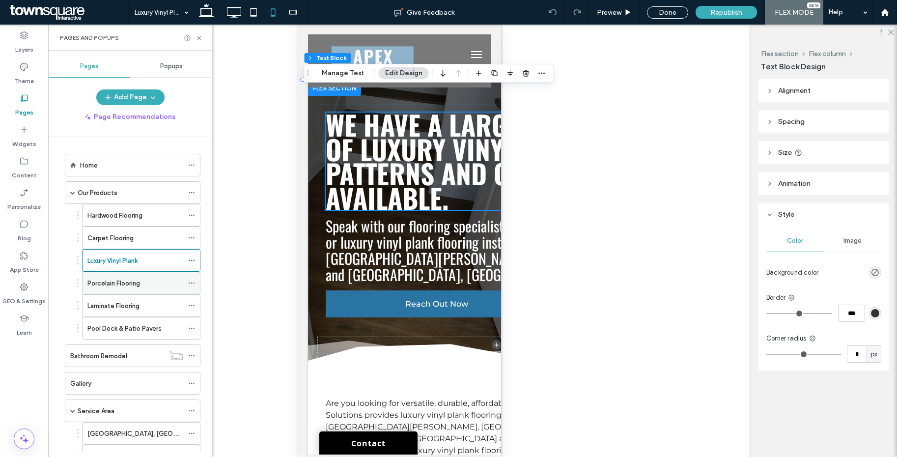
click at [122, 279] on label "Porcelain Flooring" at bounding box center [113, 283] width 53 height 17
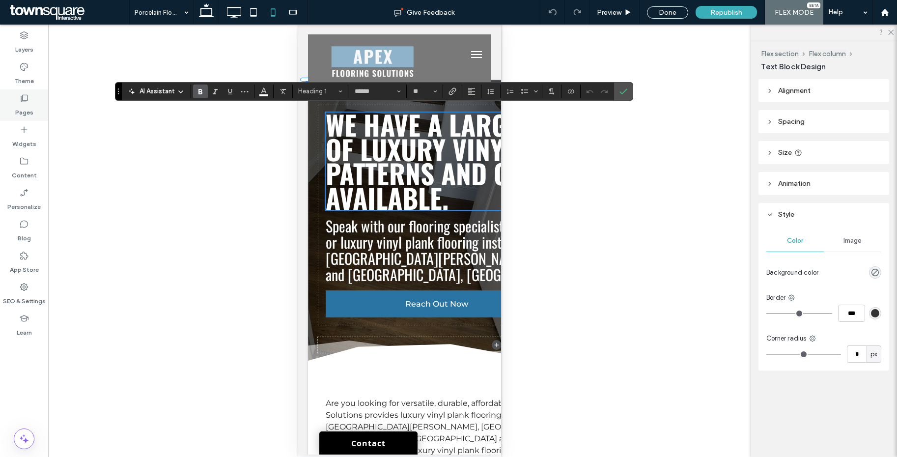
click at [31, 105] on label "Pages" at bounding box center [24, 110] width 18 height 14
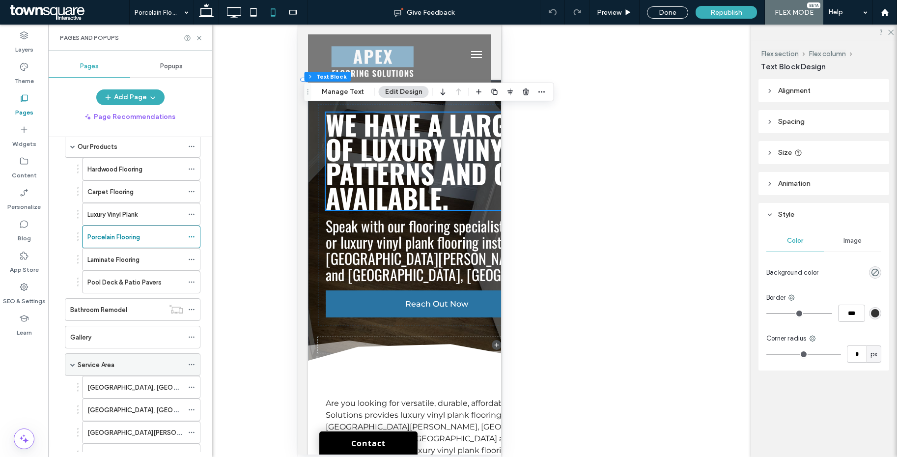
scroll to position [163, 0]
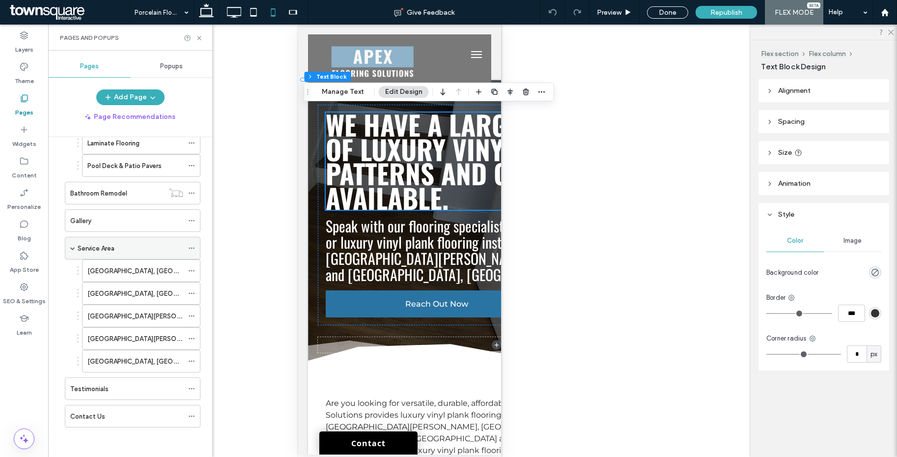
click at [118, 254] on div "Service Area" at bounding box center [131, 248] width 106 height 22
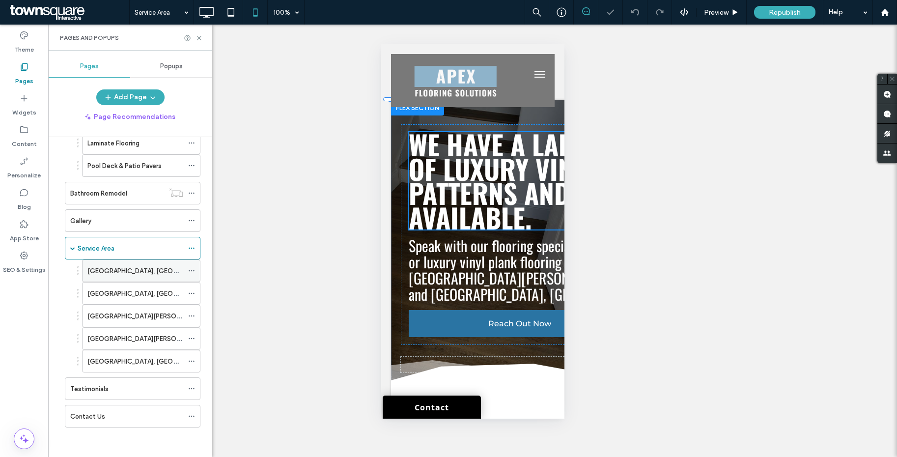
click at [112, 271] on label "[GEOGRAPHIC_DATA], [GEOGRAPHIC_DATA]" at bounding box center [154, 270] width 135 height 17
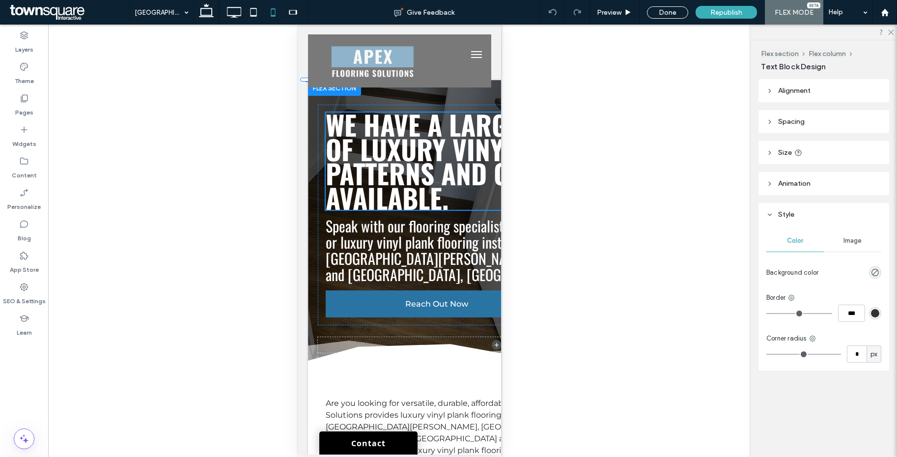
type input "******"
type input "**"
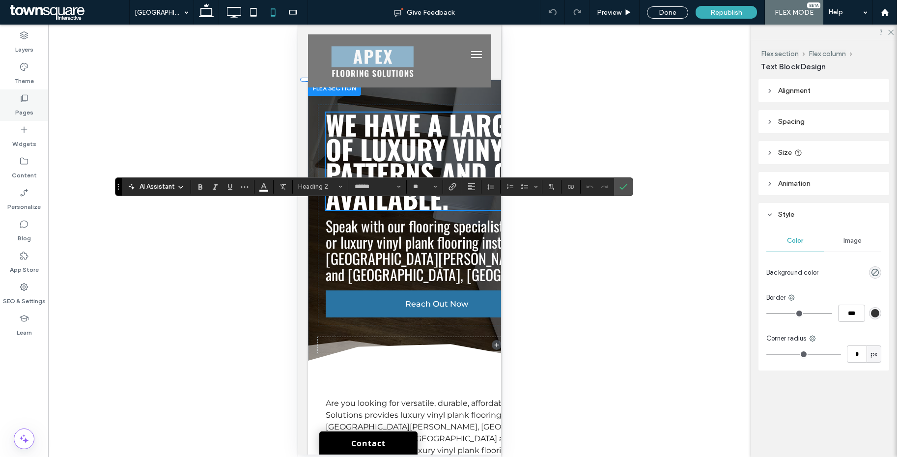
click at [28, 100] on icon at bounding box center [24, 98] width 10 height 10
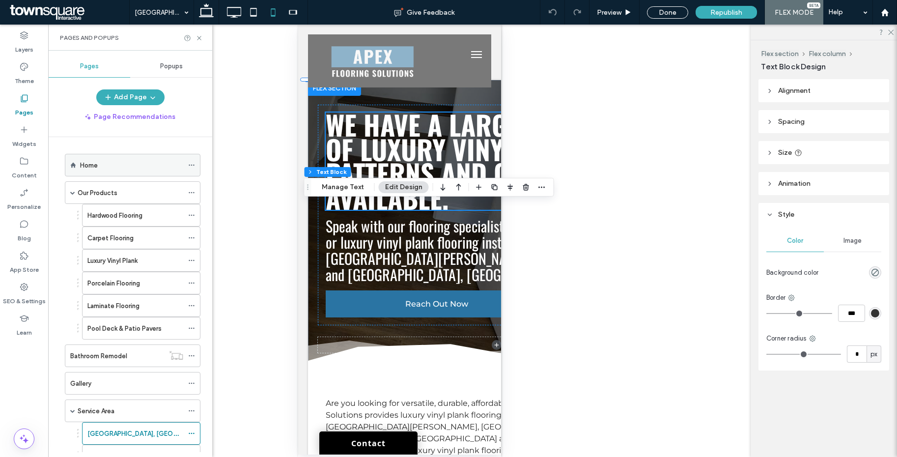
click at [110, 172] on div "Home" at bounding box center [131, 165] width 103 height 22
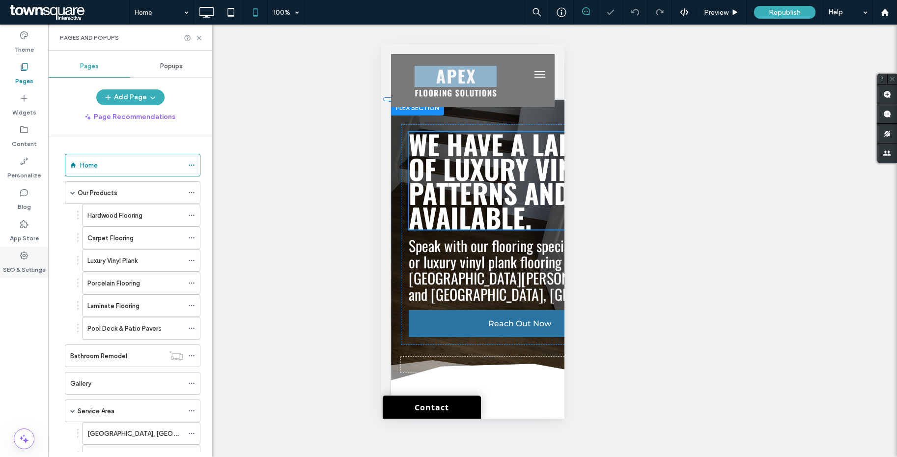
click at [14, 248] on div "SEO & Settings" at bounding box center [24, 262] width 48 height 31
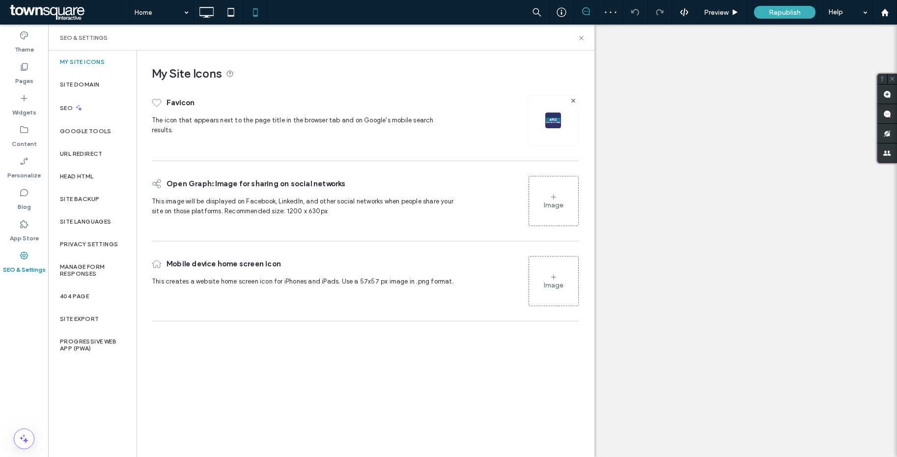
click at [90, 193] on label "Our Products" at bounding box center [98, 192] width 40 height 17
click at [81, 201] on label "Site Backup" at bounding box center [79, 198] width 39 height 7
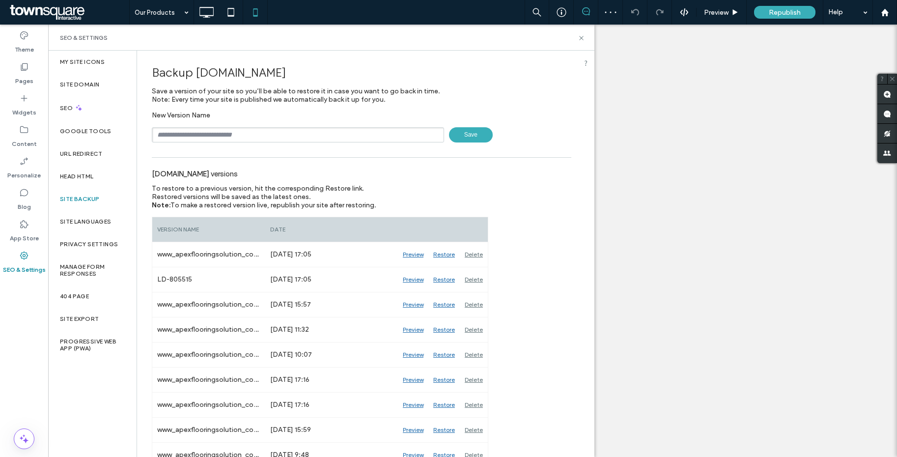
click at [183, 130] on input "text" at bounding box center [298, 134] width 292 height 15
paste input "******"
type input "**********"
click at [578, 41] on icon at bounding box center [581, 37] width 7 height 7
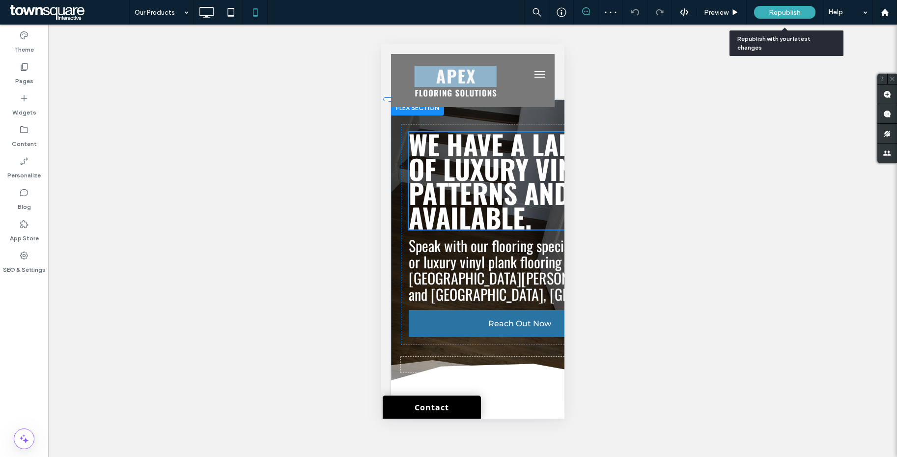
click at [784, 15] on span "Republish" at bounding box center [785, 12] width 32 height 8
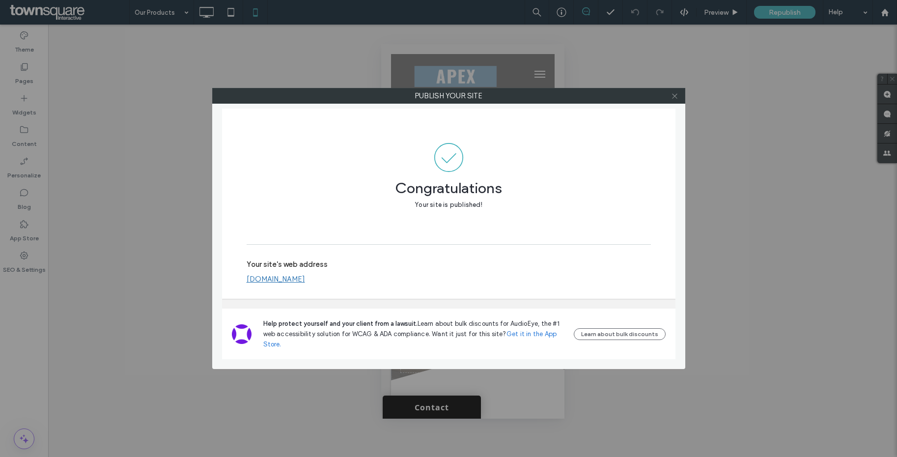
click at [672, 96] on icon at bounding box center [674, 95] width 7 height 7
